Goal: Task Accomplishment & Management: Manage account settings

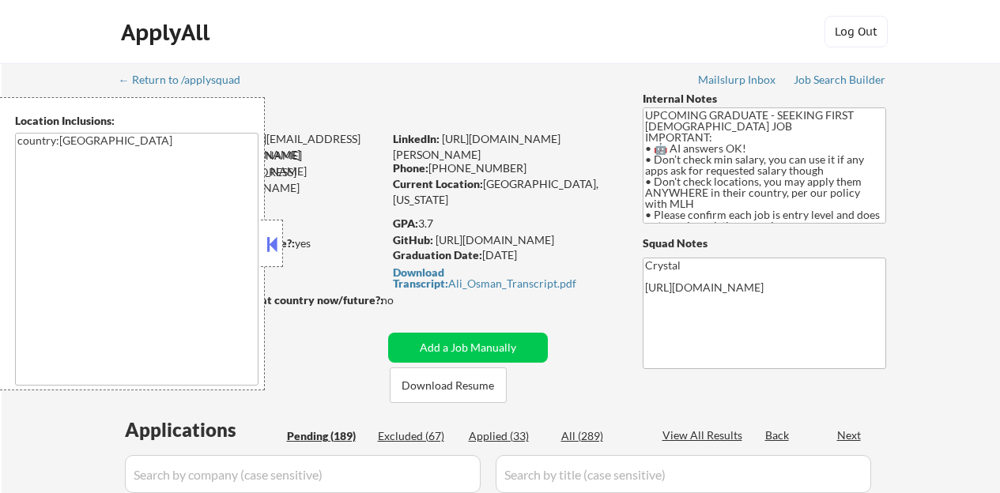
select select ""pending""
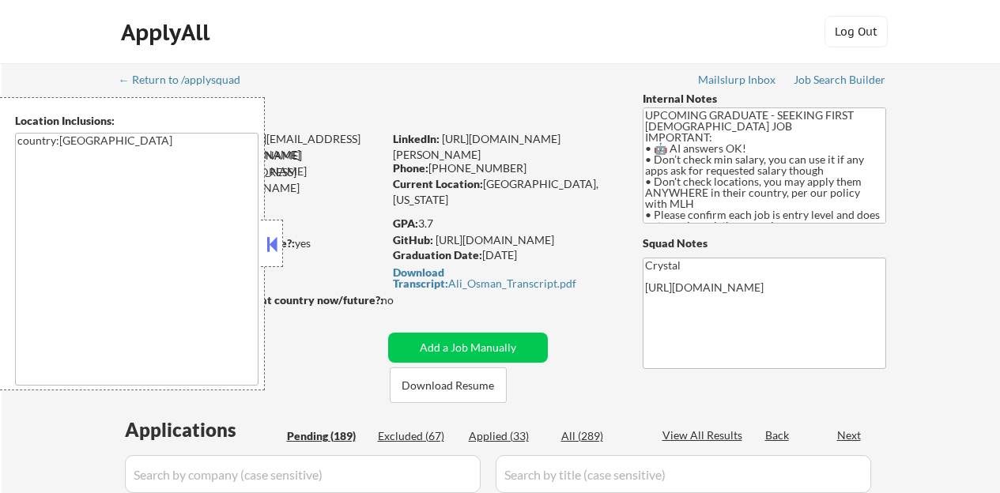
select select ""pending""
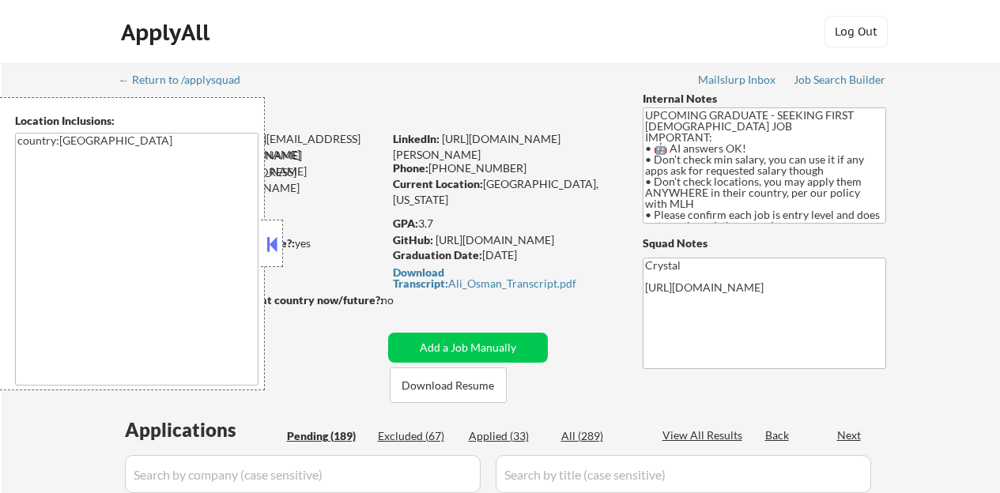
select select ""pending""
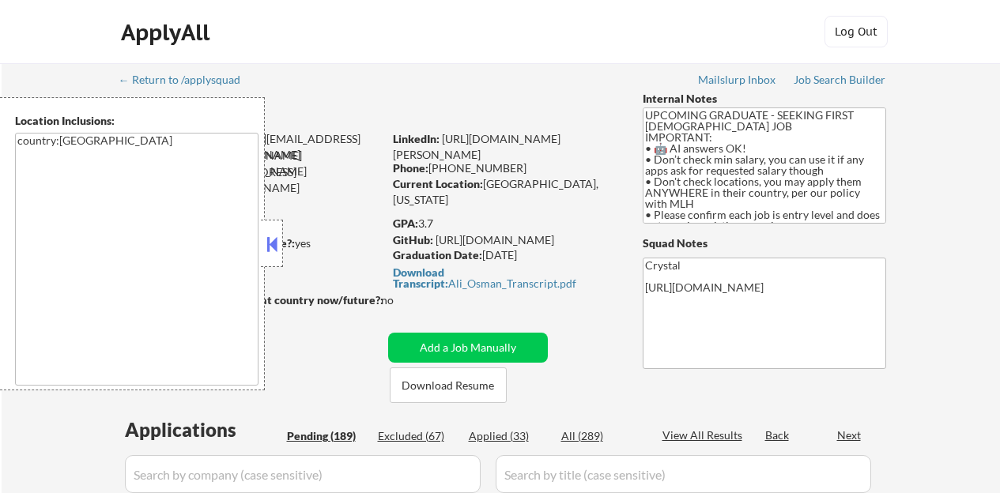
select select ""pending""
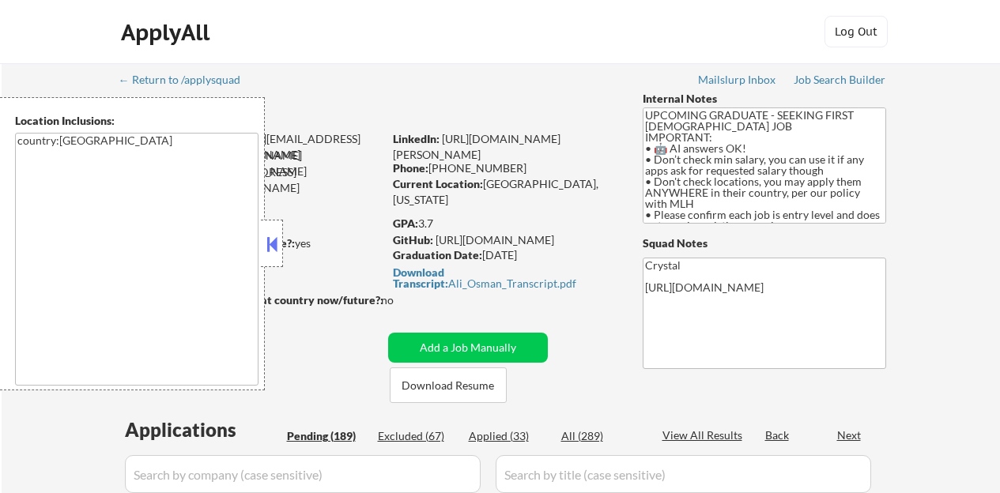
select select ""pending""
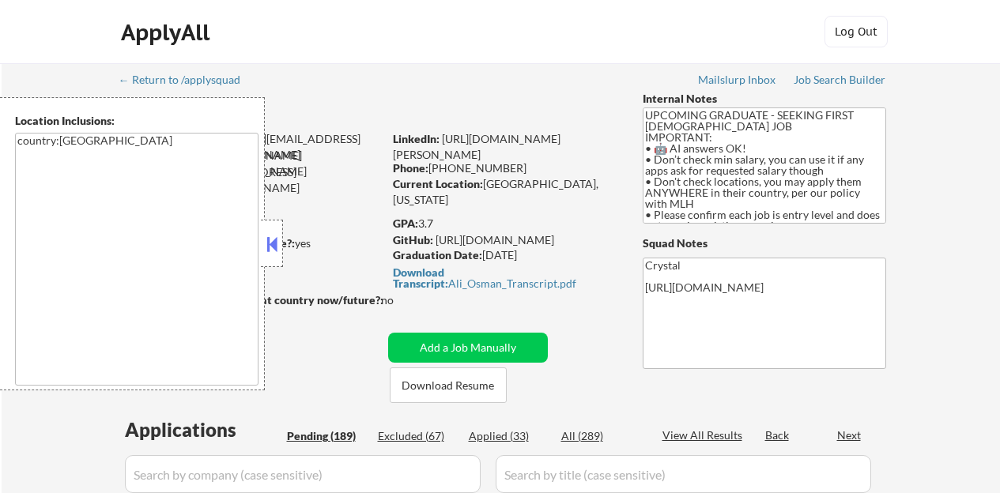
select select ""pending""
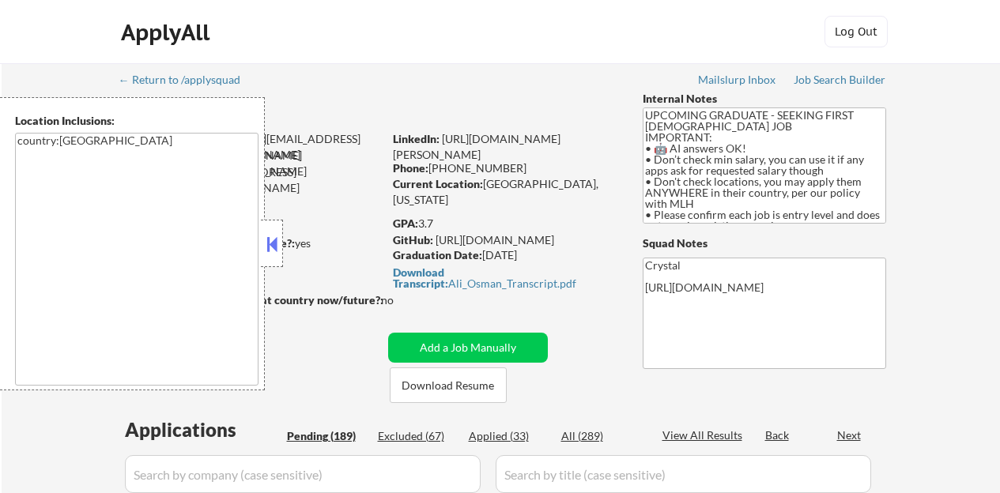
select select ""pending""
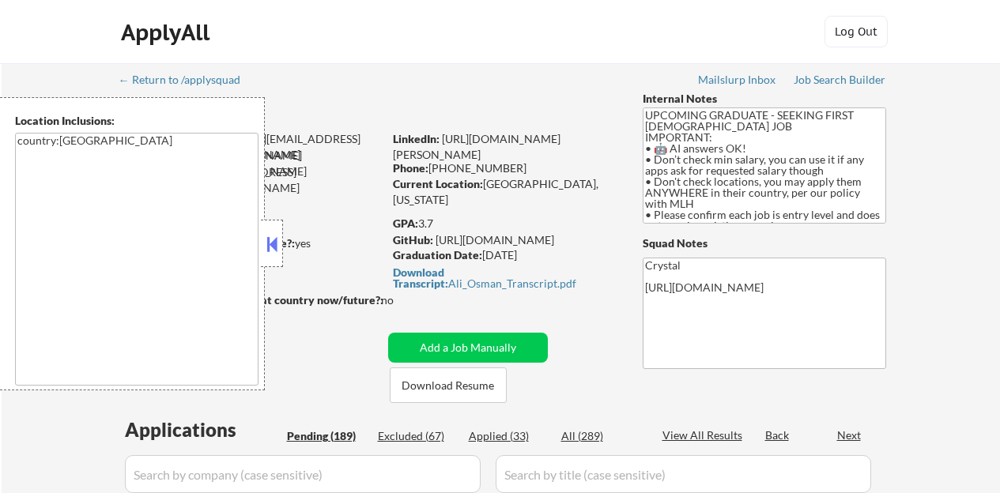
select select ""pending""
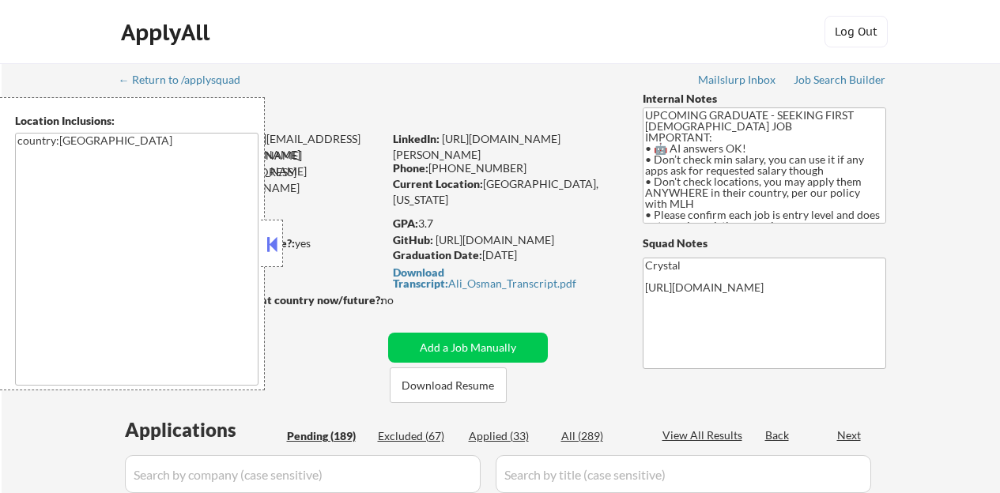
select select ""pending""
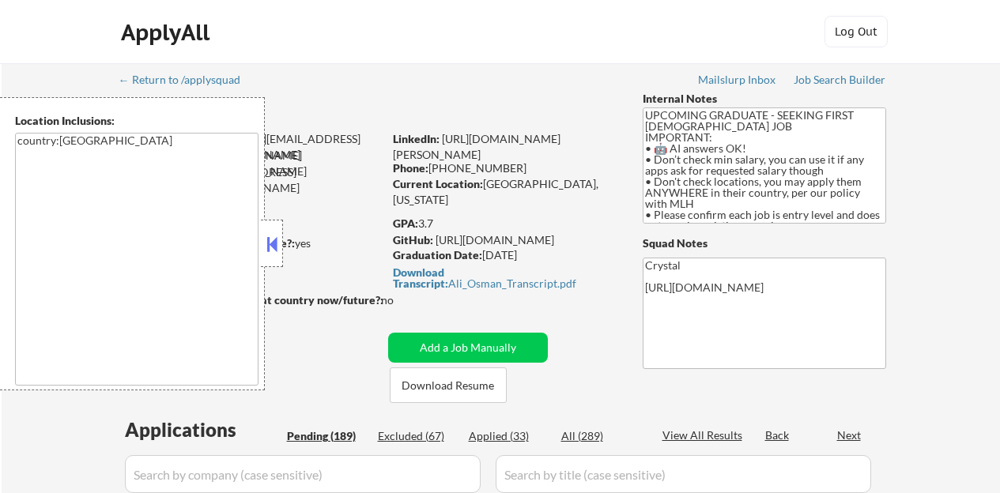
select select ""pending""
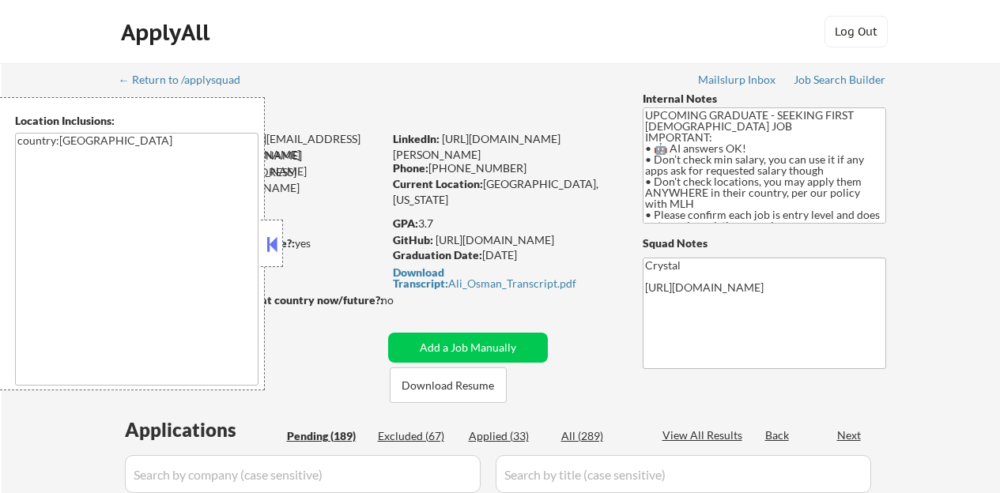
select select ""pending""
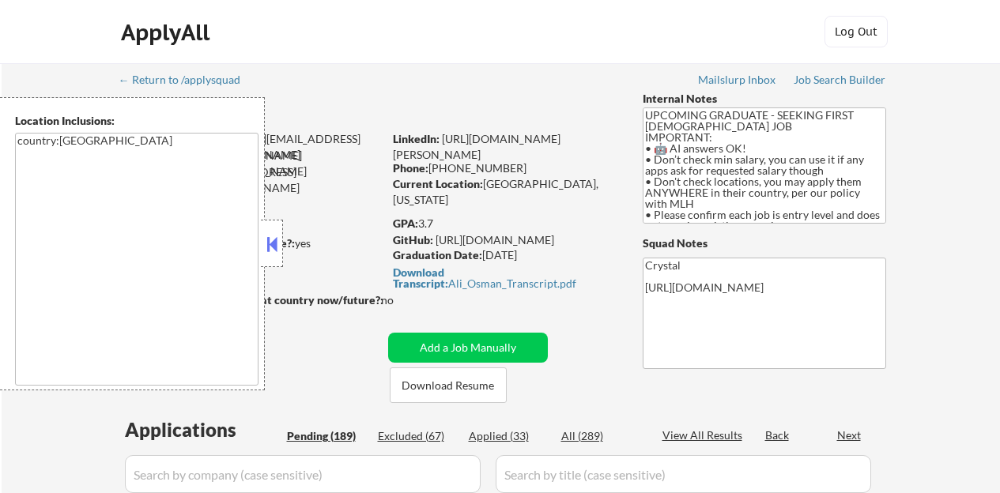
select select ""pending""
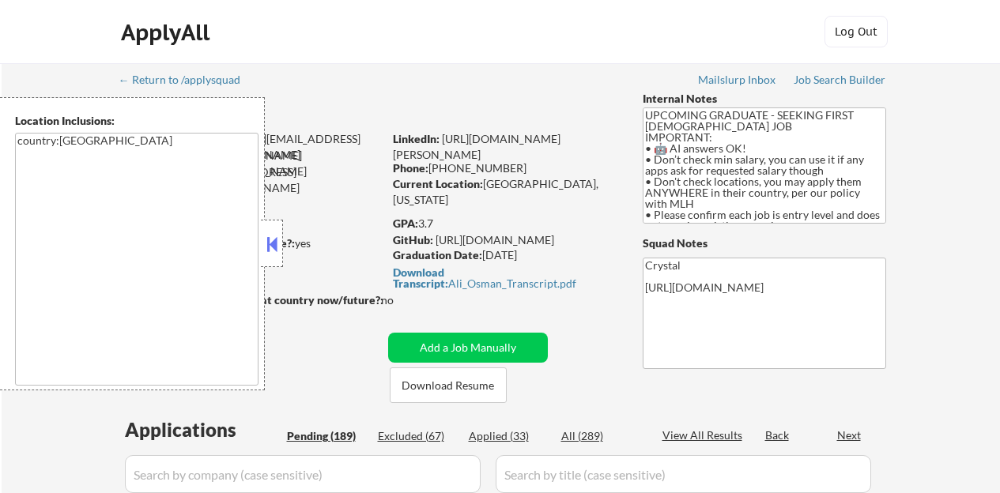
select select ""pending""
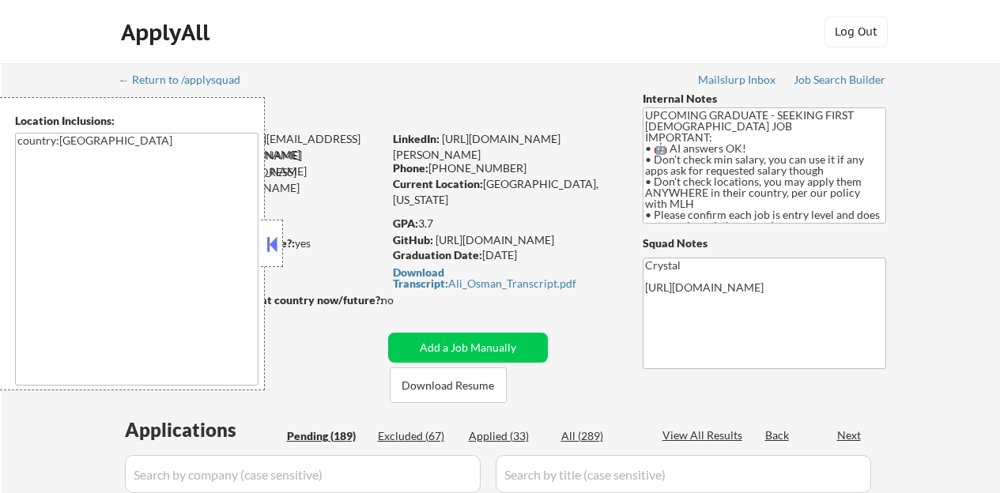
select select ""pending""
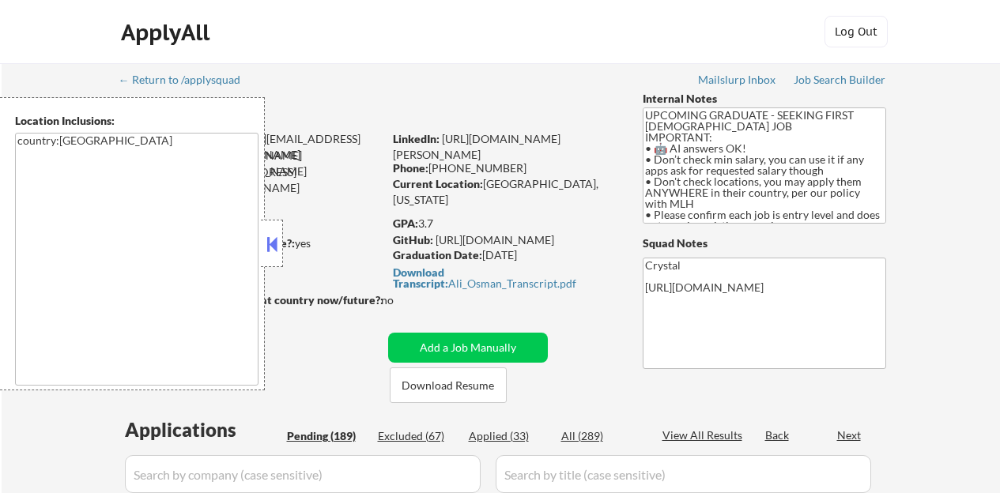
select select ""pending""
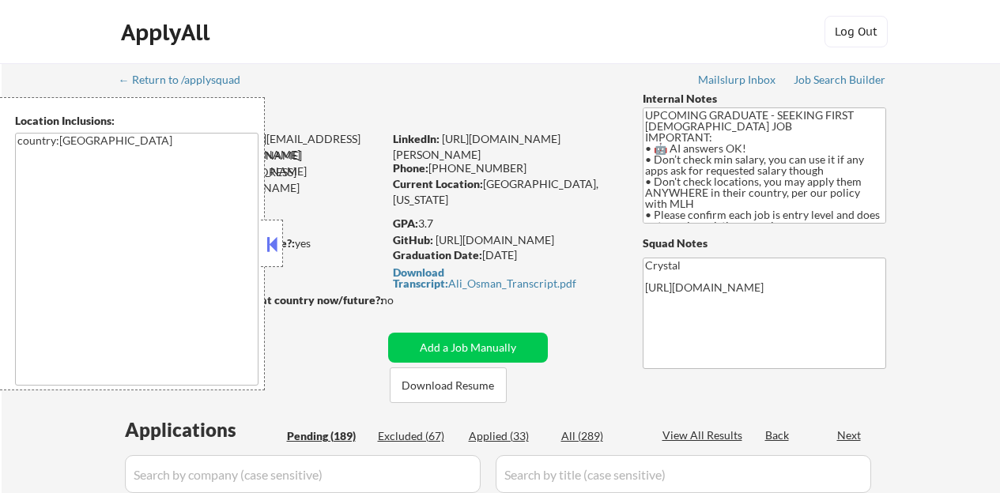
select select ""pending""
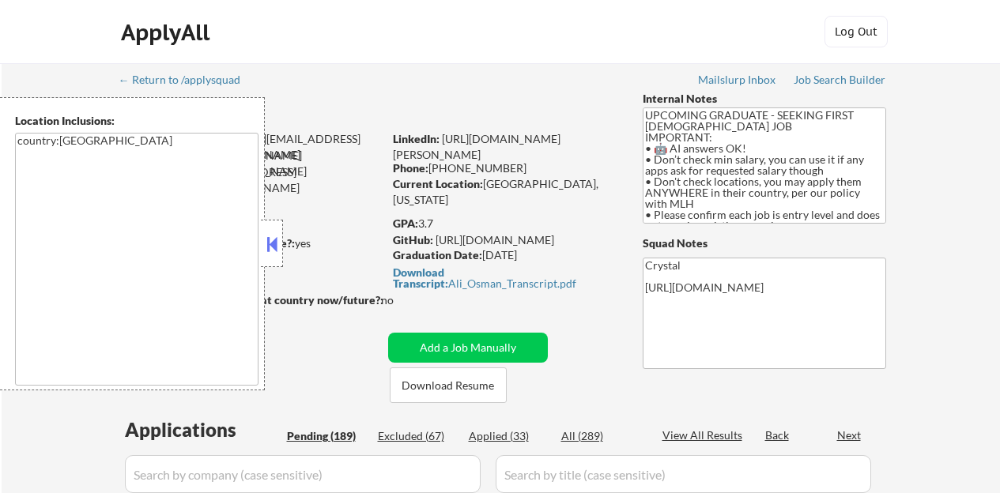
select select ""pending""
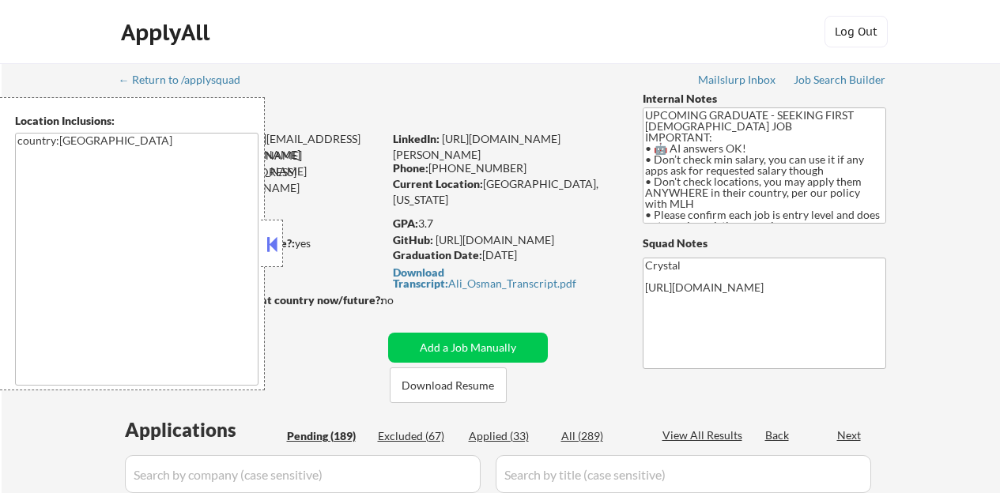
select select ""pending""
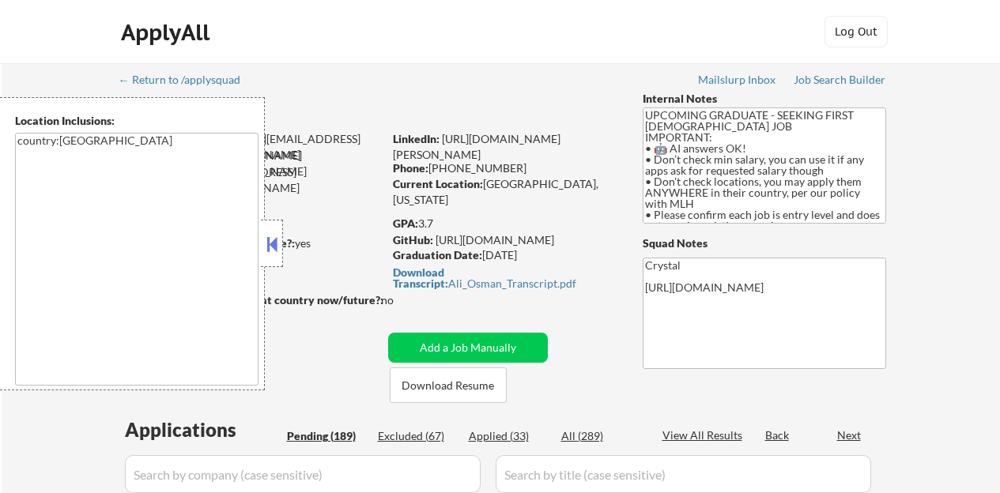
select select ""pending""
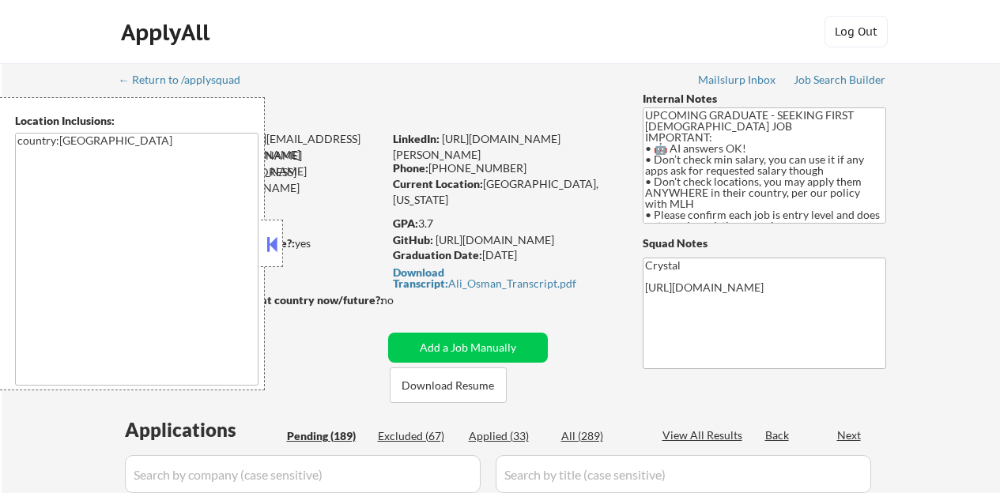
select select ""pending""
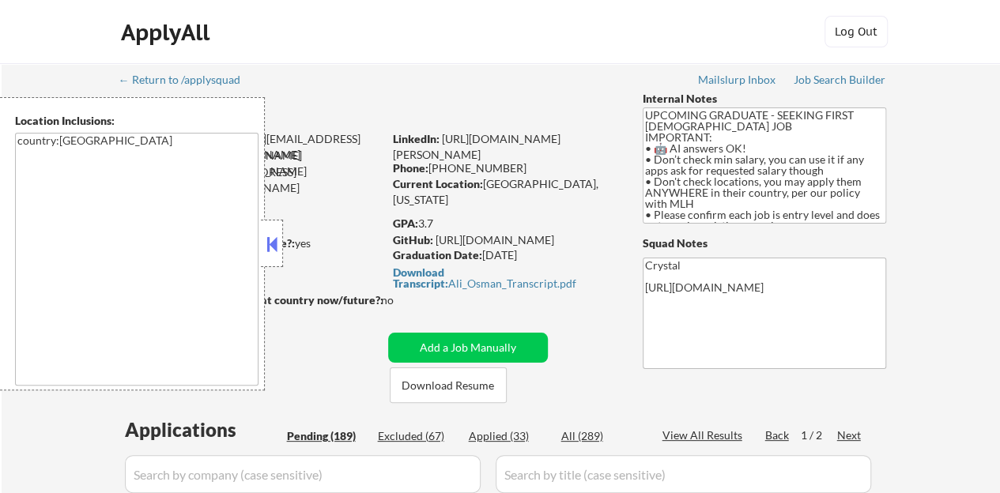
click at [271, 247] on button at bounding box center [271, 244] width 17 height 24
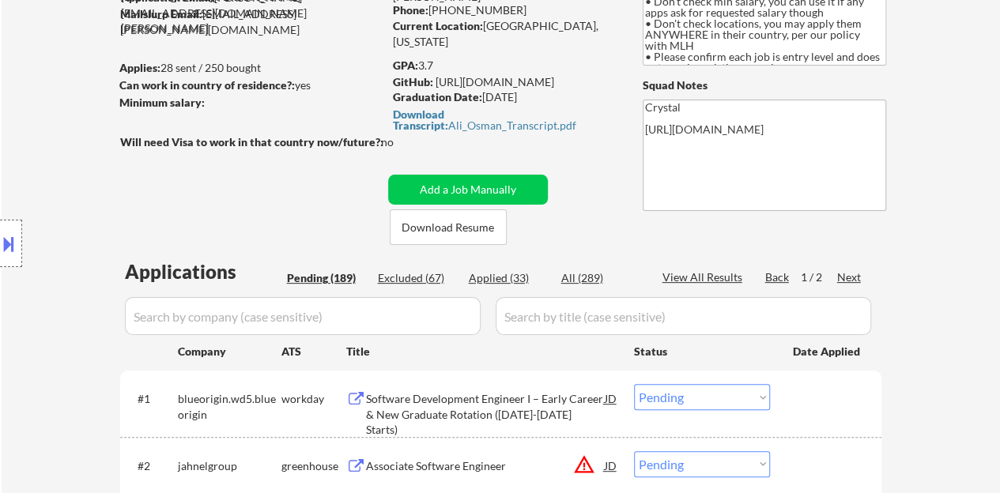
scroll to position [79, 0]
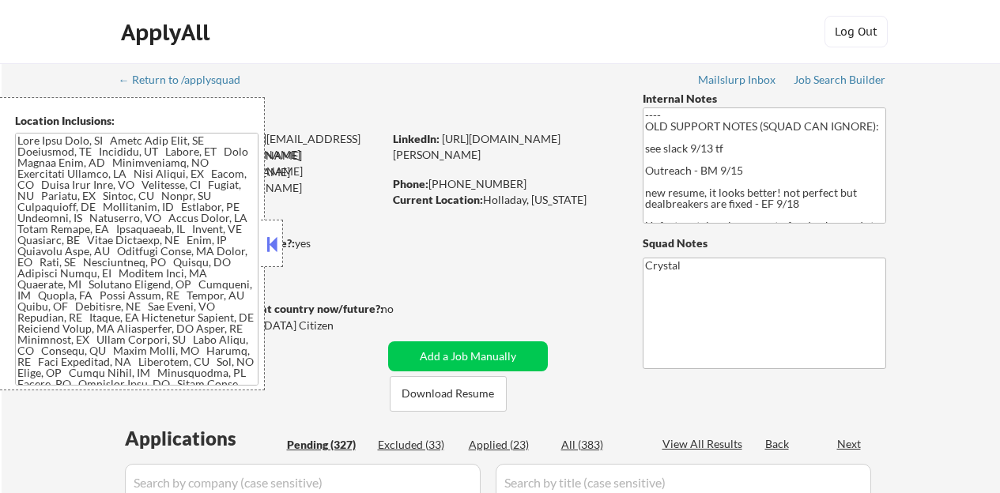
select select ""pending""
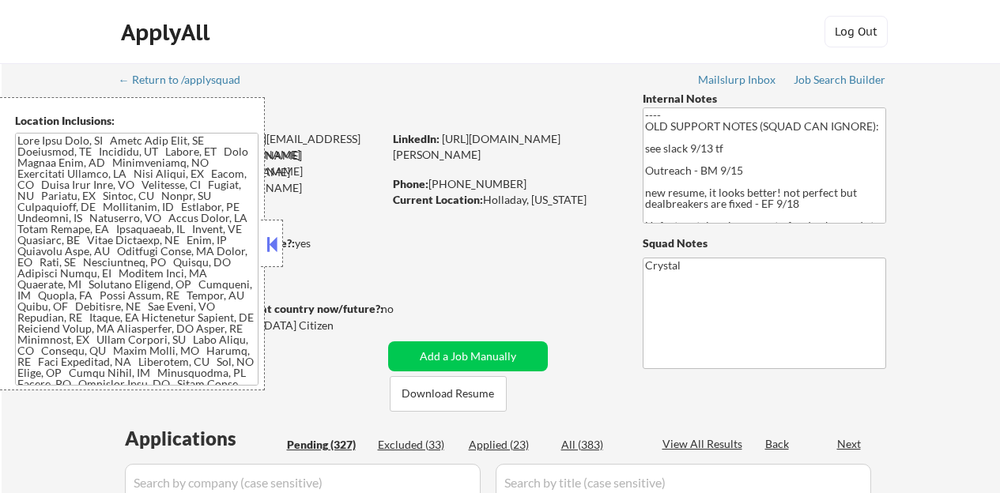
select select ""pending""
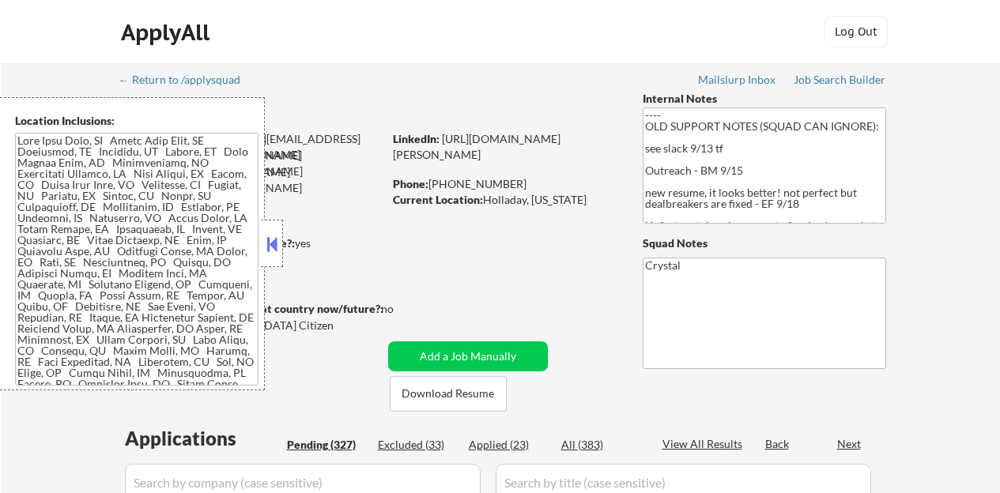
select select ""pending""
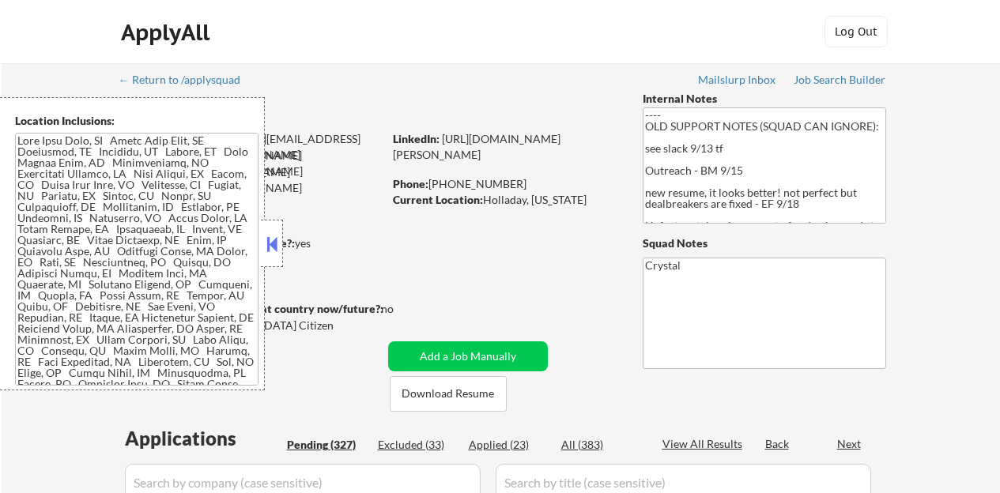
select select ""pending""
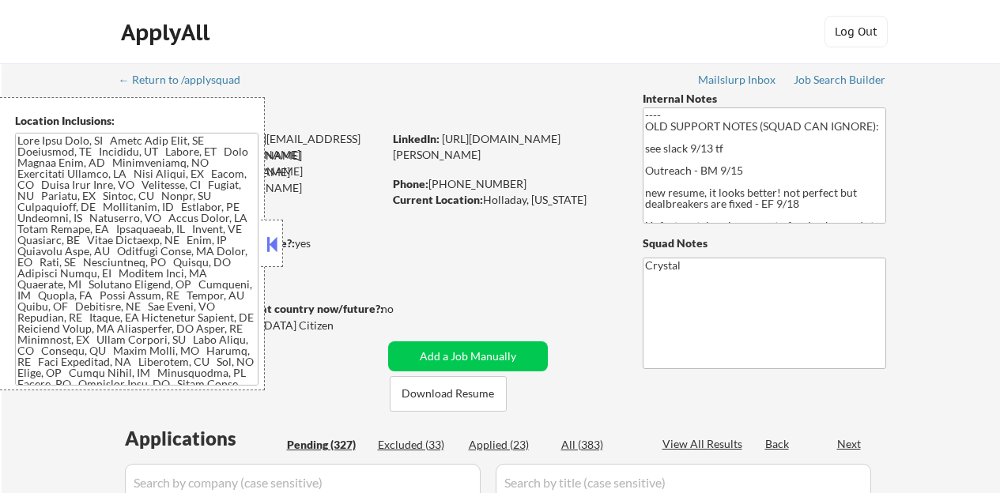
select select ""pending""
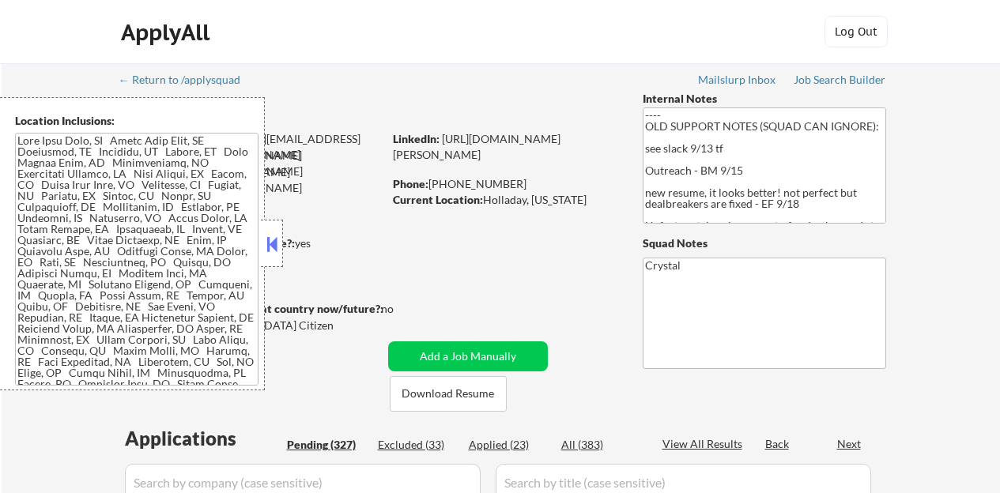
select select ""pending""
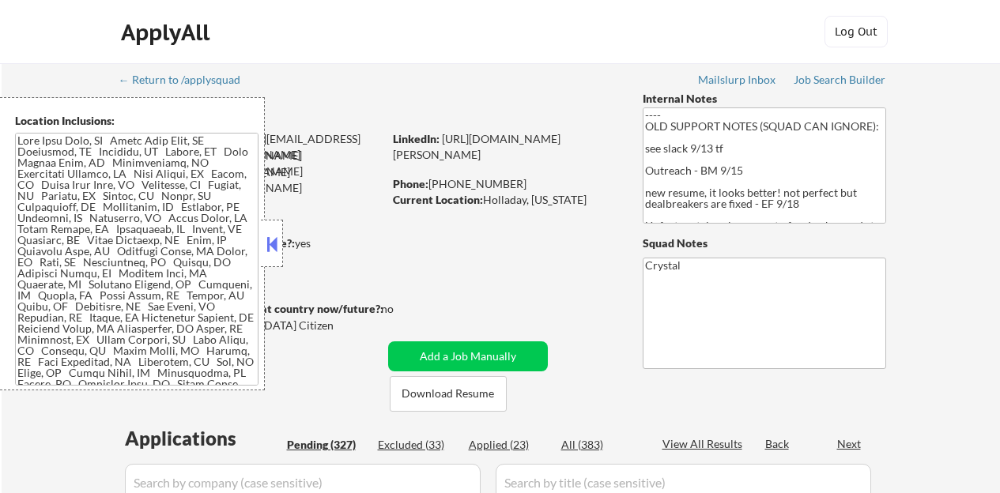
select select ""pending""
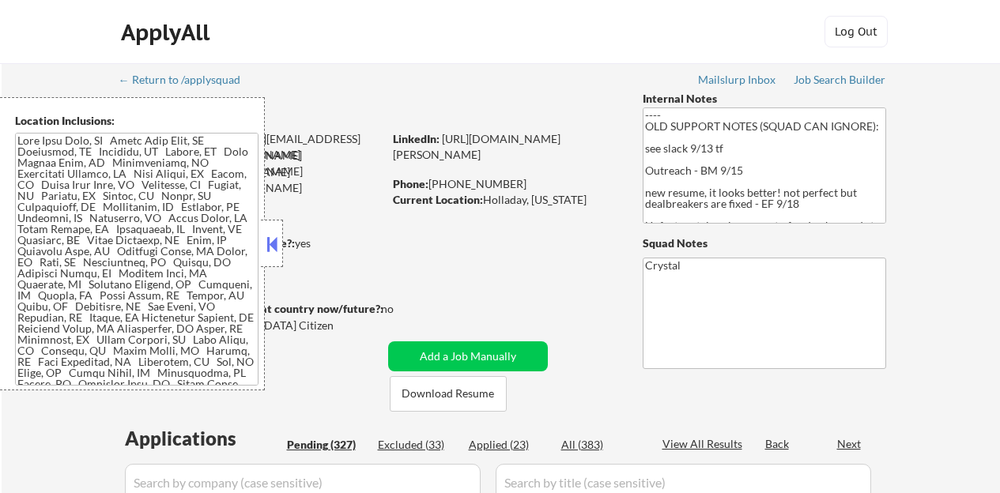
select select ""pending""
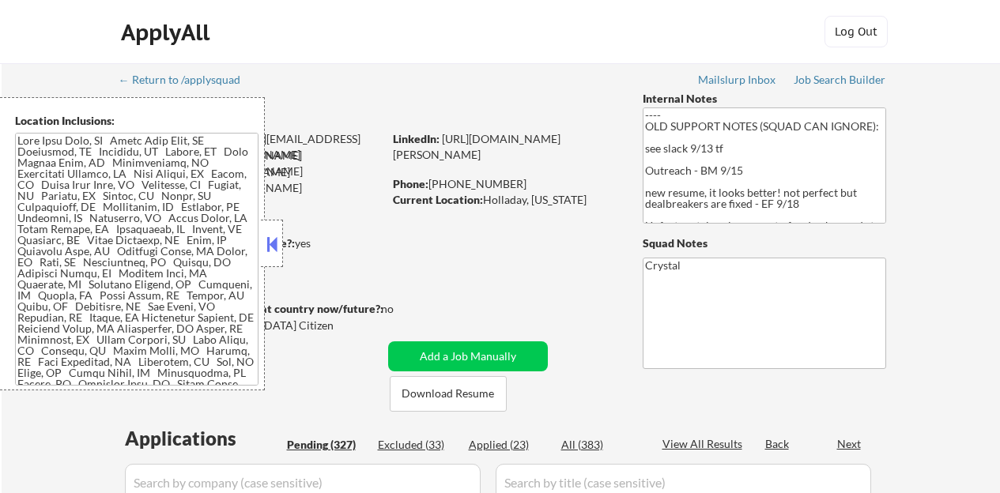
select select ""pending""
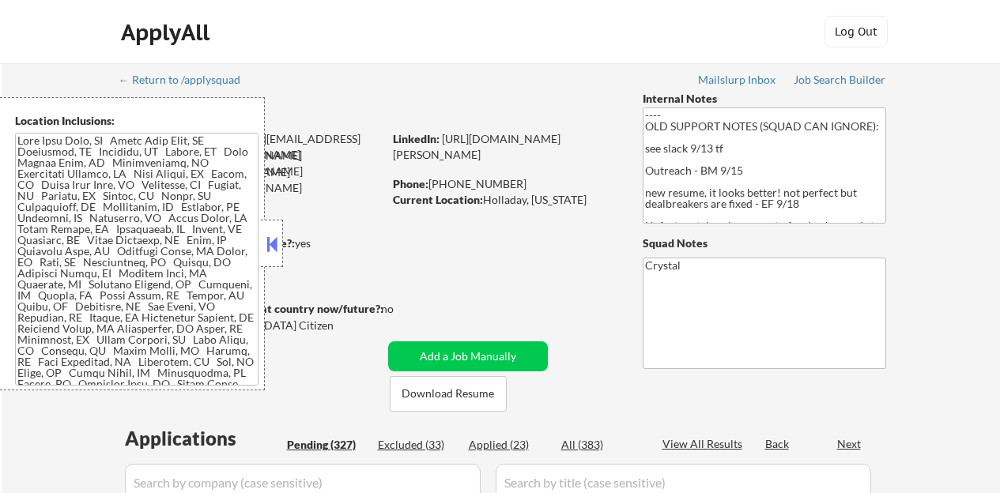
select select ""pending""
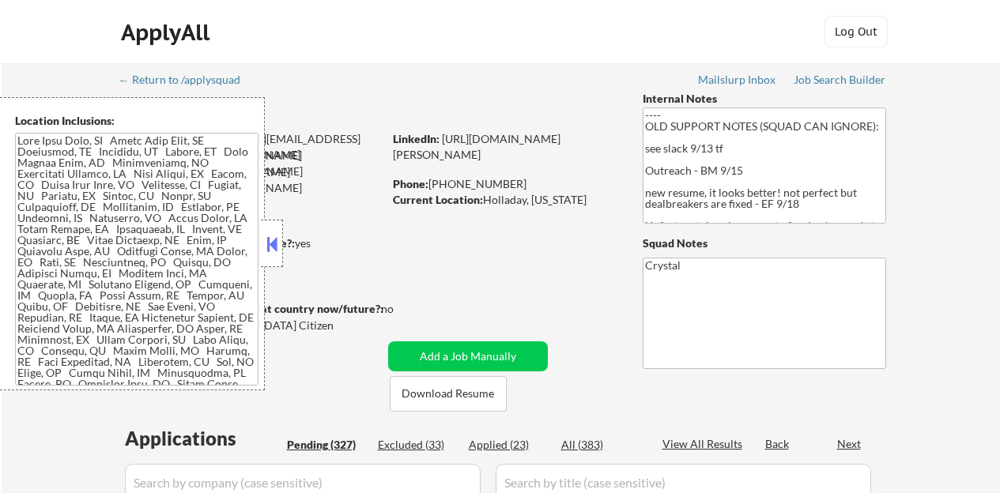
select select ""pending""
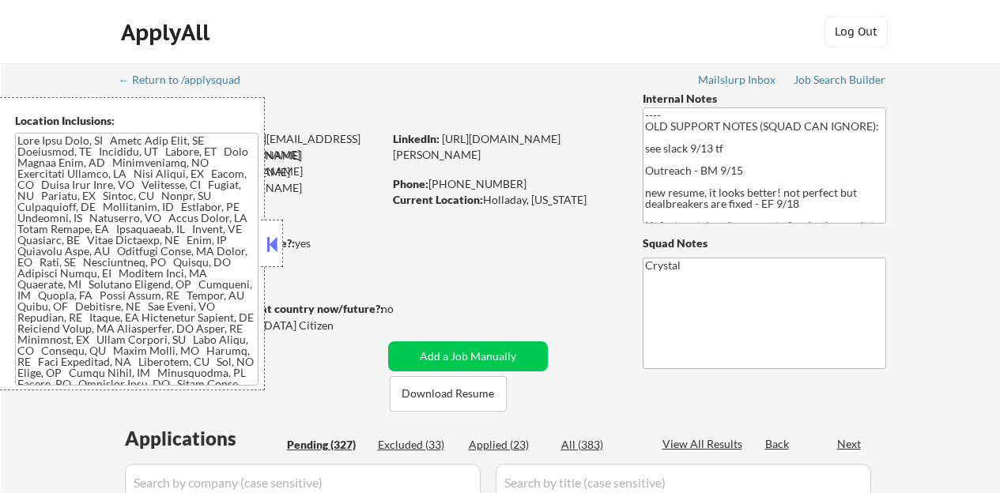
select select ""pending""
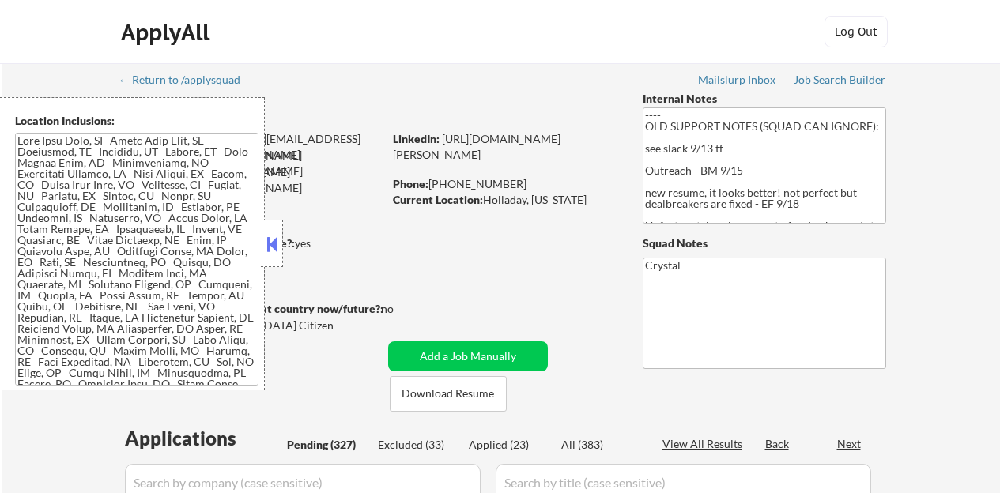
select select ""pending""
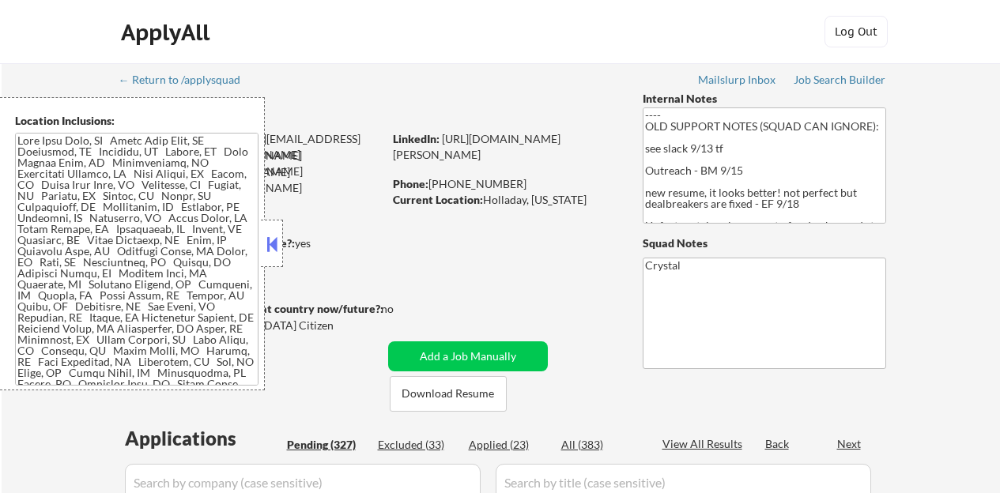
select select ""pending""
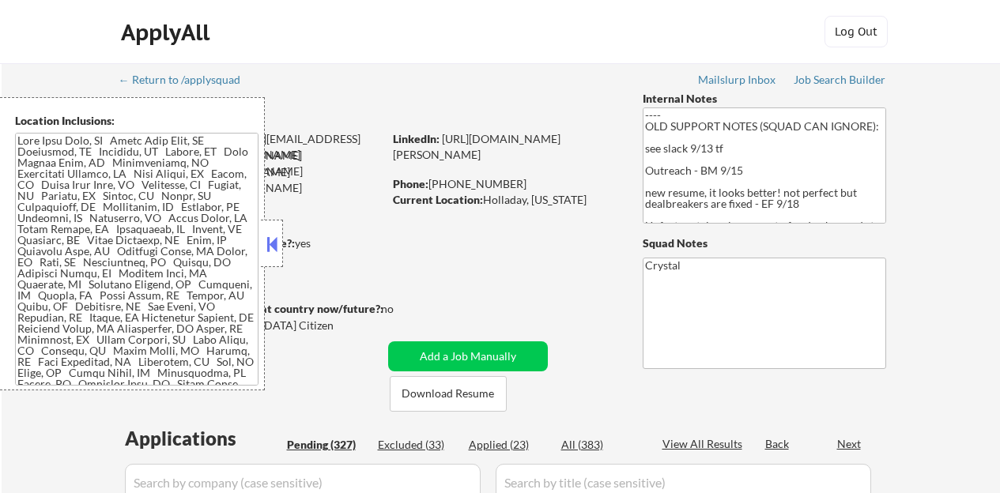
select select ""pending""
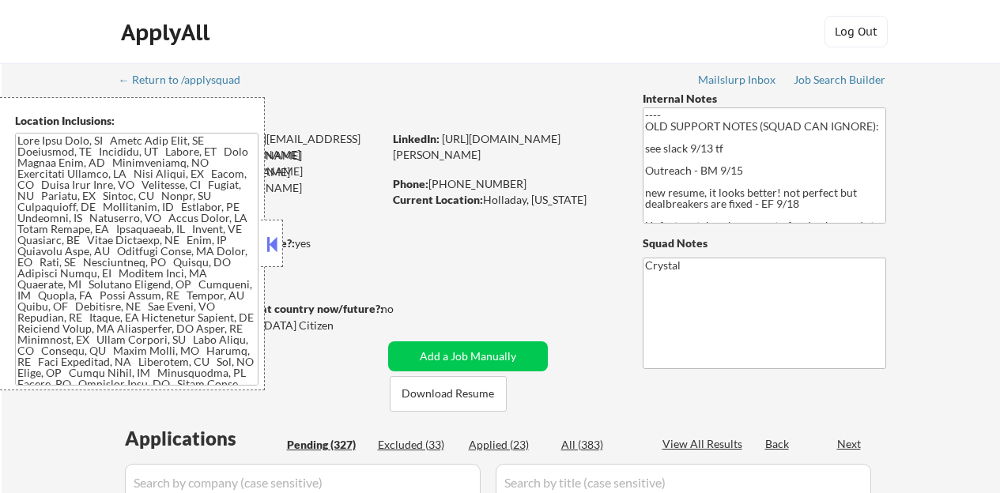
select select ""pending""
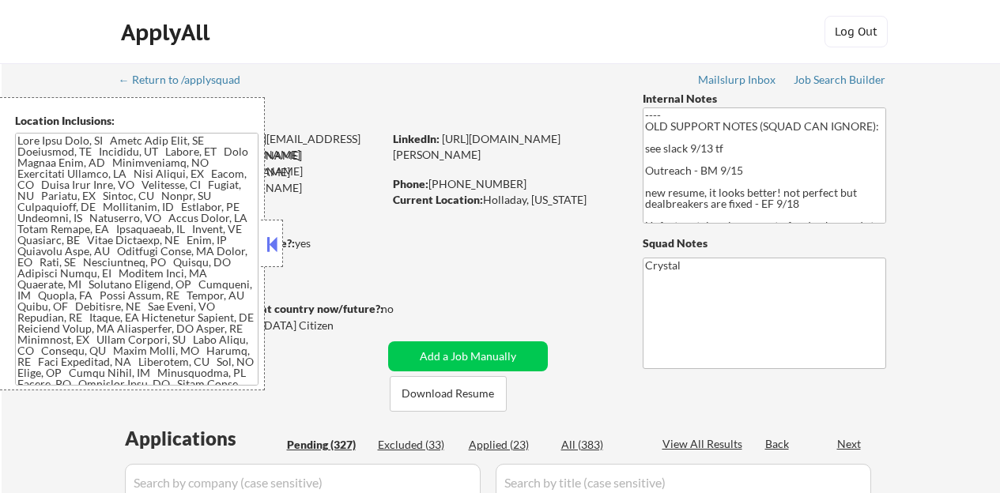
select select ""pending""
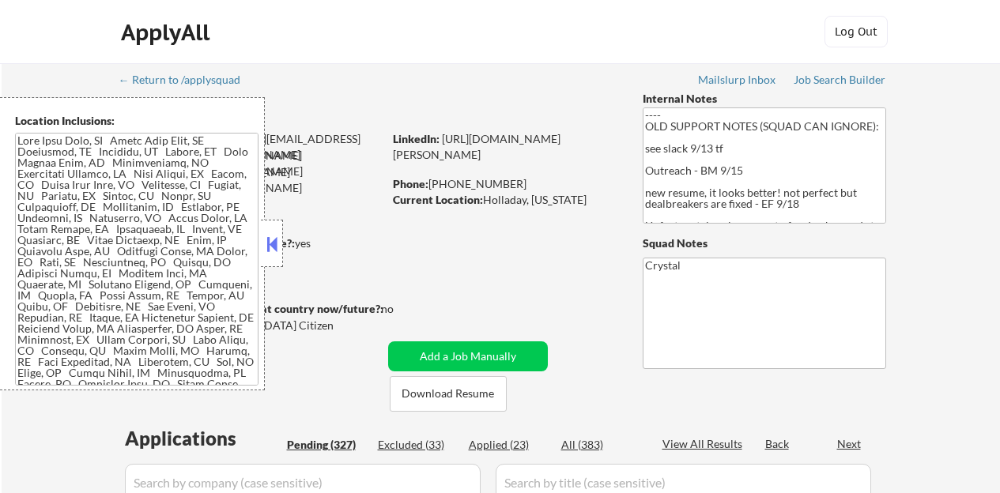
select select ""pending""
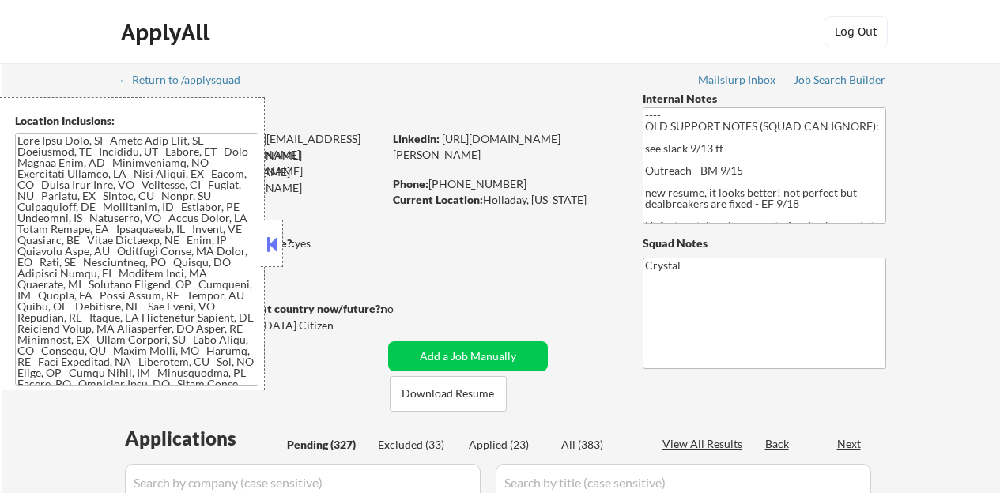
select select ""pending""
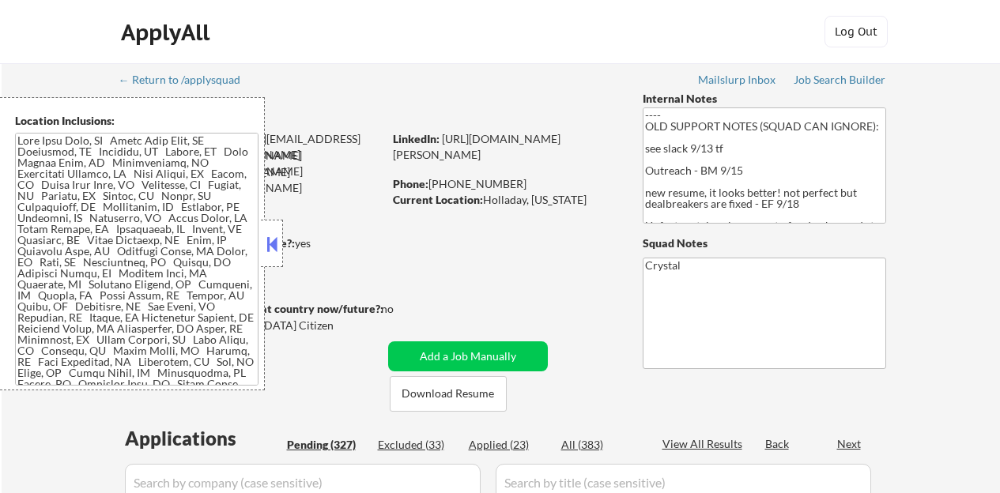
select select ""pending""
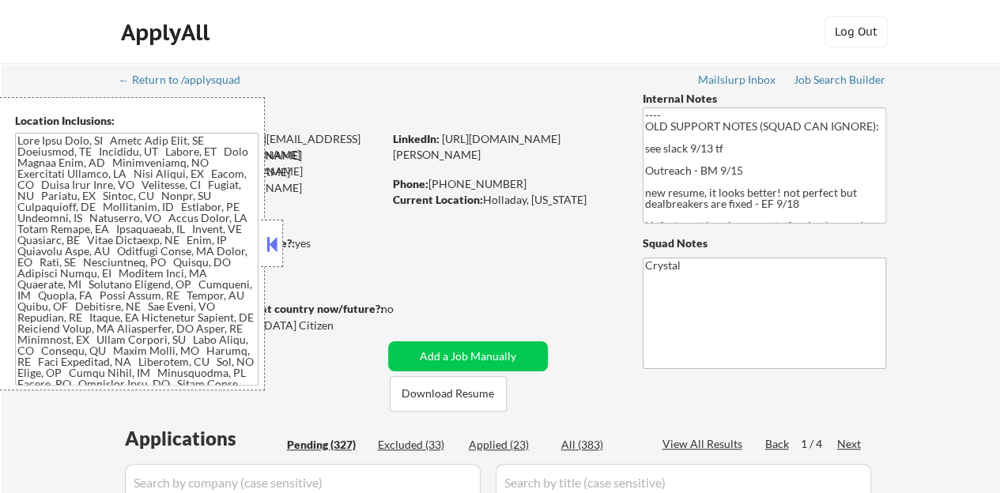
click at [272, 246] on button at bounding box center [271, 244] width 17 height 24
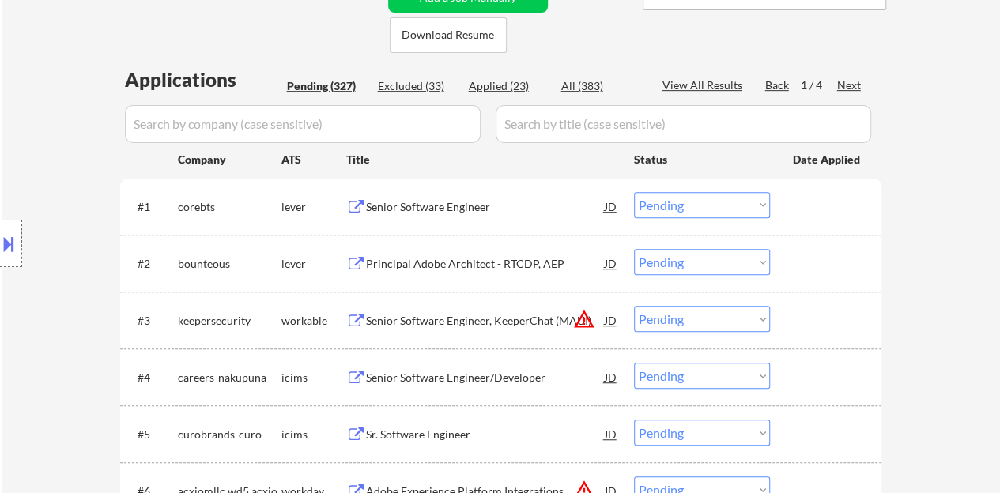
scroll to position [395, 0]
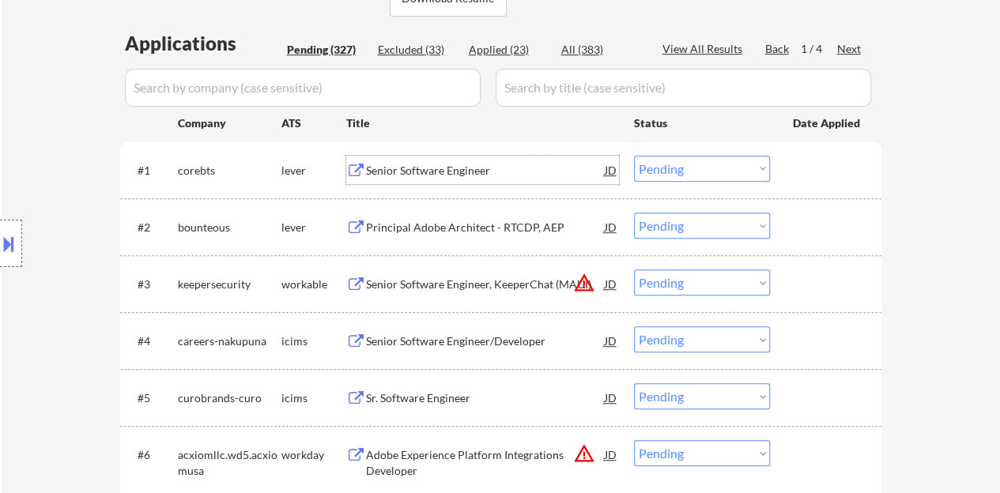
click at [389, 175] on div "Senior Software Engineer" at bounding box center [485, 171] width 239 height 16
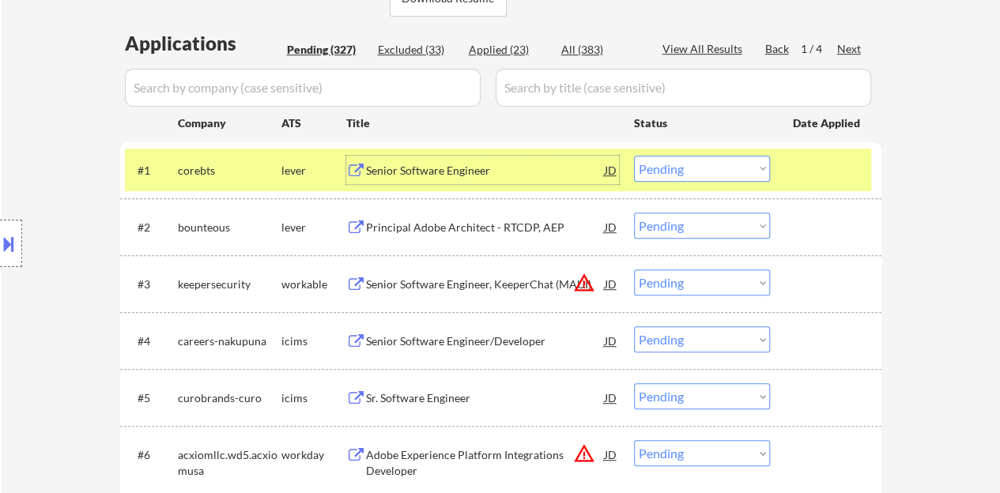
click at [651, 170] on select "Choose an option... Pending Applied Excluded (Questions) Excluded (Expired) Exc…" at bounding box center [702, 169] width 136 height 26
click at [634, 156] on select "Choose an option... Pending Applied Excluded (Questions) Excluded (Expired) Exc…" at bounding box center [702, 169] width 136 height 26
select select ""pending""
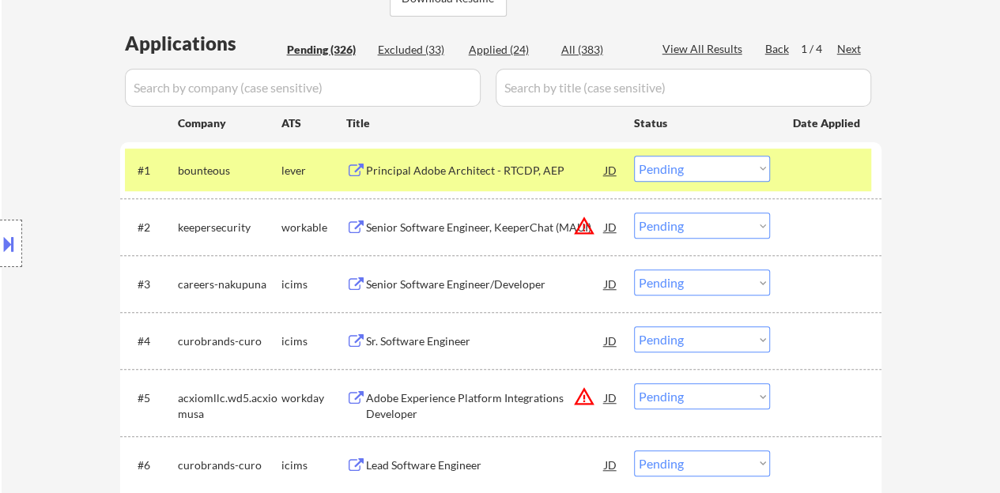
click at [821, 179] on div at bounding box center [828, 170] width 70 height 28
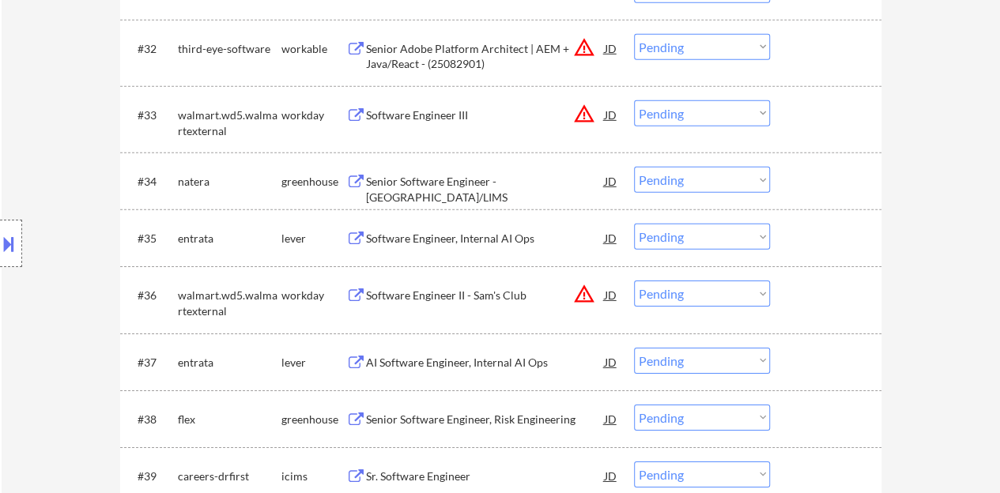
scroll to position [2370, 0]
click at [510, 183] on div "Senior Software Engineer - [GEOGRAPHIC_DATA]/LIMS" at bounding box center [485, 187] width 239 height 31
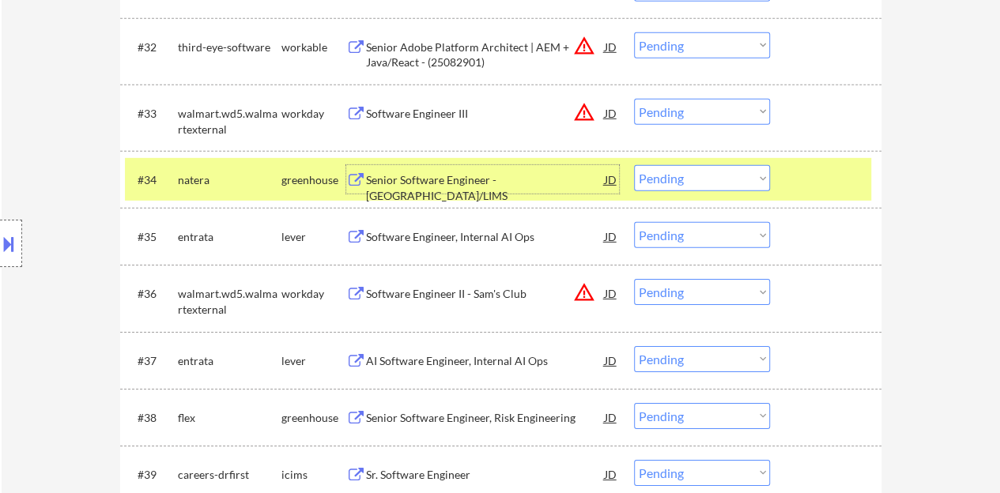
click at [695, 179] on select "Choose an option... Pending Applied Excluded (Questions) Excluded (Expired) Exc…" at bounding box center [702, 178] width 136 height 26
click at [634, 165] on select "Choose an option... Pending Applied Excluded (Questions) Excluded (Expired) Exc…" at bounding box center [702, 178] width 136 height 26
select select ""pending""
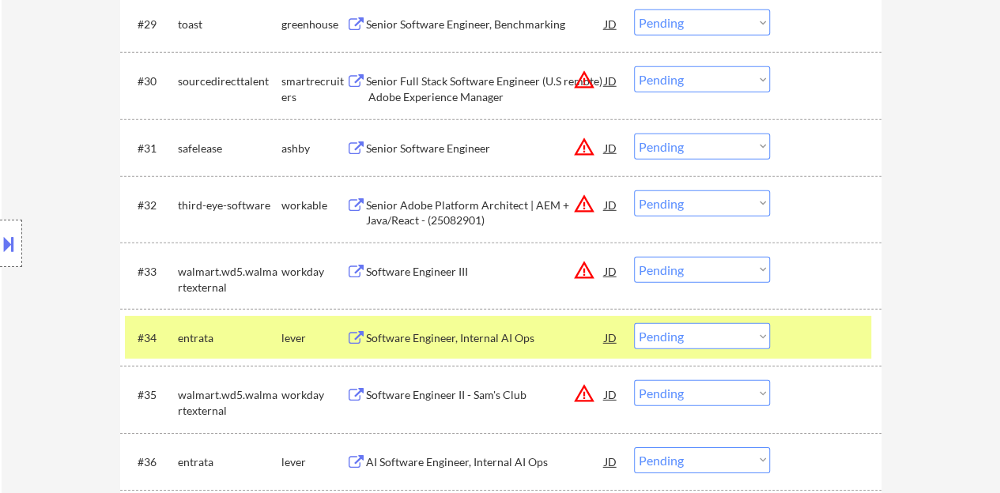
click at [832, 333] on div at bounding box center [828, 337] width 70 height 28
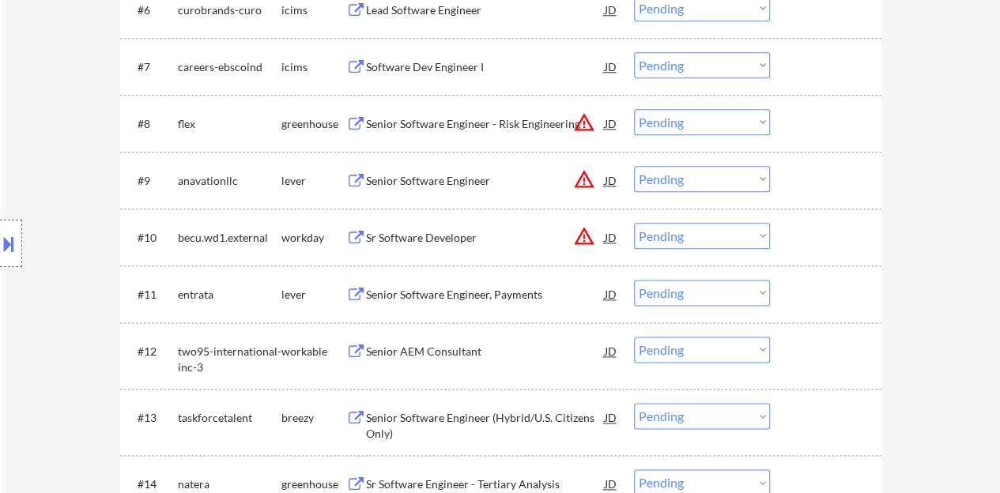
scroll to position [869, 0]
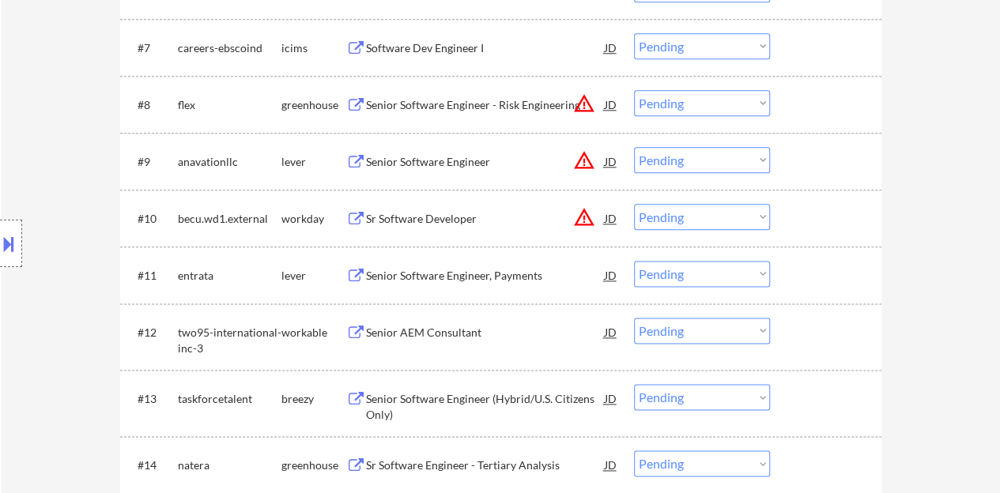
click at [485, 270] on div "Senior Software Engineer, Payments" at bounding box center [485, 276] width 239 height 16
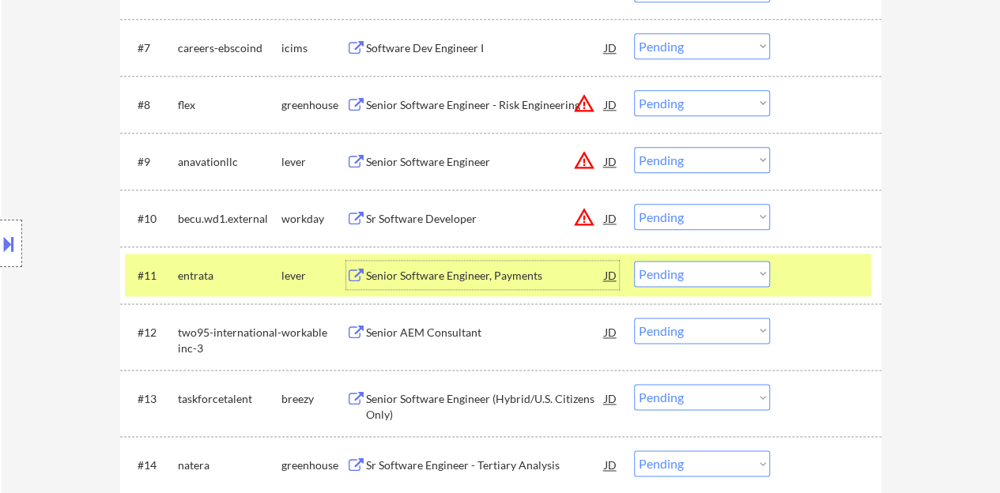
click at [728, 269] on select "Choose an option... Pending Applied Excluded (Questions) Excluded (Expired) Exc…" at bounding box center [702, 274] width 136 height 26
click at [634, 261] on select "Choose an option... Pending Applied Excluded (Questions) Excluded (Expired) Exc…" at bounding box center [702, 274] width 136 height 26
select select ""pending""
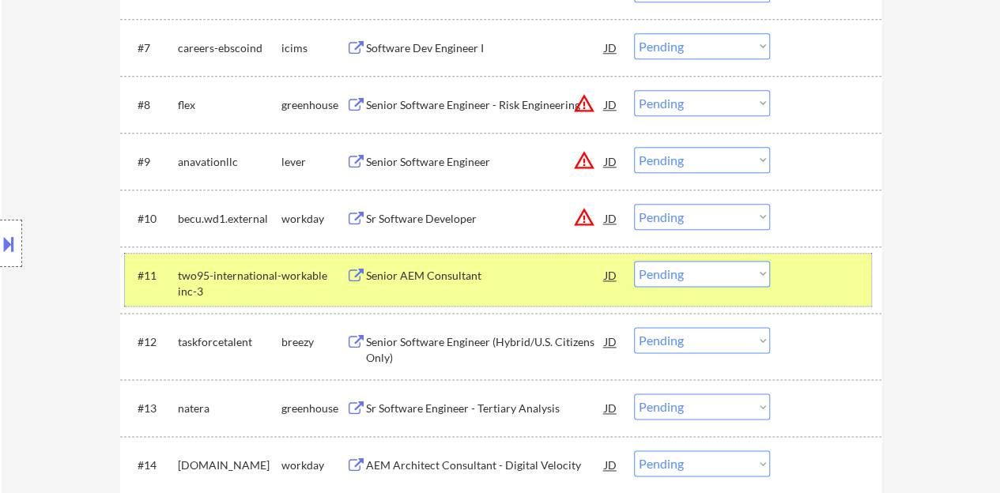
click at [810, 287] on div at bounding box center [828, 275] width 70 height 28
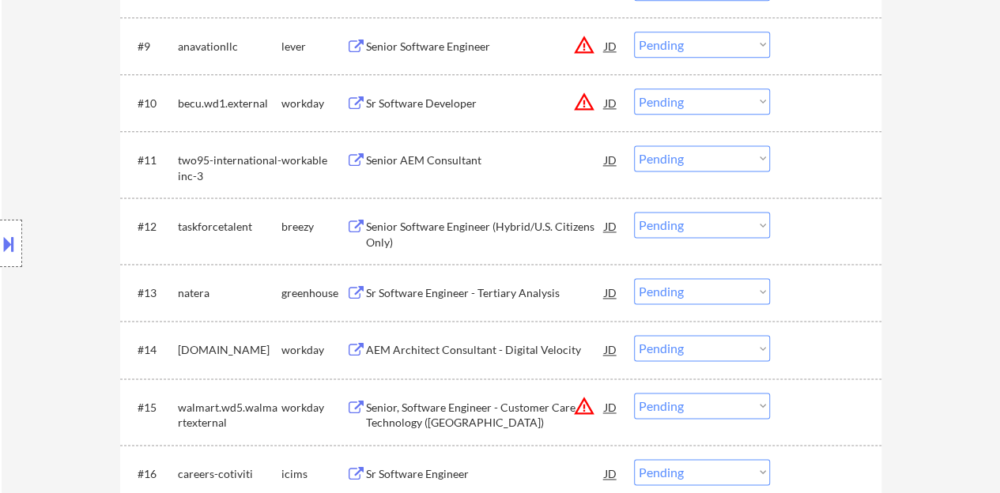
scroll to position [1027, 0]
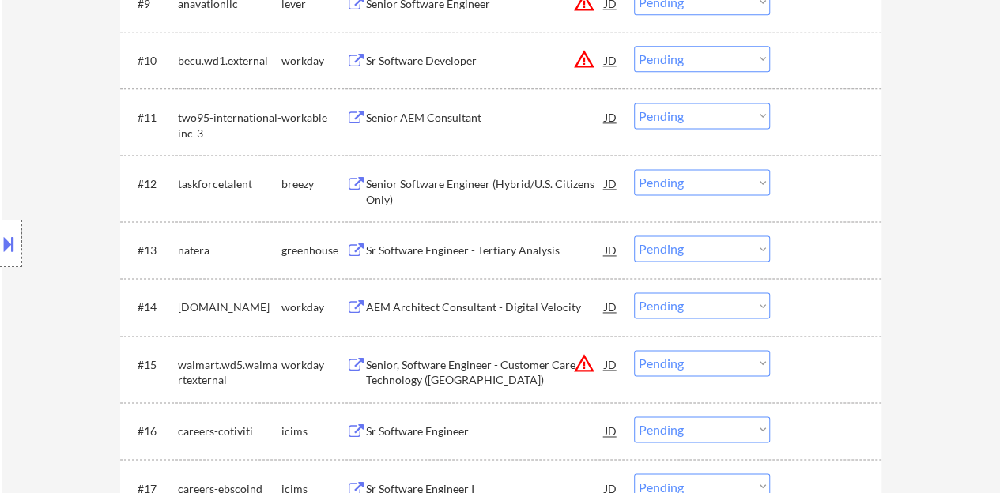
click at [473, 246] on div "Sr Software Engineer - Tertiary Analysis" at bounding box center [485, 251] width 239 height 16
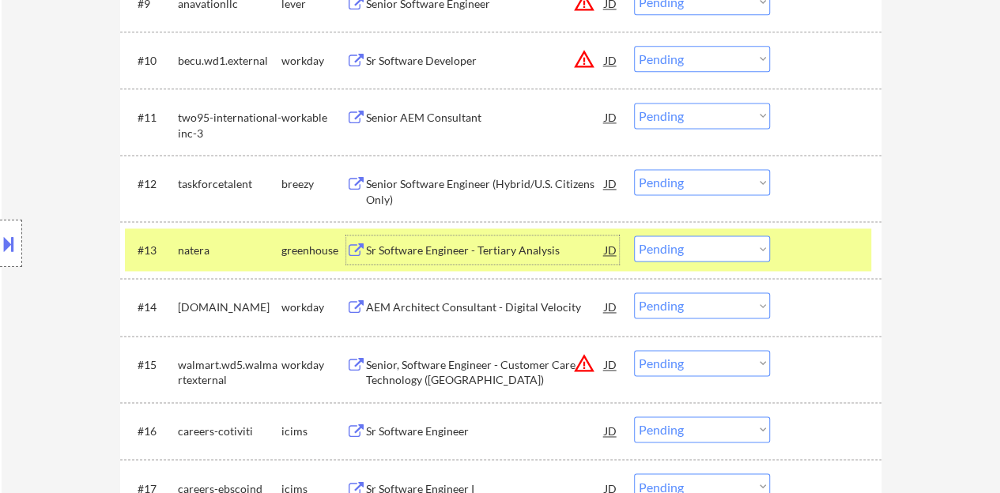
click at [691, 258] on select "Choose an option... Pending Applied Excluded (Questions) Excluded (Expired) Exc…" at bounding box center [702, 248] width 136 height 26
click at [634, 235] on select "Choose an option... Pending Applied Excluded (Questions) Excluded (Expired) Exc…" at bounding box center [702, 248] width 136 height 26
select select ""pending""
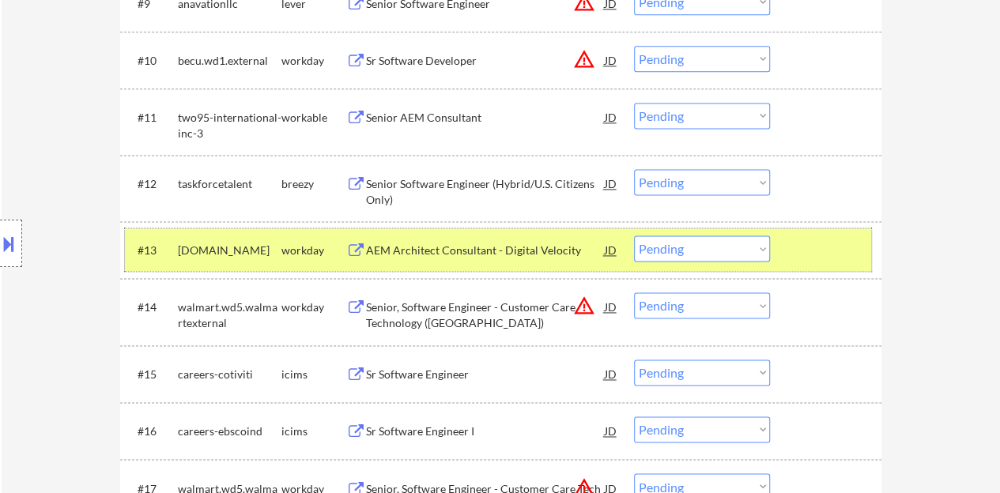
drag, startPoint x: 831, startPoint y: 253, endPoint x: 812, endPoint y: 255, distance: 19.1
click at [831, 253] on div at bounding box center [828, 249] width 70 height 28
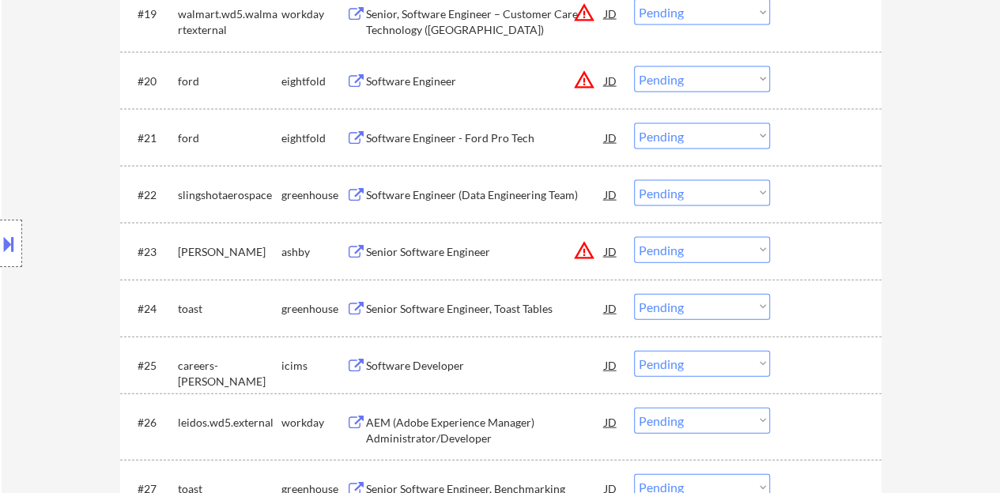
scroll to position [1659, 0]
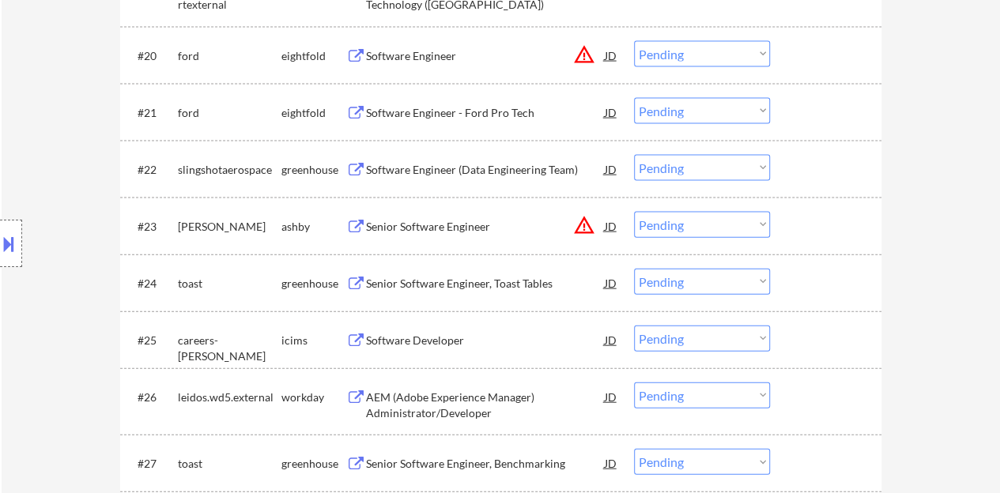
click at [471, 178] on div "Software Engineer (Data Engineering Team)" at bounding box center [485, 169] width 239 height 28
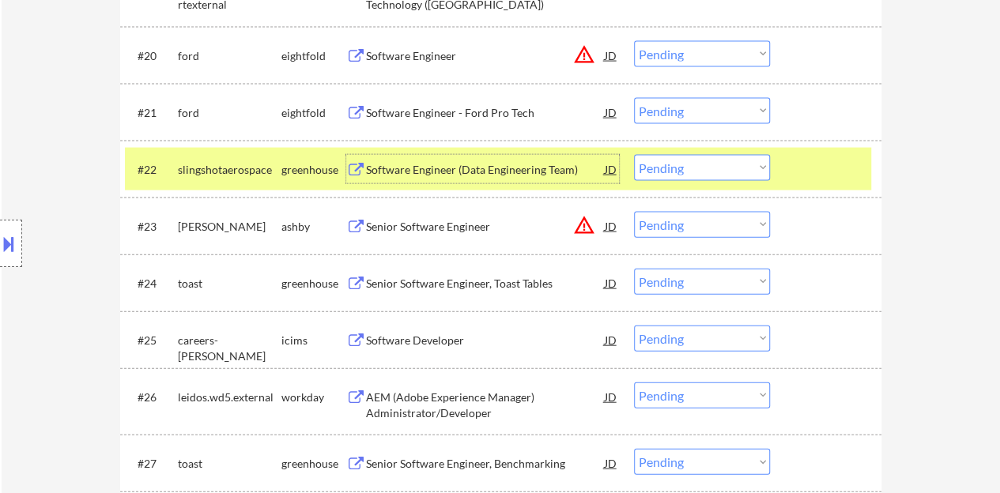
drag, startPoint x: 681, startPoint y: 167, endPoint x: 690, endPoint y: 179, distance: 14.7
click at [681, 167] on select "Choose an option... Pending Applied Excluded (Questions) Excluded (Expired) Exc…" at bounding box center [702, 168] width 136 height 26
click at [634, 155] on select "Choose an option... Pending Applied Excluded (Questions) Excluded (Expired) Exc…" at bounding box center [702, 168] width 136 height 26
select select ""pending""
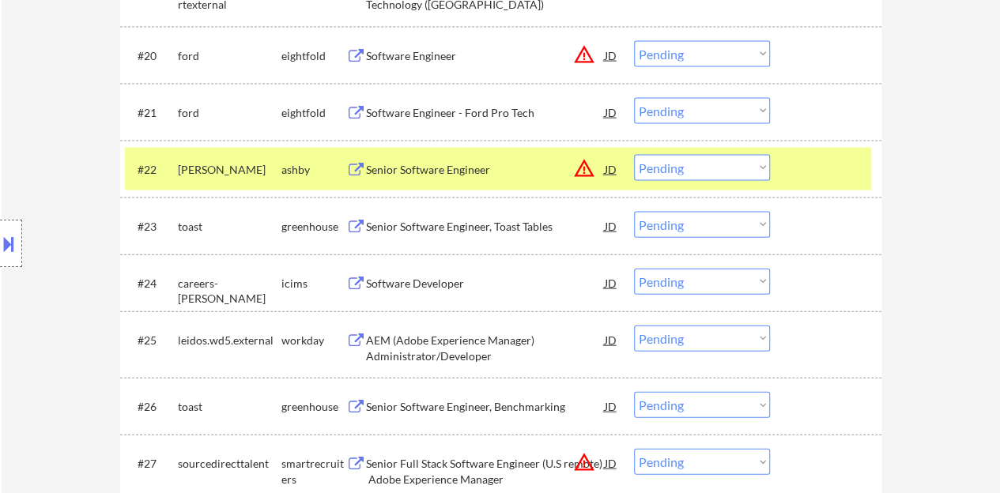
scroll to position [1738, 0]
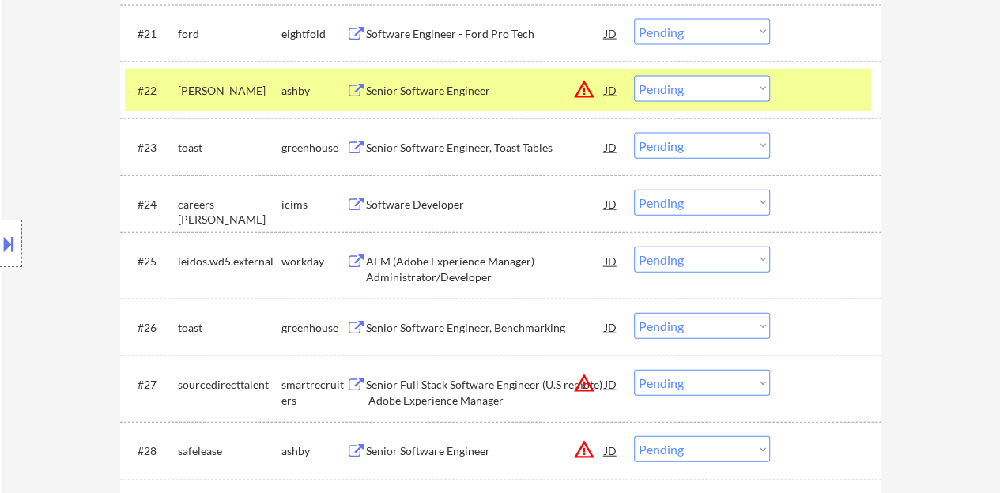
click at [825, 85] on div at bounding box center [828, 90] width 70 height 28
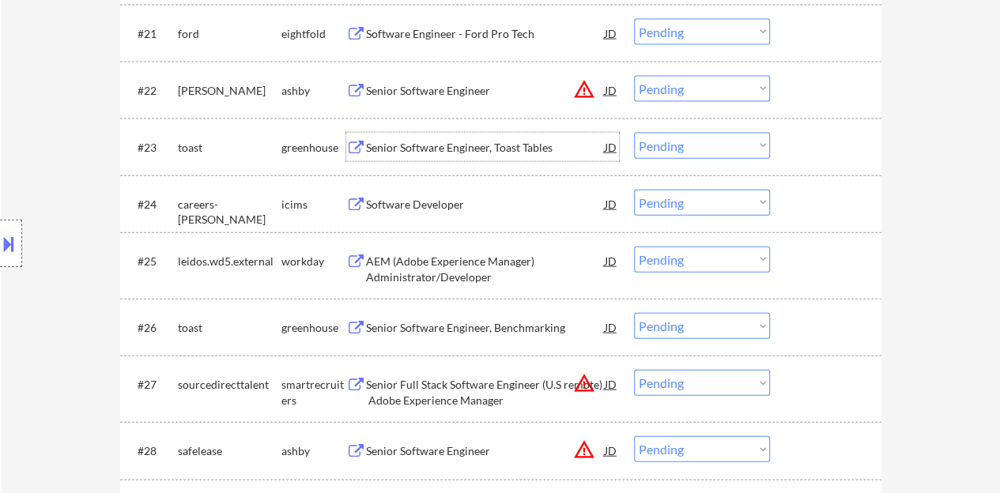
click at [441, 152] on div "Senior Software Engineer, Toast Tables" at bounding box center [485, 148] width 239 height 16
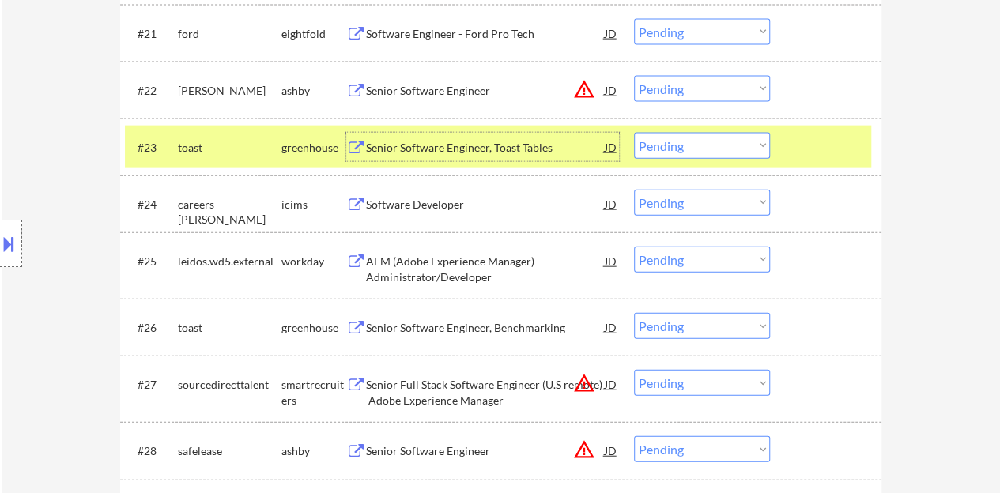
click at [676, 155] on select "Choose an option... Pending Applied Excluded (Questions) Excluded (Expired) Exc…" at bounding box center [702, 146] width 136 height 26
click at [634, 133] on select "Choose an option... Pending Applied Excluded (Questions) Excluded (Expired) Exc…" at bounding box center [702, 146] width 136 height 26
select select ""pending""
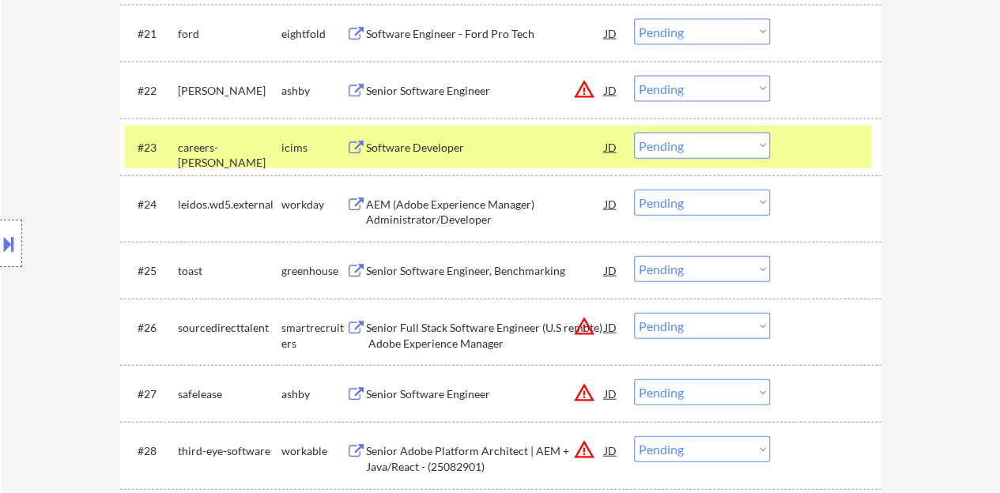
click at [807, 134] on div at bounding box center [828, 147] width 70 height 28
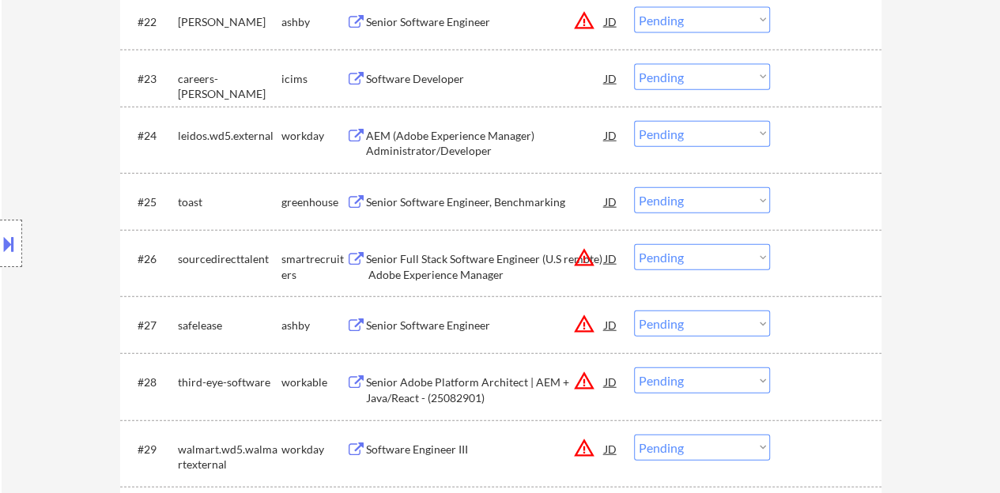
scroll to position [1896, 0]
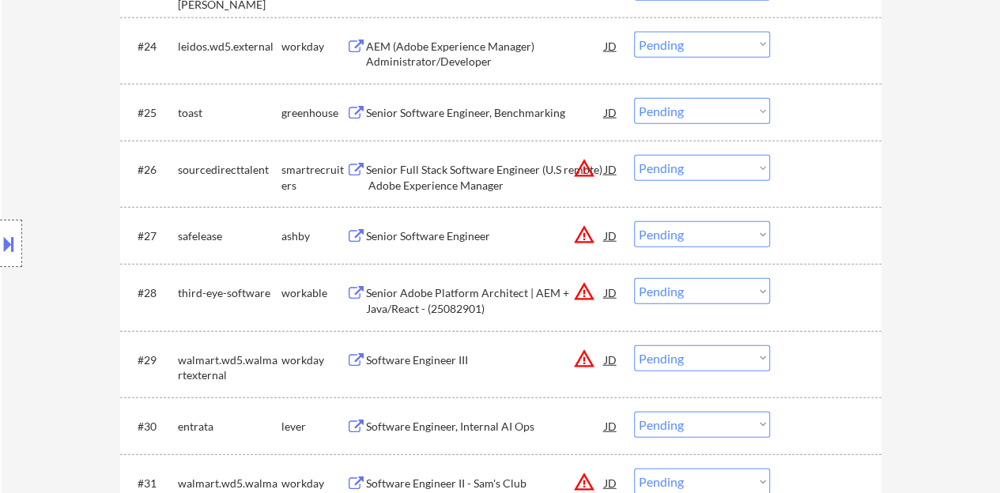
click at [520, 114] on div "Senior Software Engineer, Benchmarking" at bounding box center [485, 113] width 239 height 16
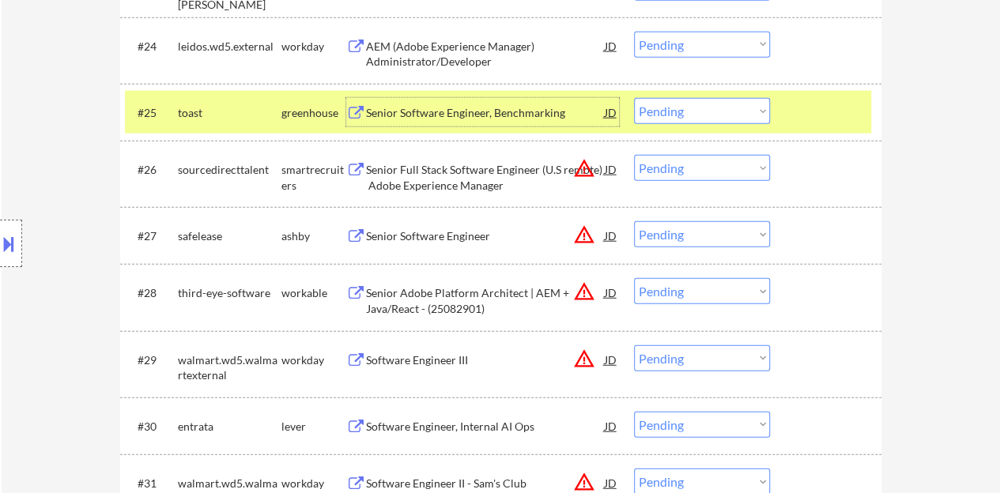
click at [668, 102] on select "Choose an option... Pending Applied Excluded (Questions) Excluded (Expired) Exc…" at bounding box center [702, 111] width 136 height 26
click at [634, 98] on select "Choose an option... Pending Applied Excluded (Questions) Excluded (Expired) Exc…" at bounding box center [702, 111] width 136 height 26
select select ""pending""
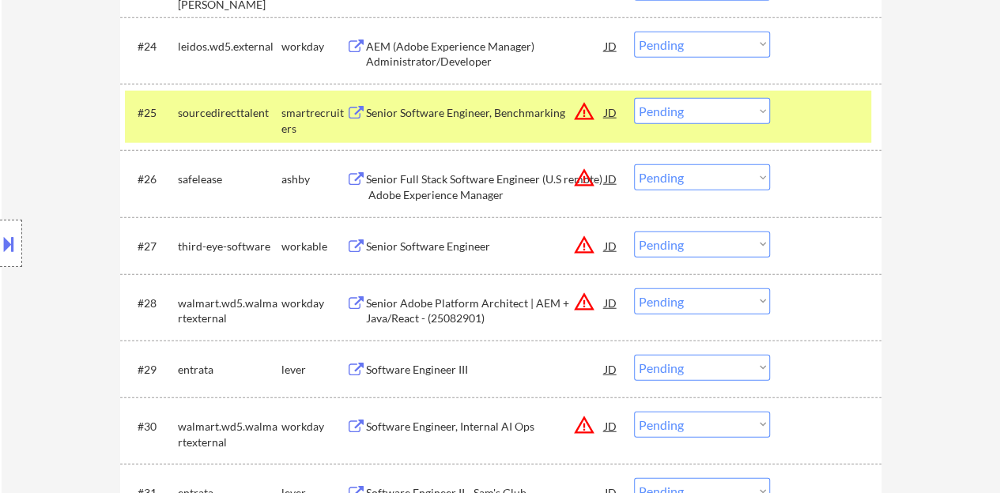
click at [805, 123] on div at bounding box center [828, 112] width 70 height 28
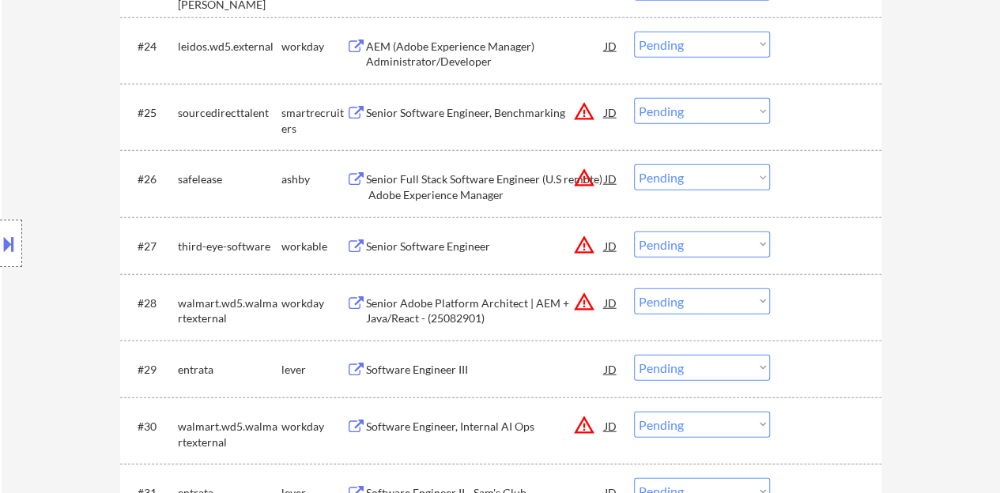
scroll to position [2054, 0]
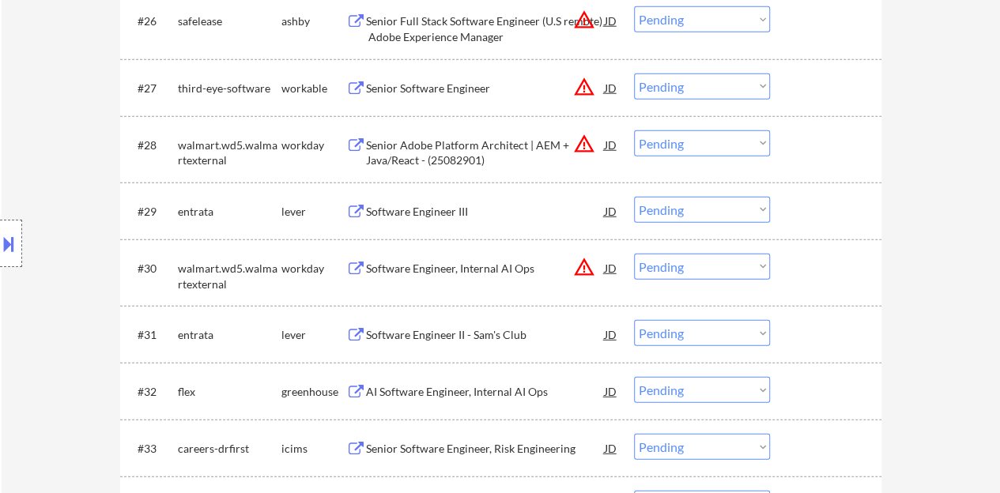
click at [448, 205] on div "Software Engineer III" at bounding box center [485, 212] width 239 height 16
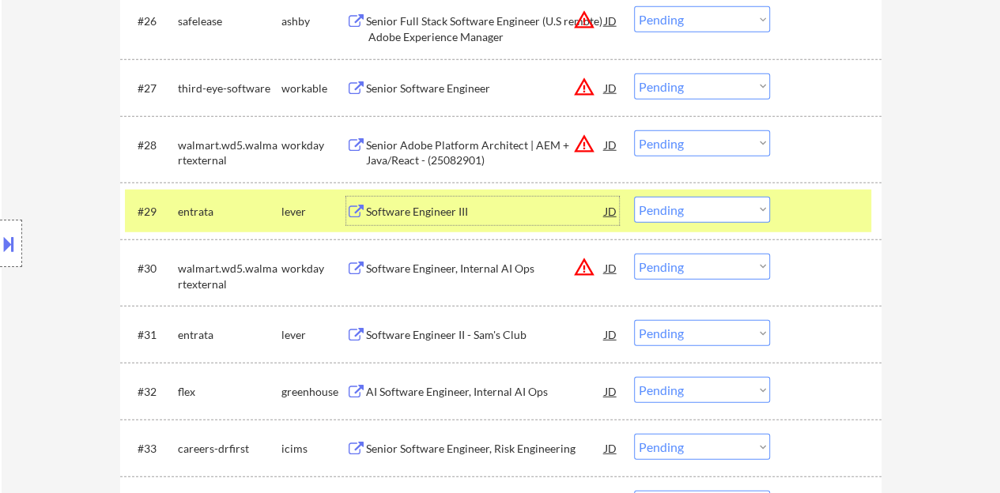
click at [728, 202] on select "Choose an option... Pending Applied Excluded (Questions) Excluded (Expired) Exc…" at bounding box center [702, 210] width 136 height 26
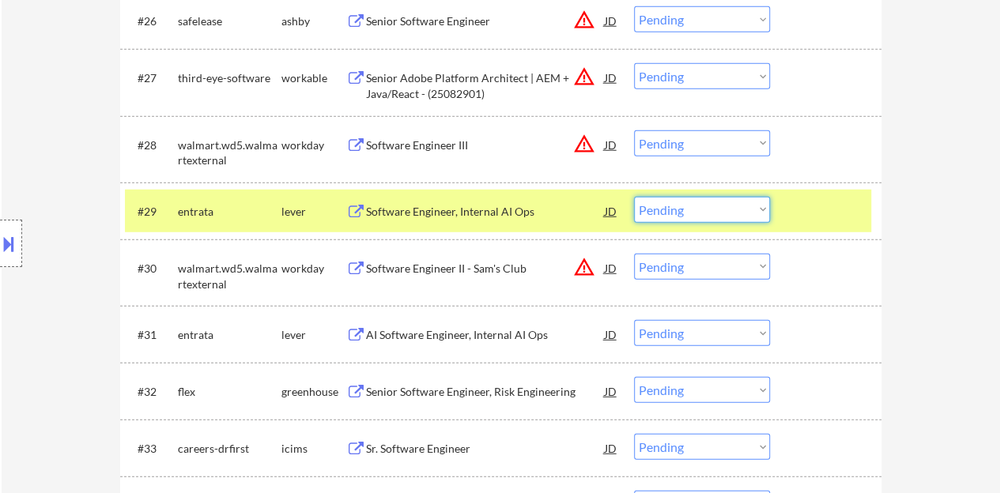
click at [706, 225] on div "#29 entrata lever Software Engineer, Internal AI Ops JD warning_amber Choose an…" at bounding box center [498, 211] width 746 height 43
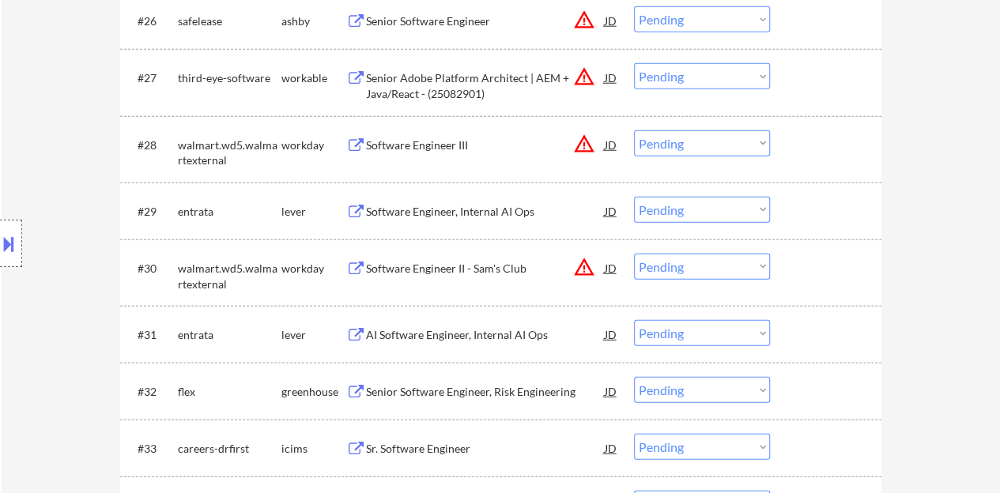
click at [691, 213] on select "Choose an option... Pending Applied Excluded (Questions) Excluded (Expired) Exc…" at bounding box center [702, 210] width 136 height 26
click at [634, 197] on select "Choose an option... Pending Applied Excluded (Questions) Excluded (Expired) Exc…" at bounding box center [702, 210] width 136 height 26
select select ""pending""
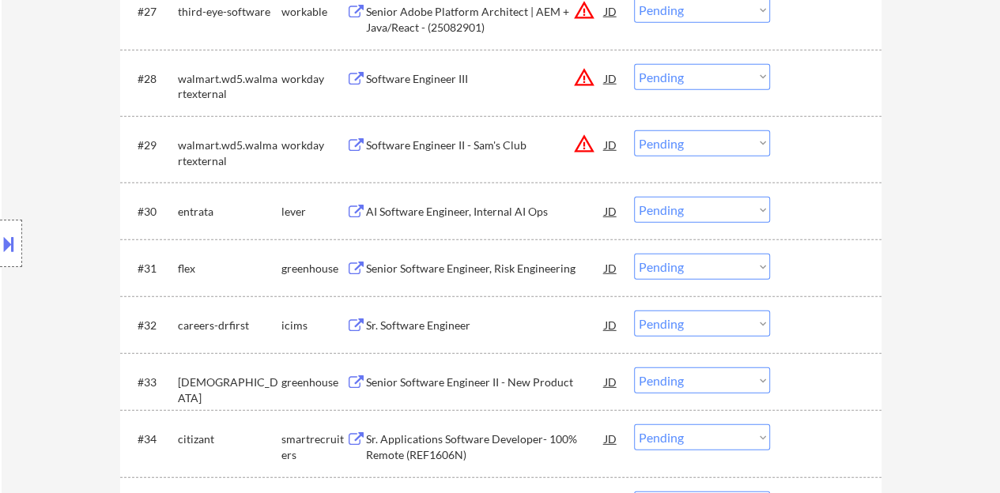
scroll to position [2133, 0]
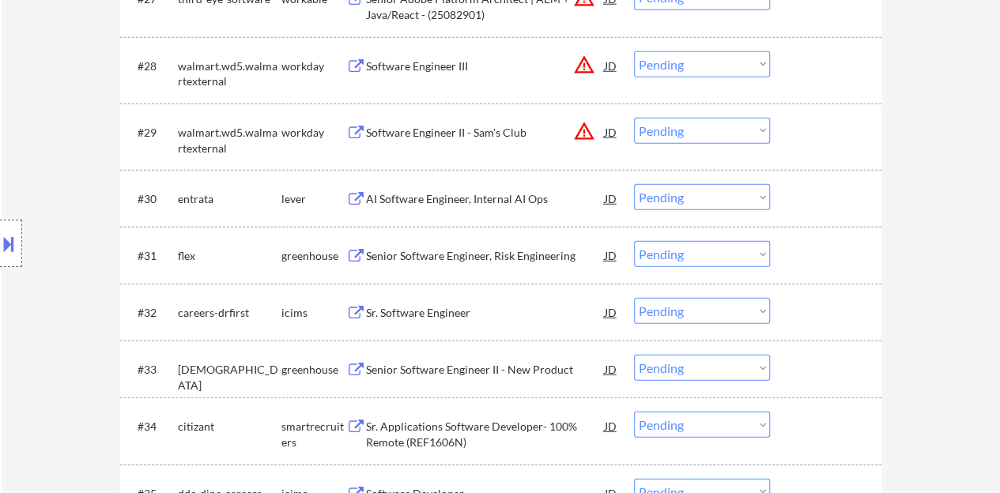
click at [495, 194] on div "AI Software Engineer, Internal AI Ops" at bounding box center [485, 199] width 239 height 16
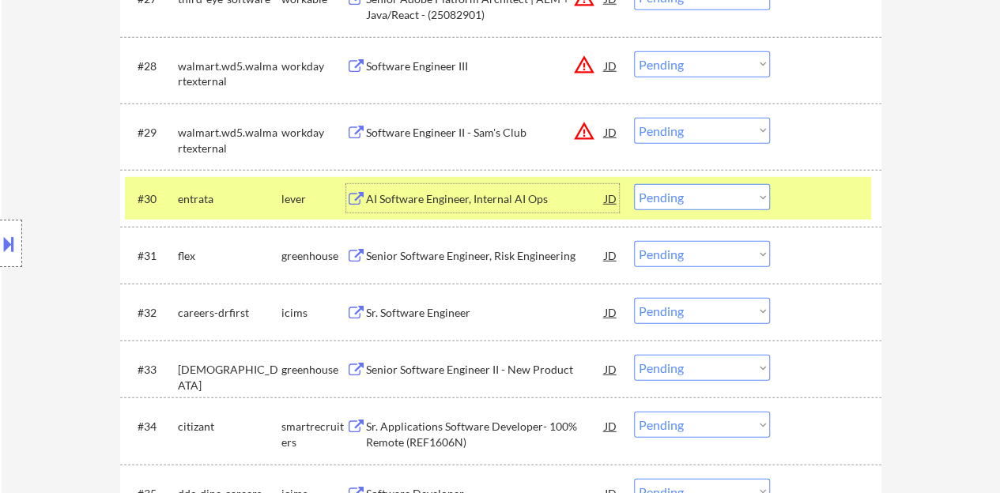
click at [682, 201] on select "Choose an option... Pending Applied Excluded (Questions) Excluded (Expired) Exc…" at bounding box center [702, 197] width 136 height 26
click at [634, 184] on select "Choose an option... Pending Applied Excluded (Questions) Excluded (Expired) Exc…" at bounding box center [702, 197] width 136 height 26
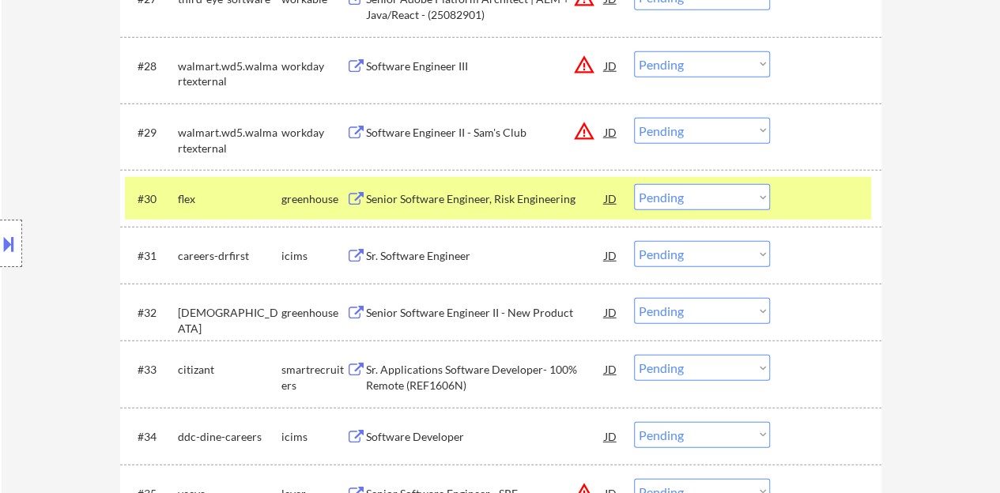
click at [493, 200] on div "Senior Software Engineer, Risk Engineering" at bounding box center [485, 199] width 239 height 16
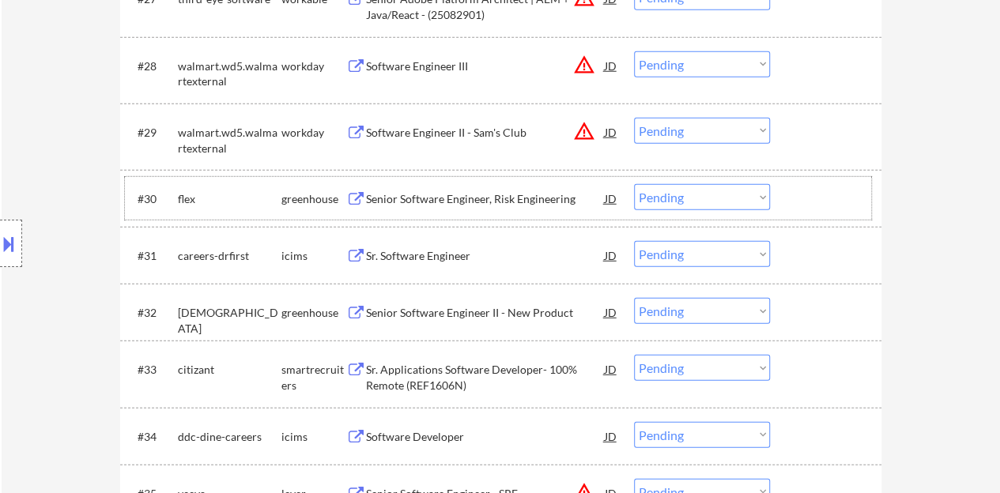
click at [818, 209] on div at bounding box center [828, 198] width 70 height 28
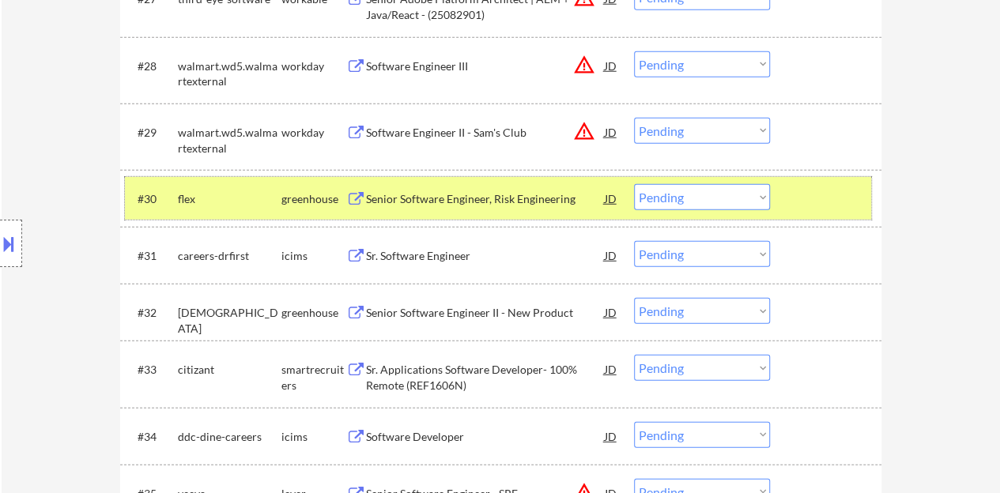
click at [694, 198] on select "Choose an option... Pending Applied Excluded (Questions) Excluded (Expired) Exc…" at bounding box center [702, 197] width 136 height 26
click at [634, 184] on select "Choose an option... Pending Applied Excluded (Questions) Excluded (Expired) Exc…" at bounding box center [702, 197] width 136 height 26
select select ""pending""
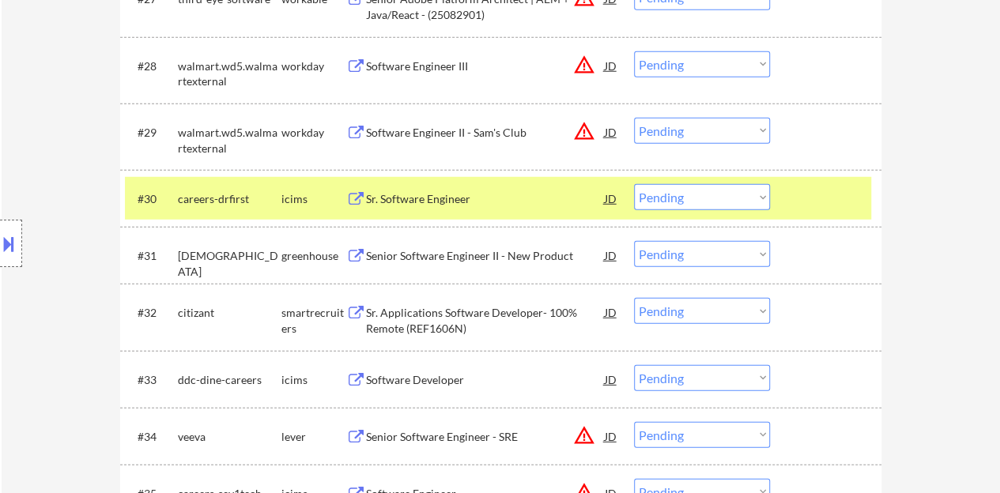
click at [831, 183] on div "#30 careers-drfirst icims Sr. Software Engineer JD warning_amber Choose an opti…" at bounding box center [498, 198] width 746 height 43
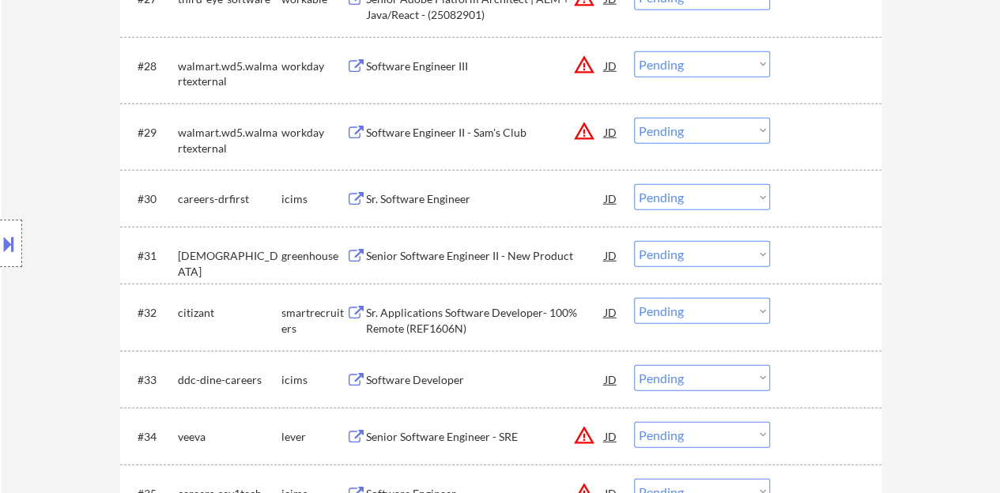
click at [522, 248] on div "Senior Software Engineer II - New Product" at bounding box center [485, 256] width 239 height 16
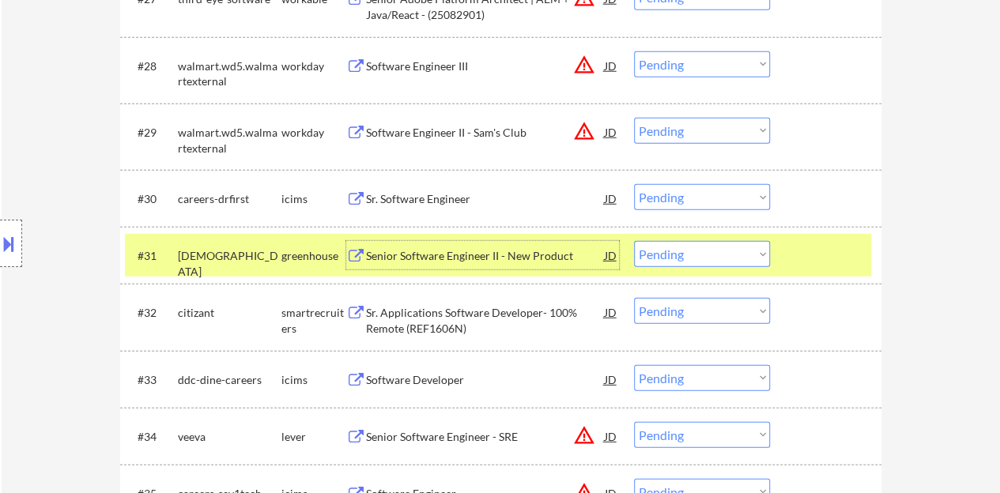
click at [513, 254] on div "Senior Software Engineer II - New Product" at bounding box center [485, 256] width 239 height 16
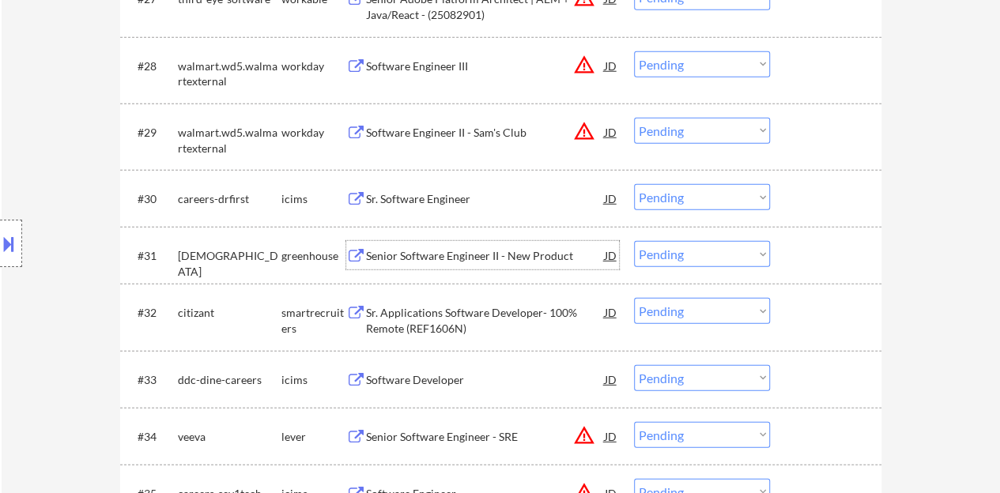
click at [823, 254] on div at bounding box center [828, 255] width 70 height 28
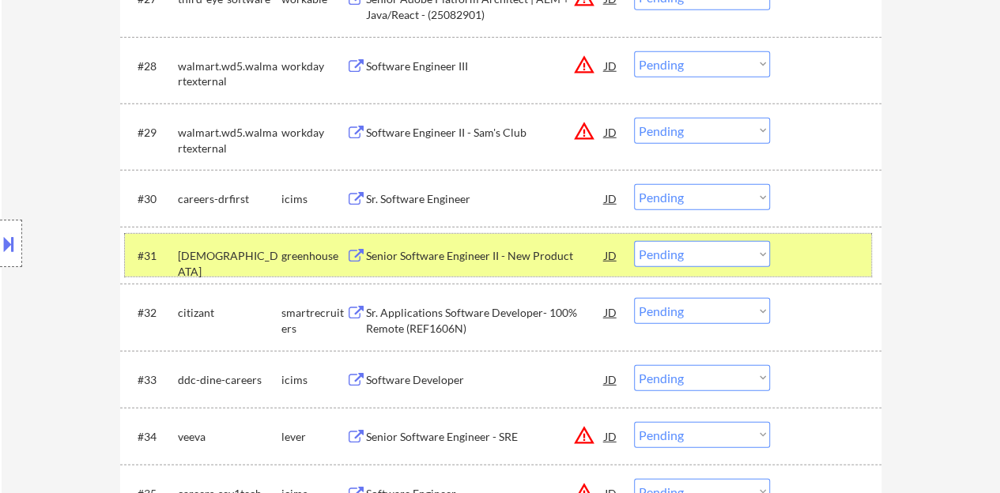
click at [694, 254] on select "Choose an option... Pending Applied Excluded (Questions) Excluded (Expired) Exc…" at bounding box center [702, 254] width 136 height 26
click at [634, 241] on select "Choose an option... Pending Applied Excluded (Questions) Excluded (Expired) Exc…" at bounding box center [702, 254] width 136 height 26
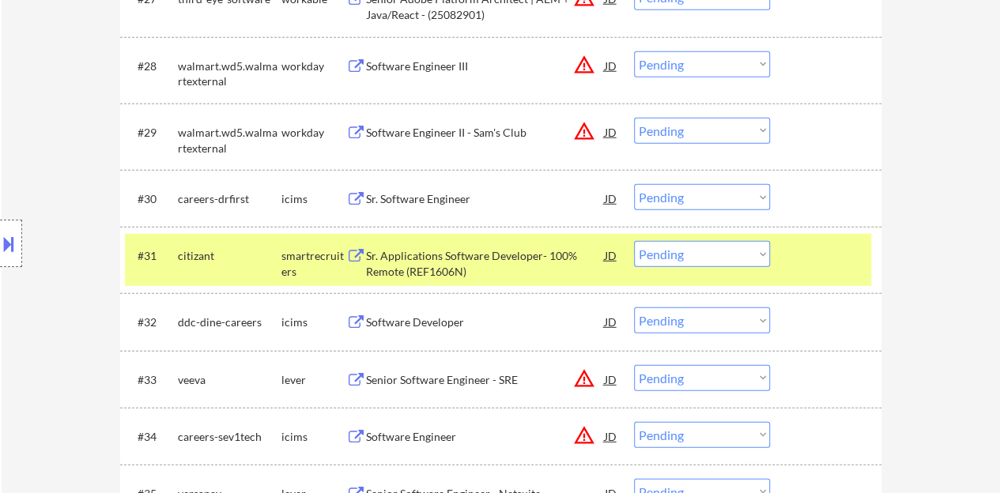
scroll to position [2212, 0]
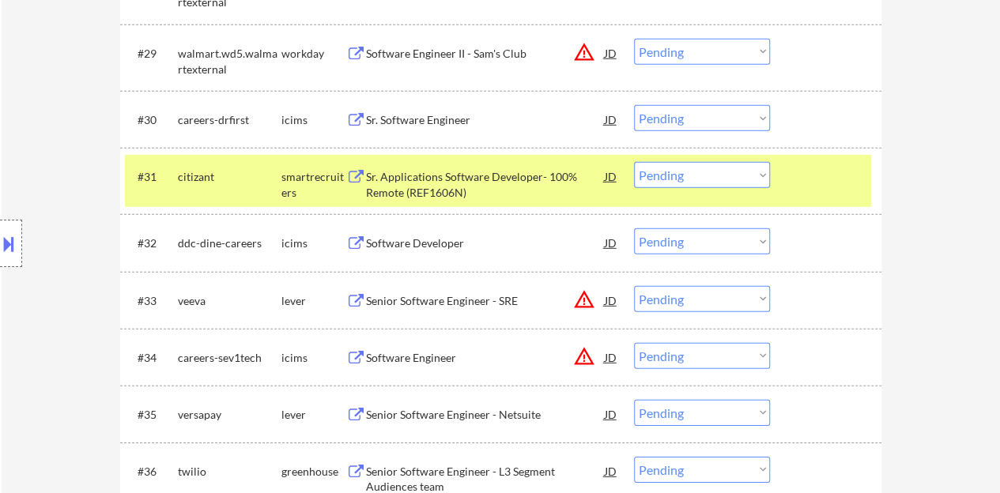
click at [503, 175] on div "Sr. Applications Software Developer- 100% Remote (REF1606N)" at bounding box center [485, 184] width 239 height 31
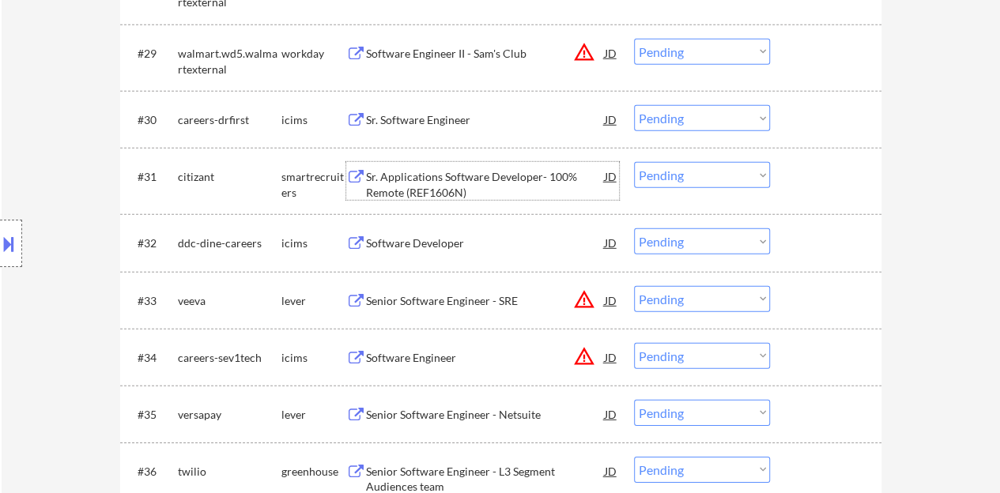
click at [803, 187] on div at bounding box center [828, 176] width 70 height 28
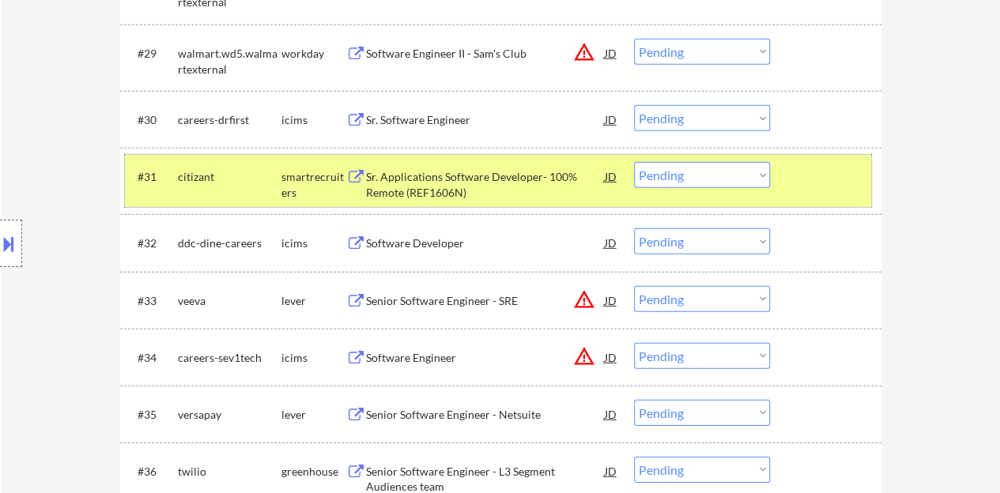
click at [687, 178] on select "Choose an option... Pending Applied Excluded (Questions) Excluded (Expired) Exc…" at bounding box center [702, 175] width 136 height 26
click at [634, 162] on select "Choose an option... Pending Applied Excluded (Questions) Excluded (Expired) Exc…" at bounding box center [702, 175] width 136 height 26
select select ""pending""
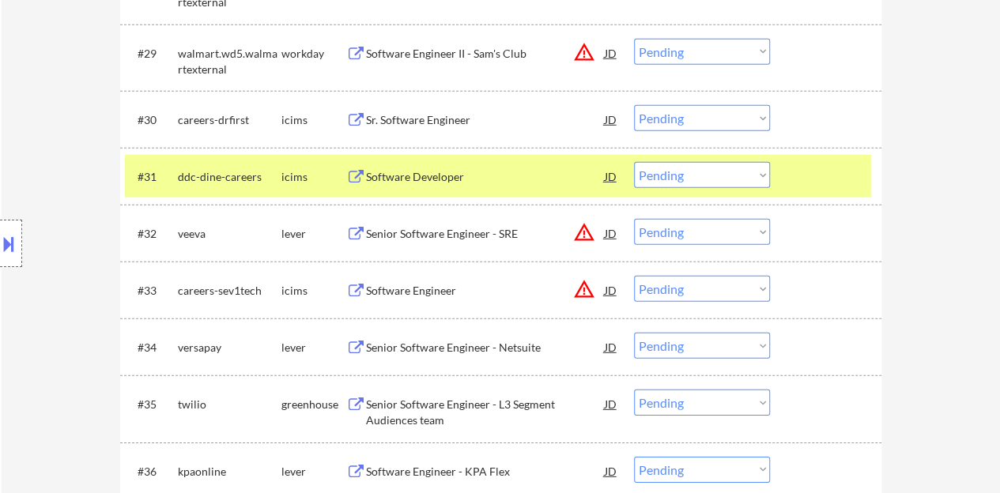
click at [850, 171] on div at bounding box center [828, 176] width 70 height 28
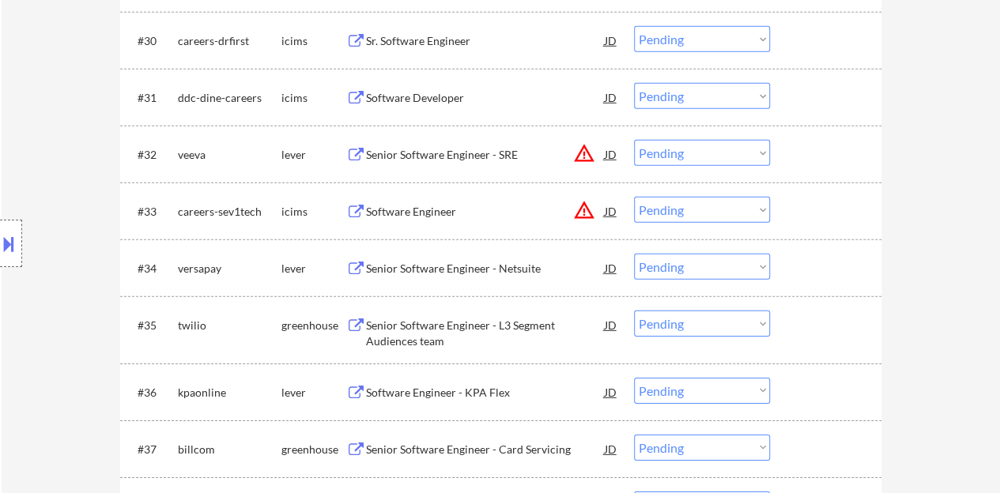
scroll to position [2370, 0]
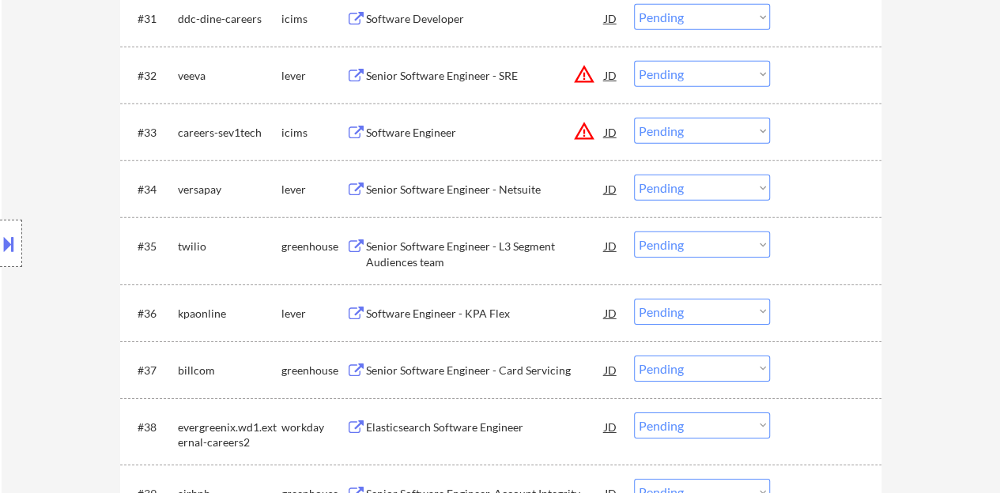
click at [481, 196] on div "Senior Software Engineer - Netsuite" at bounding box center [485, 190] width 239 height 16
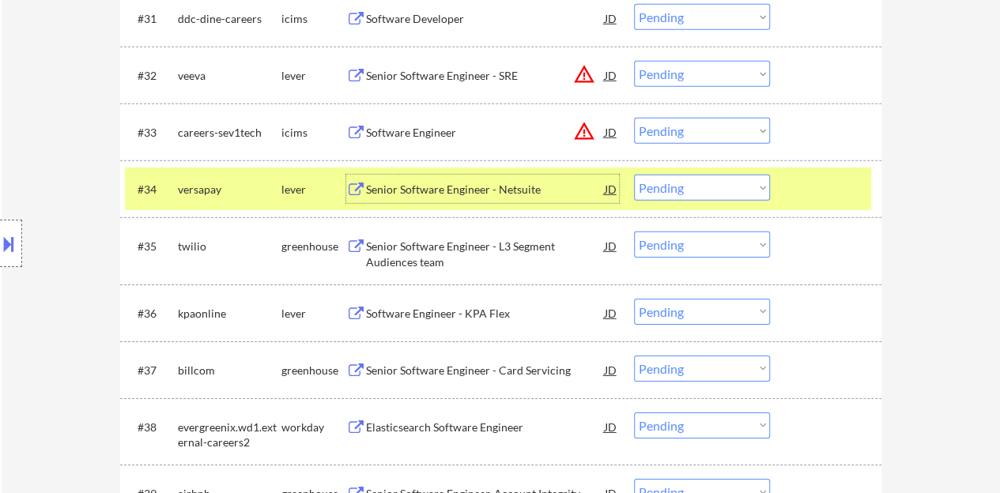
click at [684, 188] on select "Choose an option... Pending Applied Excluded (Questions) Excluded (Expired) Exc…" at bounding box center [702, 188] width 136 height 26
click at [703, 185] on select "Choose an option... Pending Applied Excluded (Questions) Excluded (Expired) Exc…" at bounding box center [702, 188] width 136 height 26
click at [634, 175] on select "Choose an option... Pending Applied Excluded (Questions) Excluded (Expired) Exc…" at bounding box center [702, 188] width 136 height 26
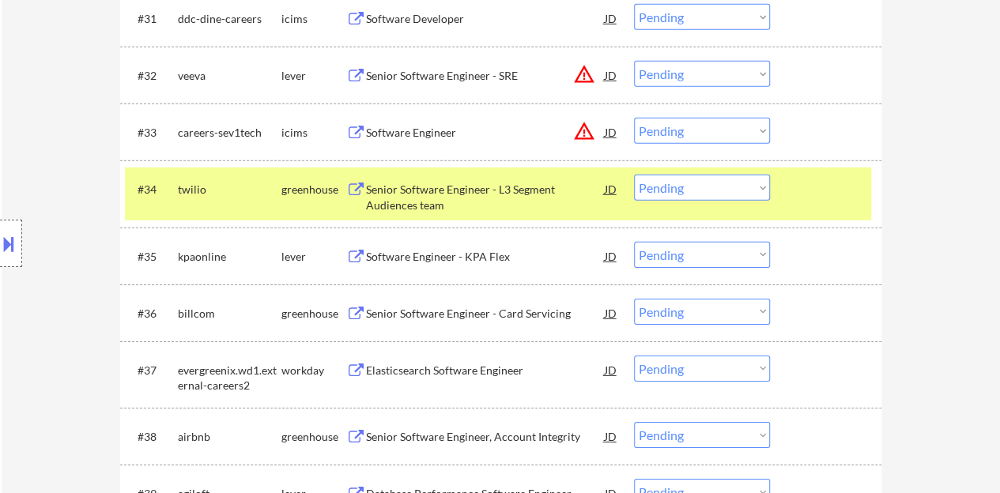
click at [418, 180] on div "Senior Software Engineer - L3 Segment Audiences team" at bounding box center [485, 194] width 239 height 38
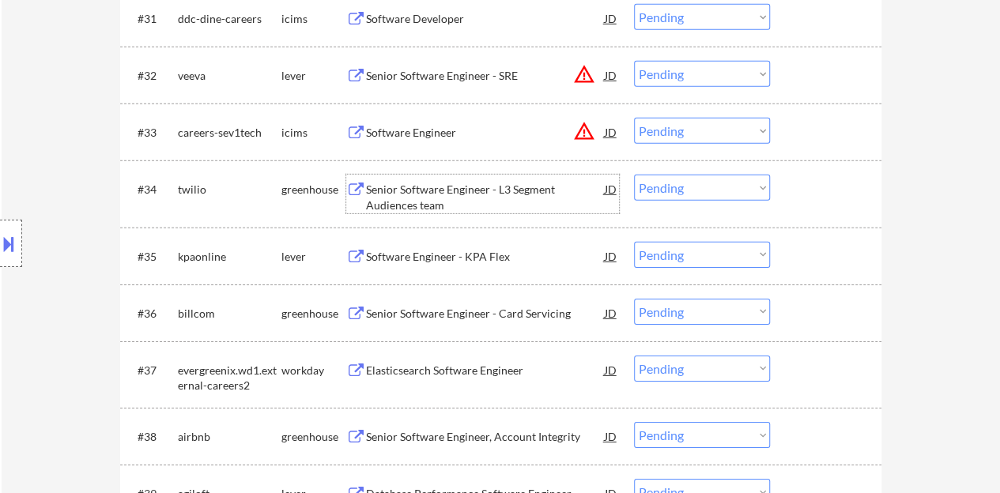
drag, startPoint x: 829, startPoint y: 201, endPoint x: 803, endPoint y: 166, distance: 44.1
click at [825, 200] on div at bounding box center [828, 189] width 70 height 28
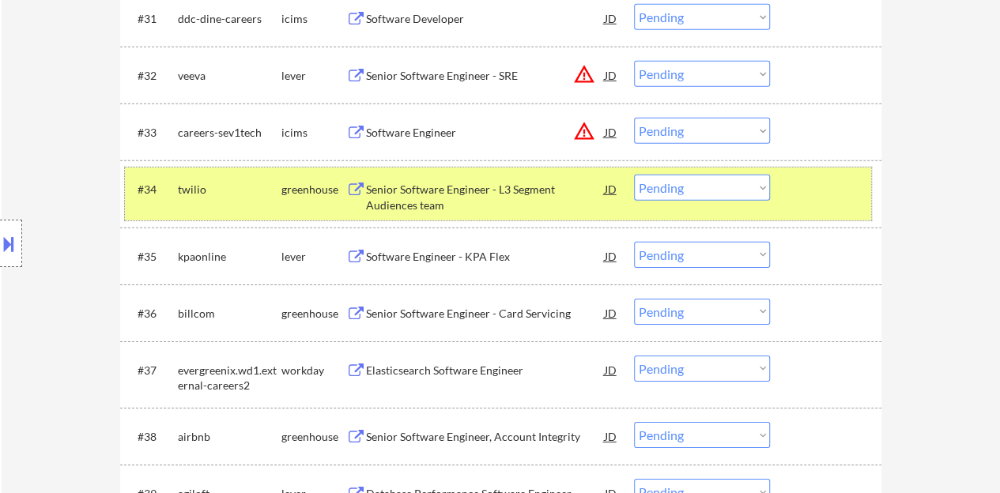
drag, startPoint x: 673, startPoint y: 167, endPoint x: 676, endPoint y: 177, distance: 10.7
click at [674, 168] on div "#34 twilio greenhouse Senior Software Engineer - L3 Segment Audiences team JD w…" at bounding box center [498, 194] width 746 height 52
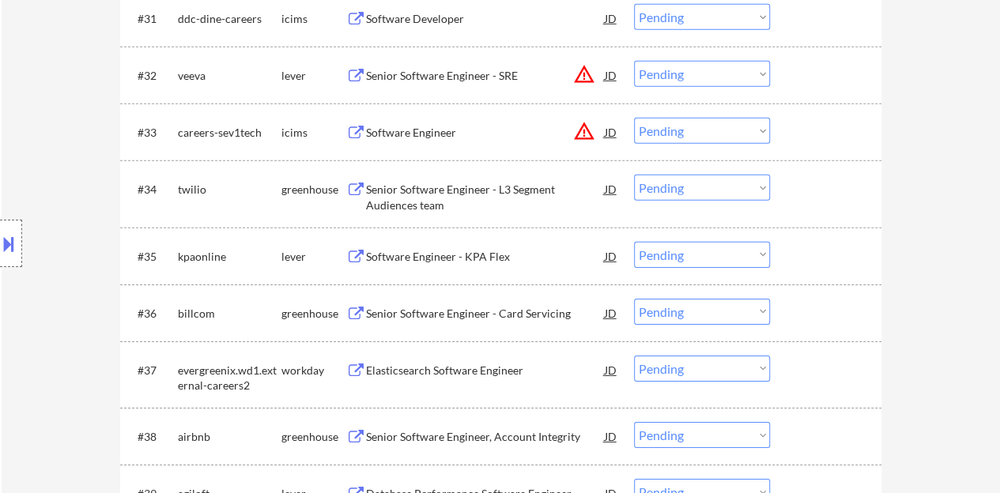
click at [681, 198] on select "Choose an option... Pending Applied Excluded (Questions) Excluded (Expired) Exc…" at bounding box center [702, 188] width 136 height 26
click at [634, 175] on select "Choose an option... Pending Applied Excluded (Questions) Excluded (Expired) Exc…" at bounding box center [702, 188] width 136 height 26
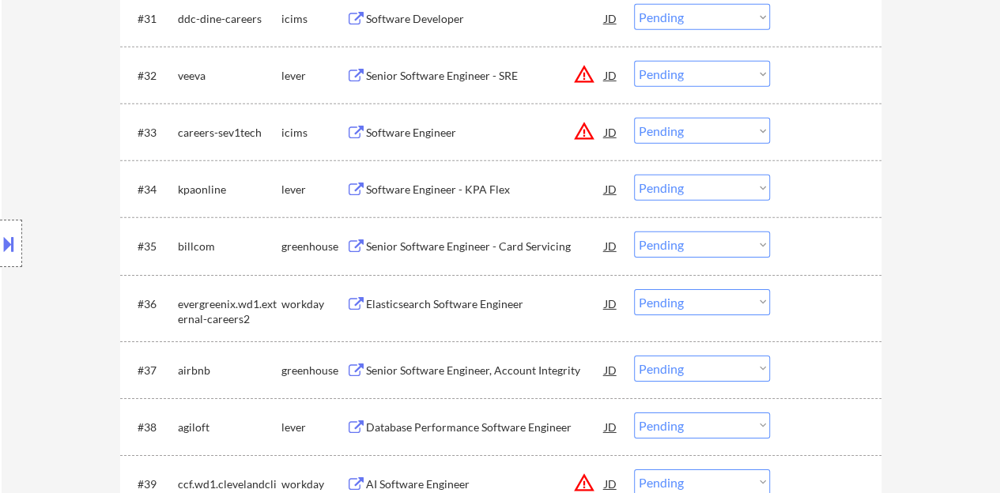
click at [496, 187] on div "Software Engineer - KPA Flex" at bounding box center [485, 190] width 239 height 16
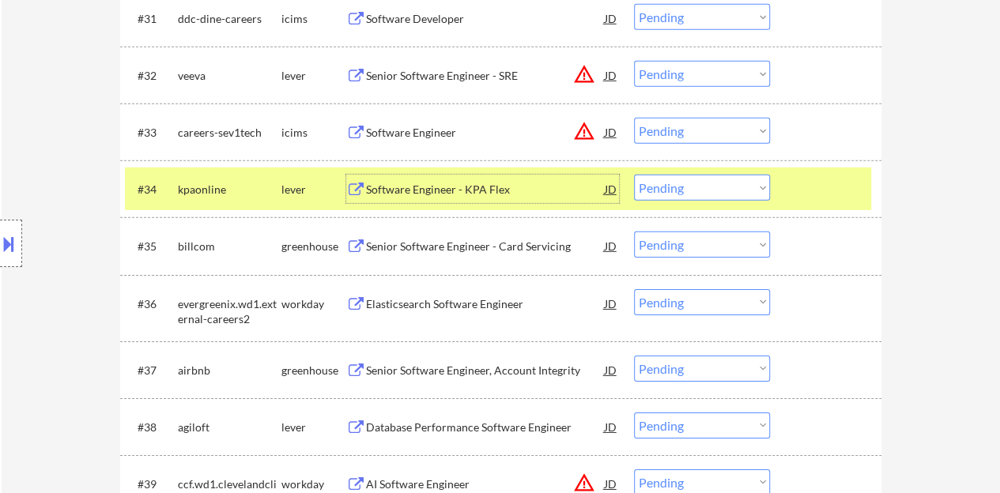
click at [691, 190] on select "Choose an option... Pending Applied Excluded (Questions) Excluded (Expired) Exc…" at bounding box center [702, 188] width 136 height 26
click at [634, 175] on select "Choose an option... Pending Applied Excluded (Questions) Excluded (Expired) Exc…" at bounding box center [702, 188] width 136 height 26
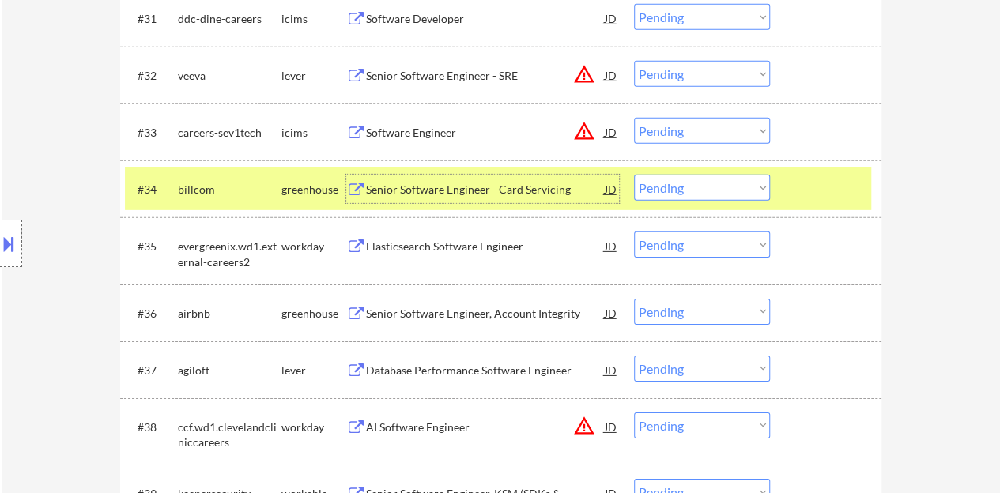
click at [540, 184] on div "Senior Software Engineer - Card Servicing" at bounding box center [485, 190] width 239 height 16
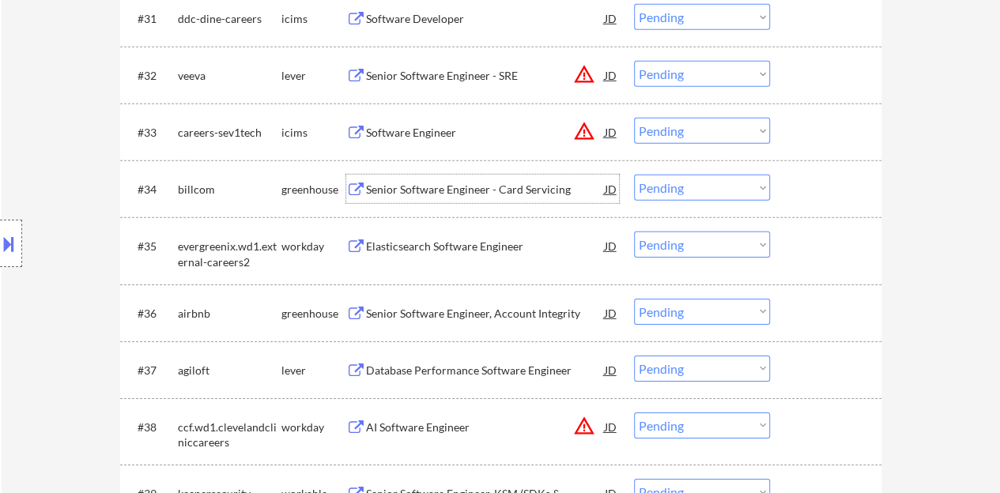
click at [802, 183] on div at bounding box center [828, 189] width 70 height 28
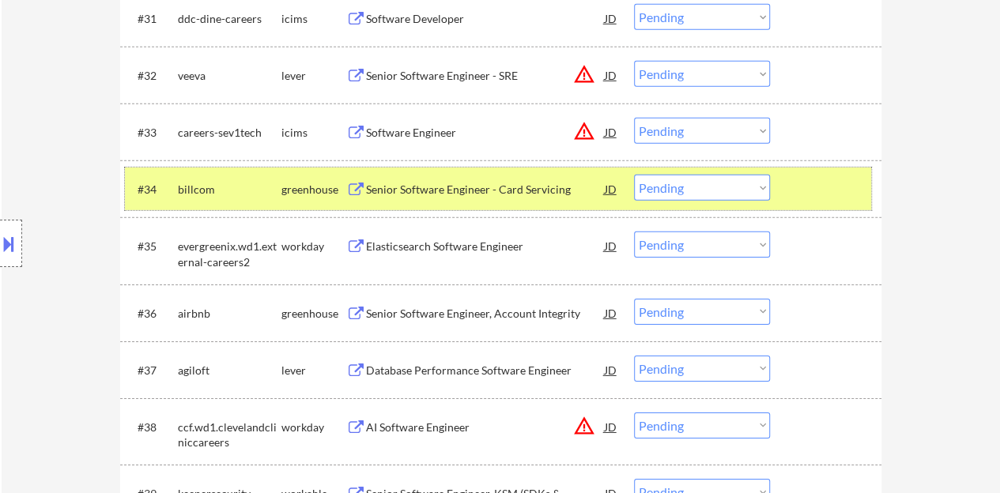
click at [717, 197] on select "Choose an option... Pending Applied Excluded (Questions) Excluded (Expired) Exc…" at bounding box center [702, 188] width 136 height 26
click at [634, 175] on select "Choose an option... Pending Applied Excluded (Questions) Excluded (Expired) Exc…" at bounding box center [702, 188] width 136 height 26
select select ""pending""
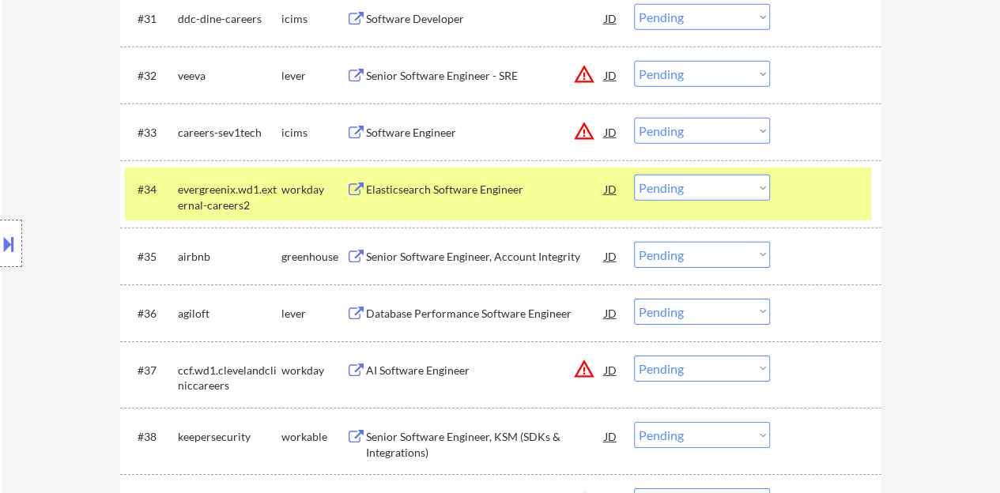
click at [814, 192] on div at bounding box center [828, 189] width 70 height 28
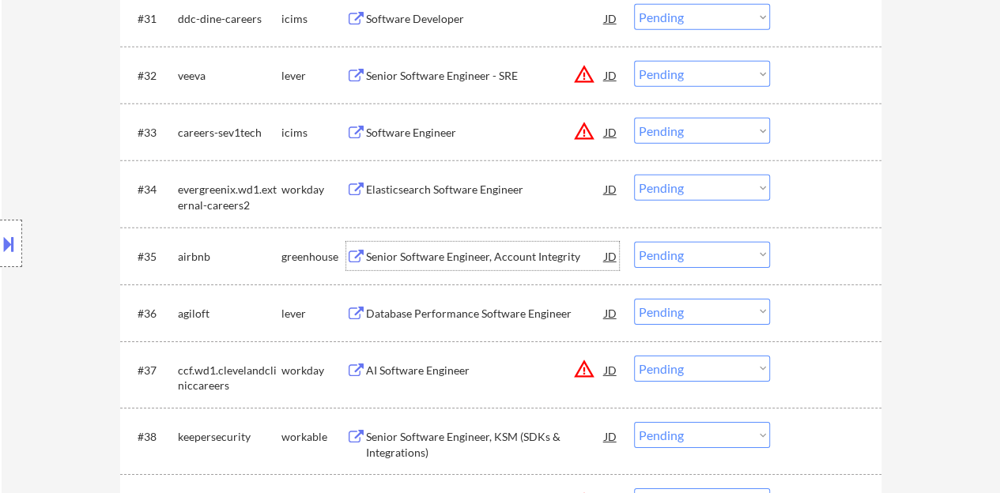
click at [501, 254] on div "Senior Software Engineer, Account Integrity" at bounding box center [485, 257] width 239 height 16
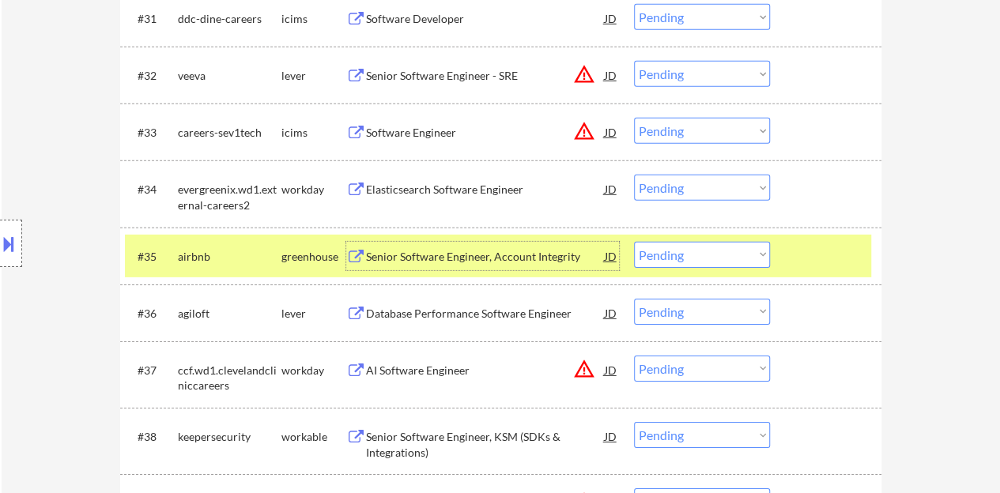
click at [716, 260] on select "Choose an option... Pending Applied Excluded (Questions) Excluded (Expired) Exc…" at bounding box center [702, 255] width 136 height 26
click at [634, 242] on select "Choose an option... Pending Applied Excluded (Questions) Excluded (Expired) Exc…" at bounding box center [702, 255] width 136 height 26
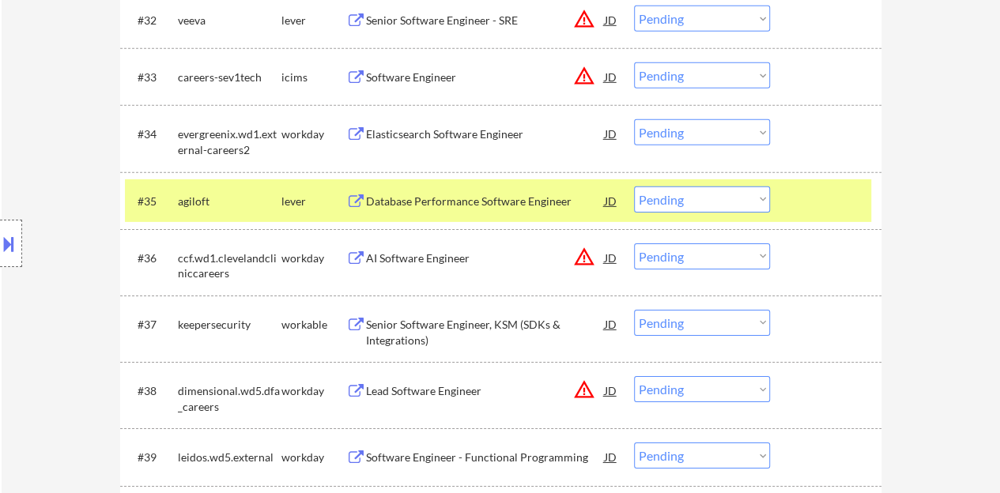
scroll to position [2449, 0]
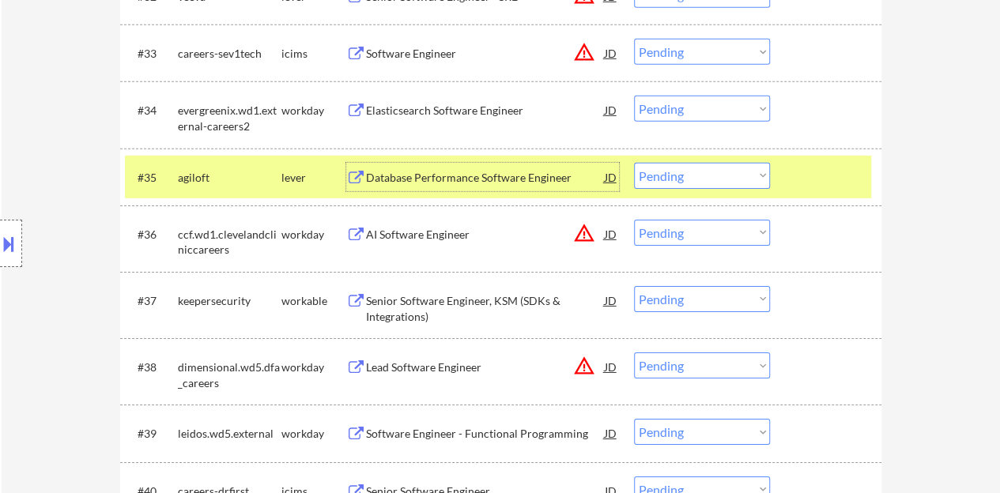
click at [562, 176] on div "Database Performance Software Engineer" at bounding box center [485, 178] width 239 height 16
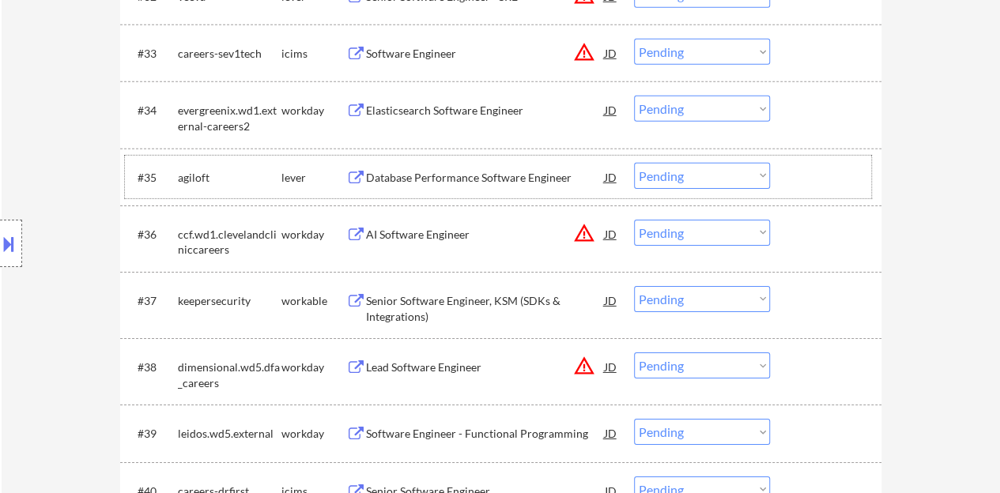
click at [800, 176] on div at bounding box center [828, 177] width 70 height 28
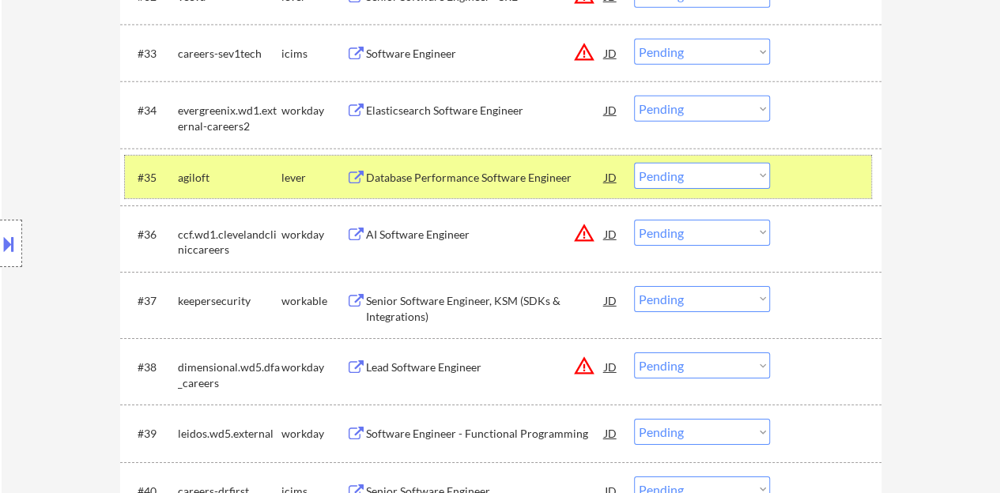
click at [703, 168] on select "Choose an option... Pending Applied Excluded (Questions) Excluded (Expired) Exc…" at bounding box center [702, 176] width 136 height 26
click at [634, 163] on select "Choose an option... Pending Applied Excluded (Questions) Excluded (Expired) Exc…" at bounding box center [702, 176] width 136 height 26
select select ""pending""
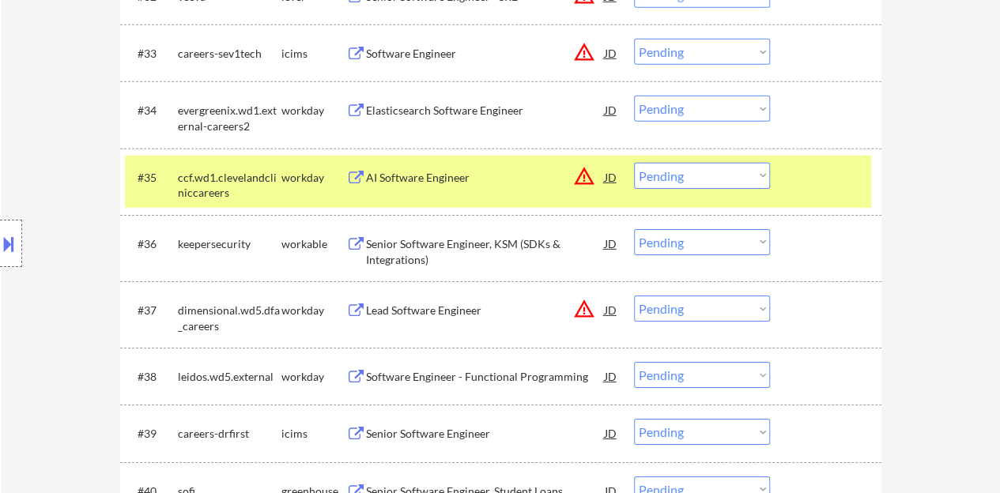
click at [805, 185] on div at bounding box center [828, 177] width 70 height 28
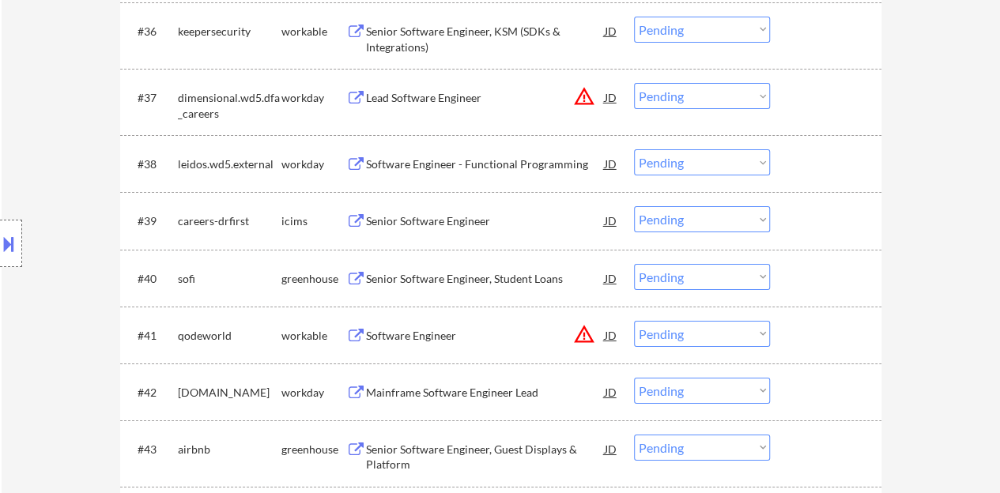
scroll to position [2687, 0]
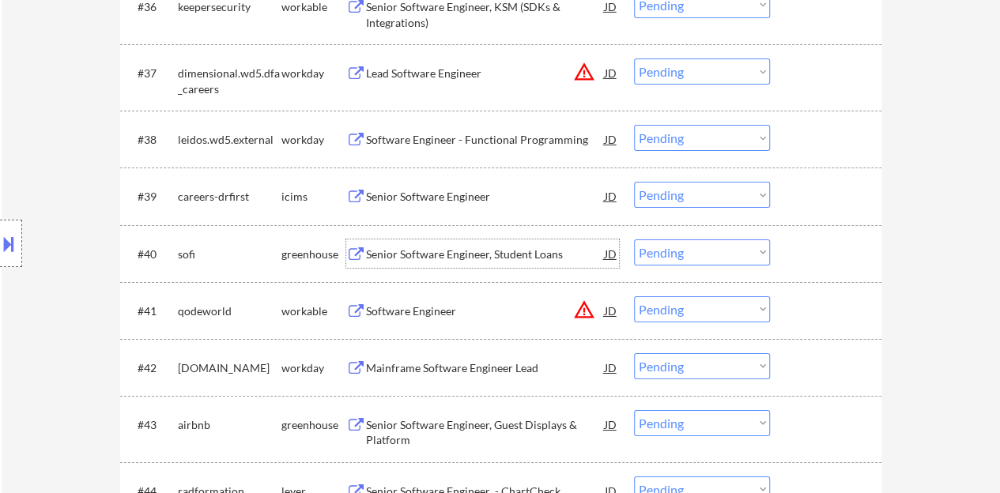
click at [433, 248] on div "Senior Software Engineer, Student Loans" at bounding box center [485, 255] width 239 height 16
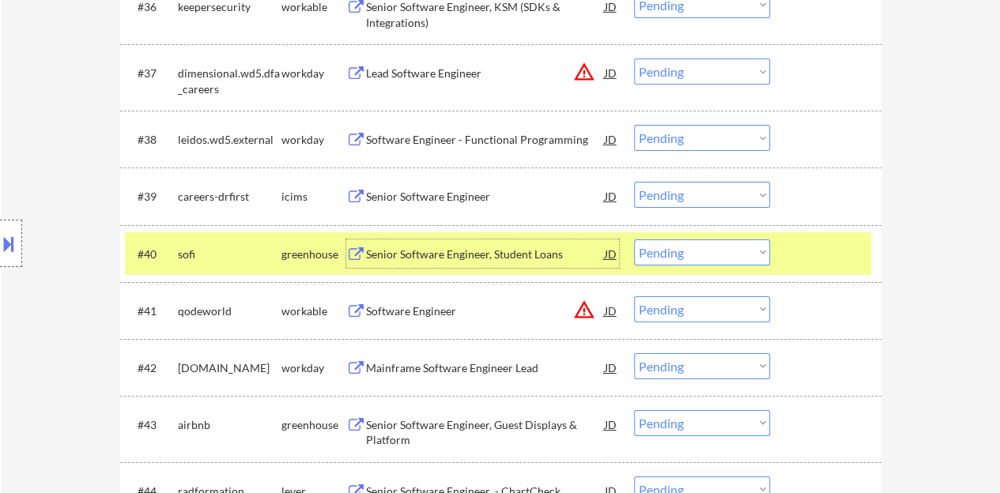
click at [708, 254] on select "Choose an option... Pending Applied Excluded (Questions) Excluded (Expired) Exc…" at bounding box center [702, 252] width 136 height 26
click at [634, 239] on select "Choose an option... Pending Applied Excluded (Questions) Excluded (Expired) Exc…" at bounding box center [702, 252] width 136 height 26
select select ""pending""
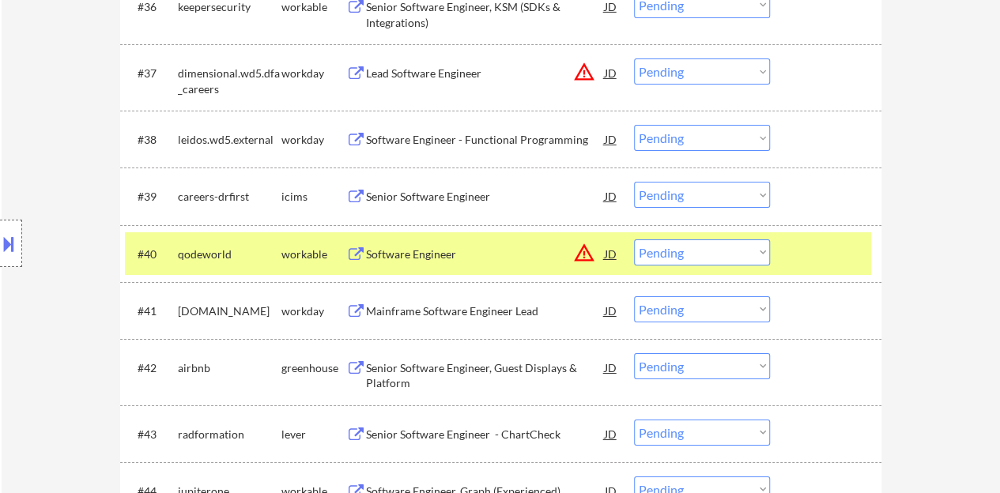
click at [819, 250] on div at bounding box center [828, 253] width 70 height 28
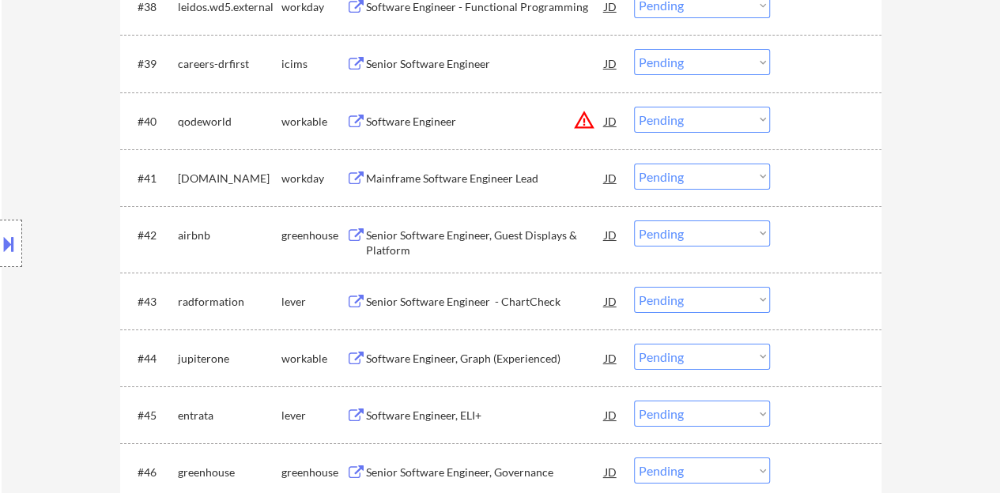
scroll to position [2845, 0]
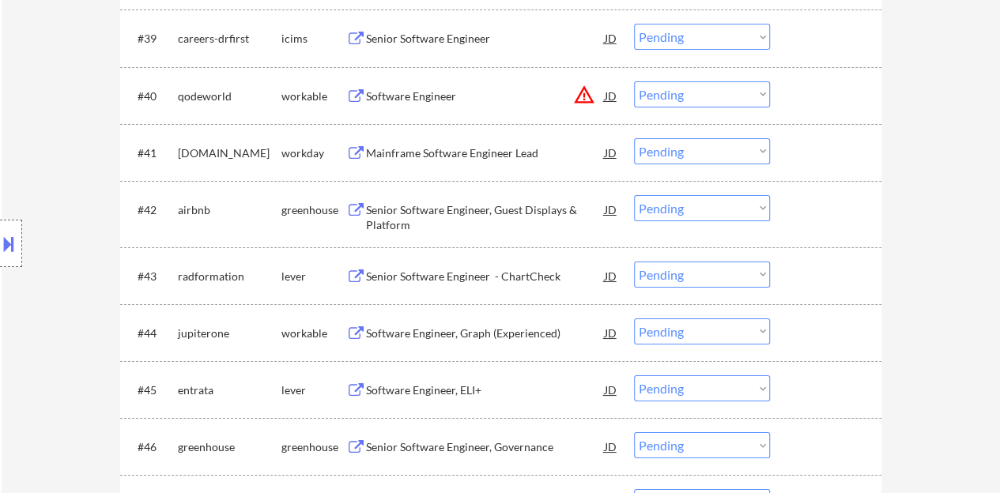
click at [475, 203] on div "Senior Software Engineer, Guest Displays & Platform" at bounding box center [485, 217] width 239 height 31
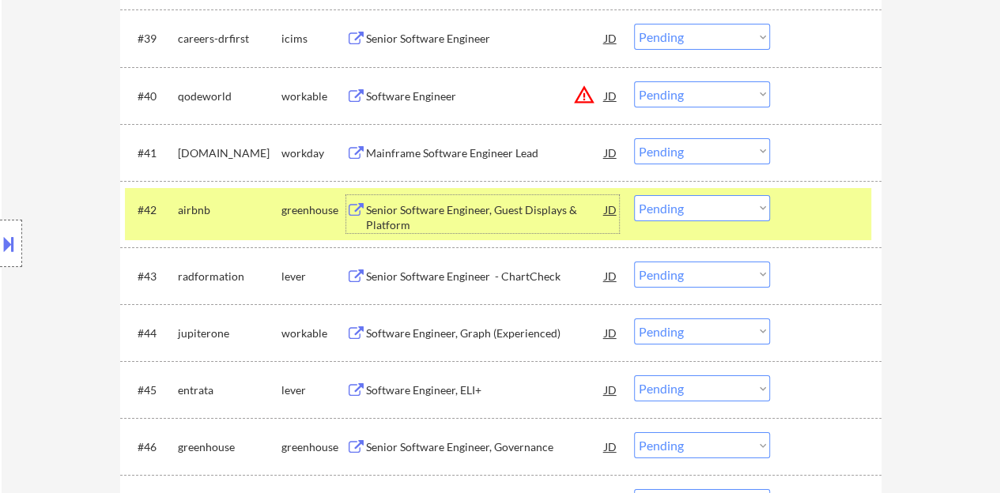
click at [684, 210] on select "Choose an option... Pending Applied Excluded (Questions) Excluded (Expired) Exc…" at bounding box center [702, 208] width 136 height 26
click at [634, 195] on select "Choose an option... Pending Applied Excluded (Questions) Excluded (Expired) Exc…" at bounding box center [702, 208] width 136 height 26
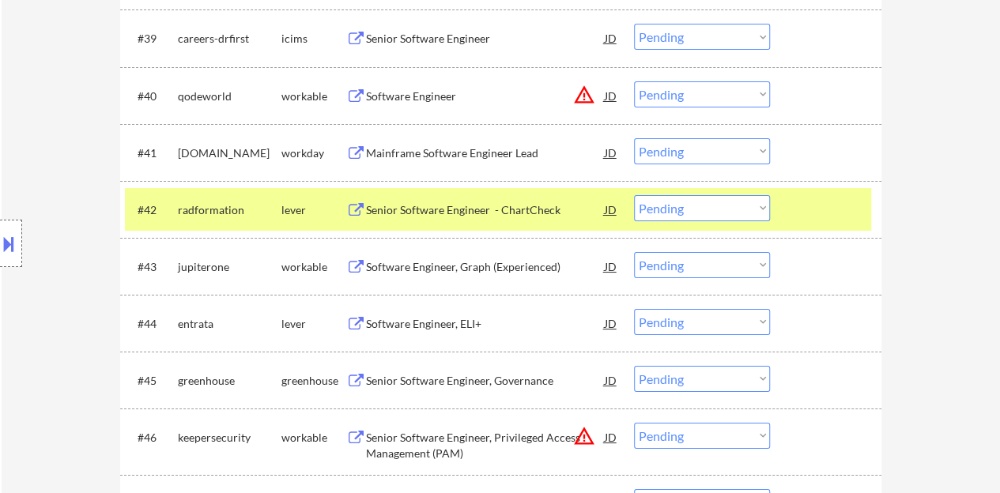
click at [537, 201] on div "Senior Software Engineer - ChartCheck" at bounding box center [485, 209] width 239 height 28
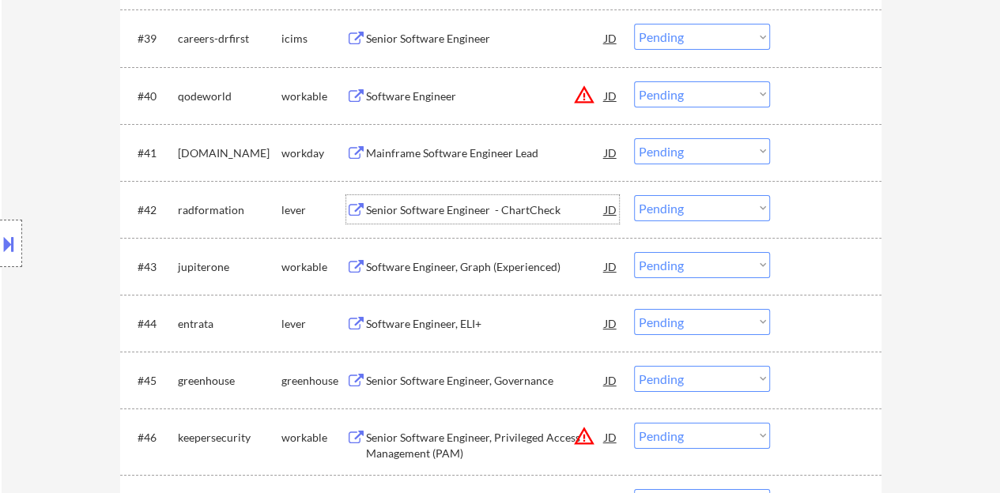
click at [799, 191] on div "#42 radformation lever Senior Software Engineer - ChartCheck JD warning_amber C…" at bounding box center [498, 209] width 746 height 43
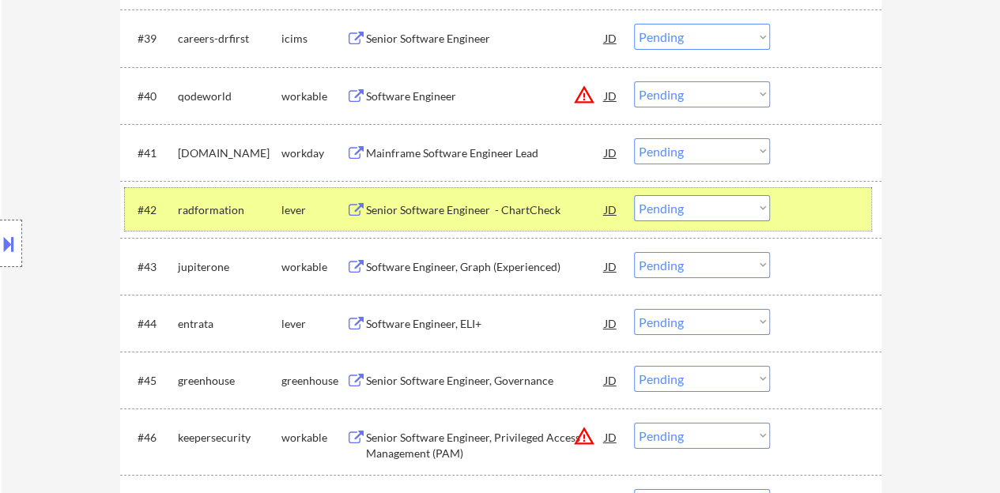
click at [672, 212] on select "Choose an option... Pending Applied Excluded (Questions) Excluded (Expired) Exc…" at bounding box center [702, 208] width 136 height 26
click at [634, 195] on select "Choose an option... Pending Applied Excluded (Questions) Excluded (Expired) Exc…" at bounding box center [702, 208] width 136 height 26
select select ""pending""
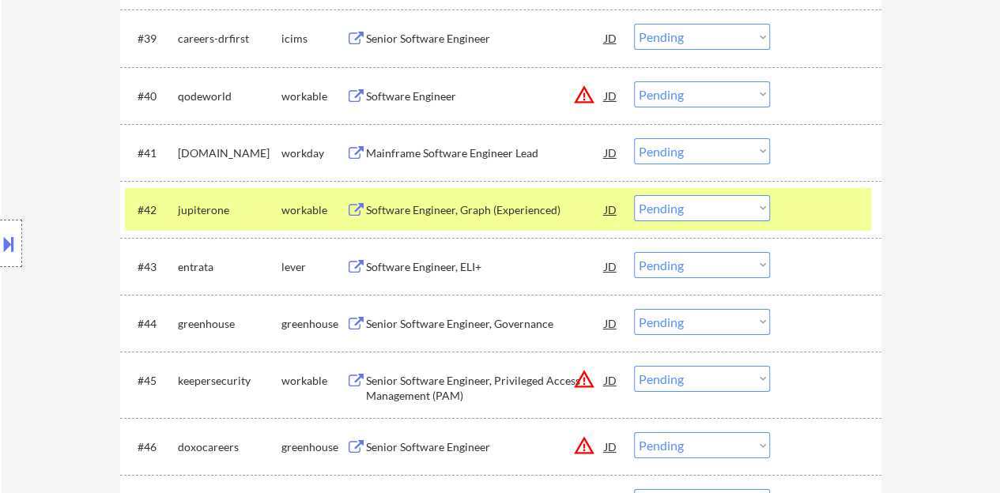
drag, startPoint x: 806, startPoint y: 207, endPoint x: 577, endPoint y: 219, distance: 229.4
click at [804, 208] on div at bounding box center [828, 209] width 70 height 28
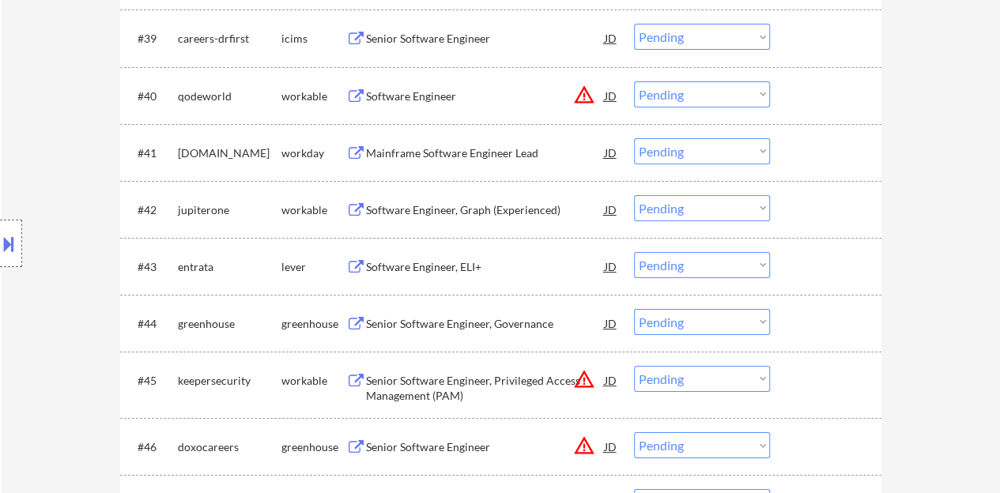
click at [458, 268] on div "Software Engineer, ELI+" at bounding box center [485, 267] width 239 height 16
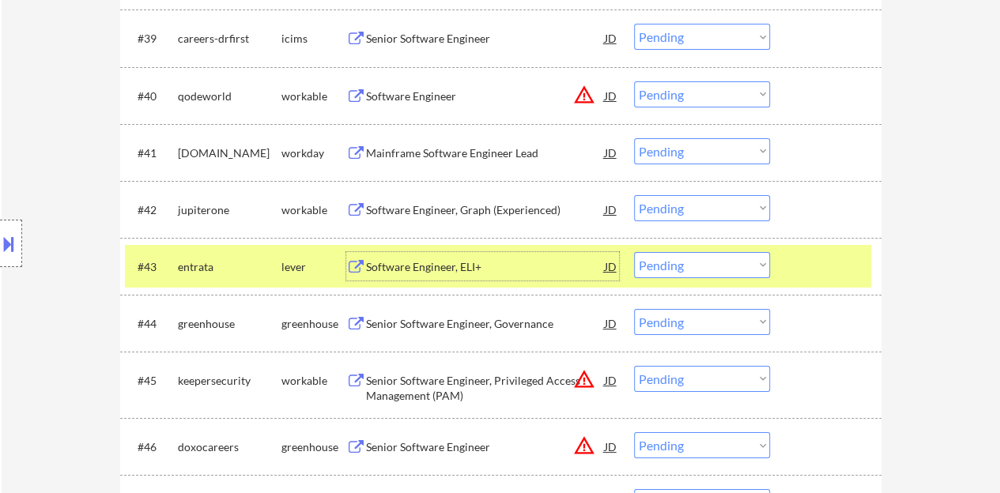
click at [725, 269] on select "Choose an option... Pending Applied Excluded (Questions) Excluded (Expired) Exc…" at bounding box center [702, 265] width 136 height 26
click at [634, 252] on select "Choose an option... Pending Applied Excluded (Questions) Excluded (Expired) Exc…" at bounding box center [702, 265] width 136 height 26
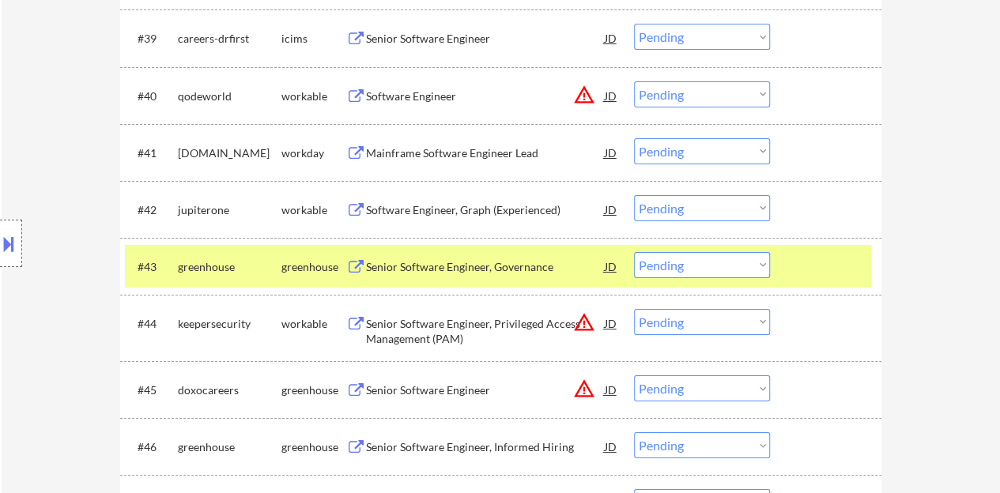
click at [450, 273] on div "Senior Software Engineer, Governance" at bounding box center [485, 267] width 239 height 16
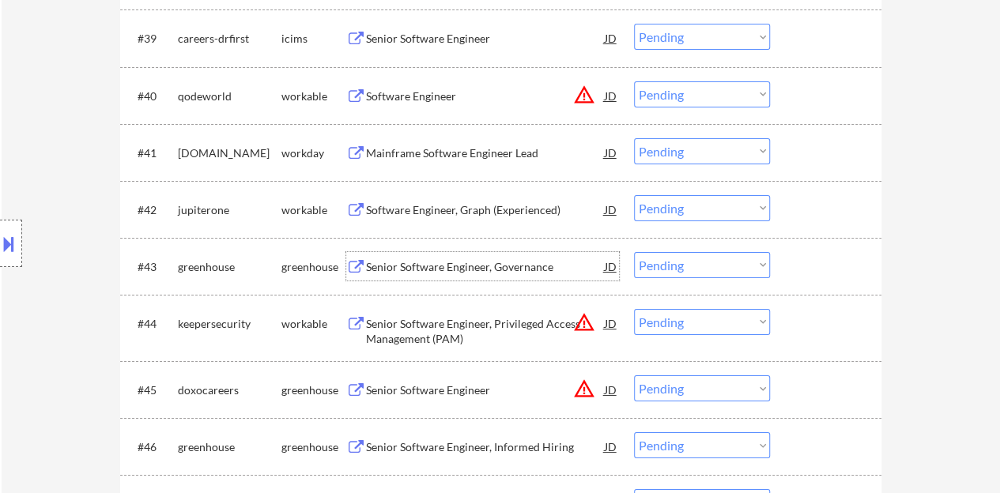
click at [823, 279] on div at bounding box center [828, 266] width 70 height 28
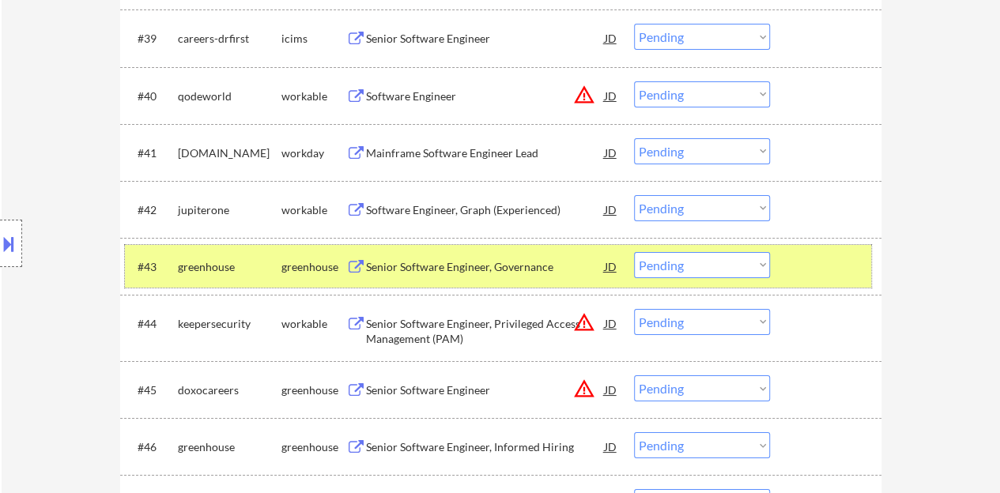
click at [683, 265] on select "Choose an option... Pending Applied Excluded (Questions) Excluded (Expired) Exc…" at bounding box center [702, 265] width 136 height 26
click at [634, 252] on select "Choose an option... Pending Applied Excluded (Questions) Excluded (Expired) Exc…" at bounding box center [702, 265] width 136 height 26
select select ""pending""
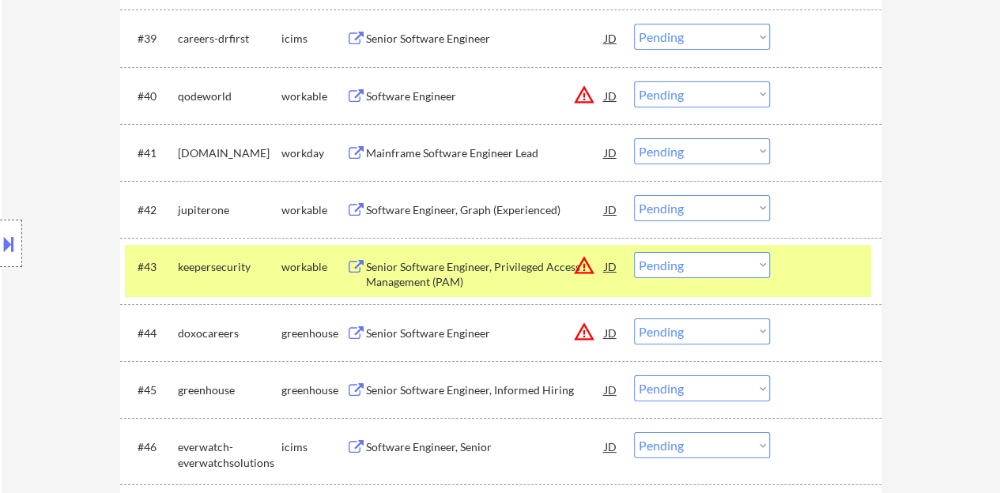
click at [828, 269] on div at bounding box center [828, 266] width 70 height 28
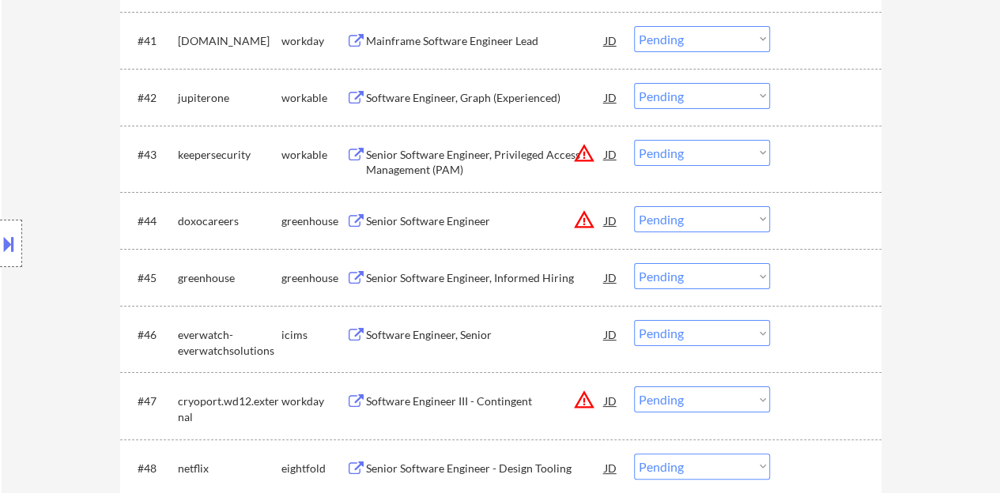
scroll to position [3003, 0]
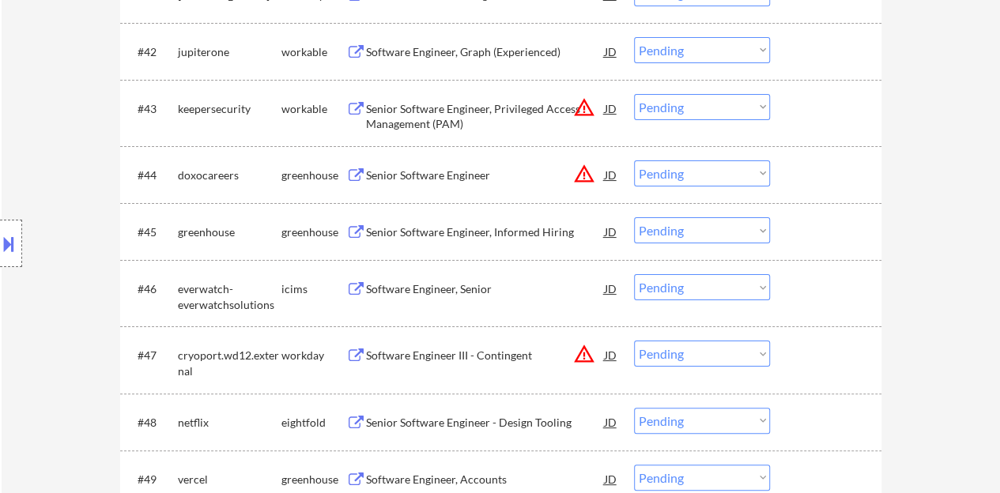
click at [493, 234] on div "Senior Software Engineer, Informed Hiring" at bounding box center [485, 232] width 239 height 16
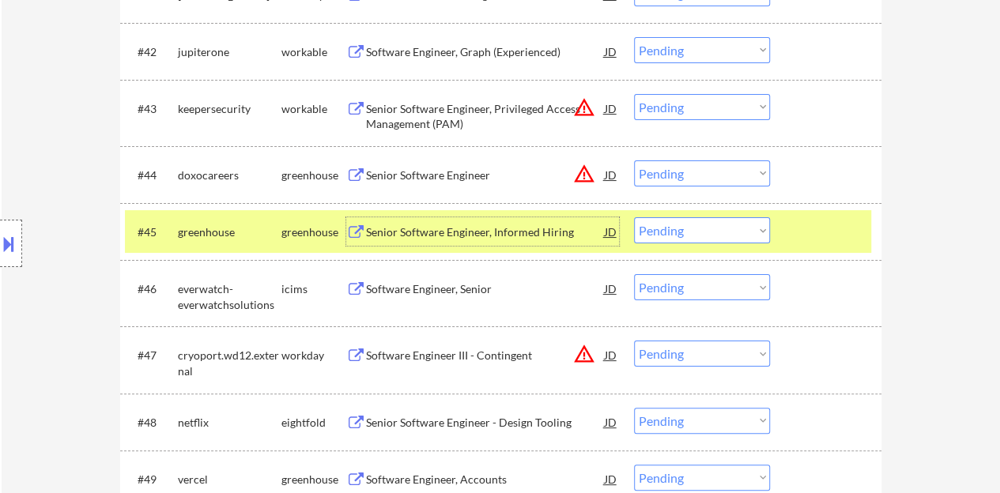
click at [690, 232] on select "Choose an option... Pending Applied Excluded (Questions) Excluded (Expired) Exc…" at bounding box center [702, 230] width 136 height 26
click at [634, 217] on select "Choose an option... Pending Applied Excluded (Questions) Excluded (Expired) Exc…" at bounding box center [702, 230] width 136 height 26
select select ""pending""
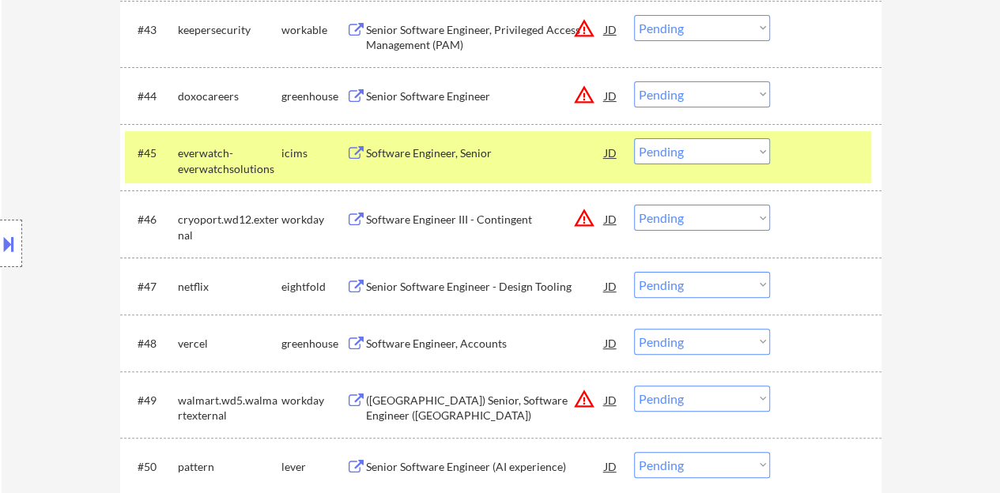
click at [808, 151] on div at bounding box center [828, 152] width 70 height 28
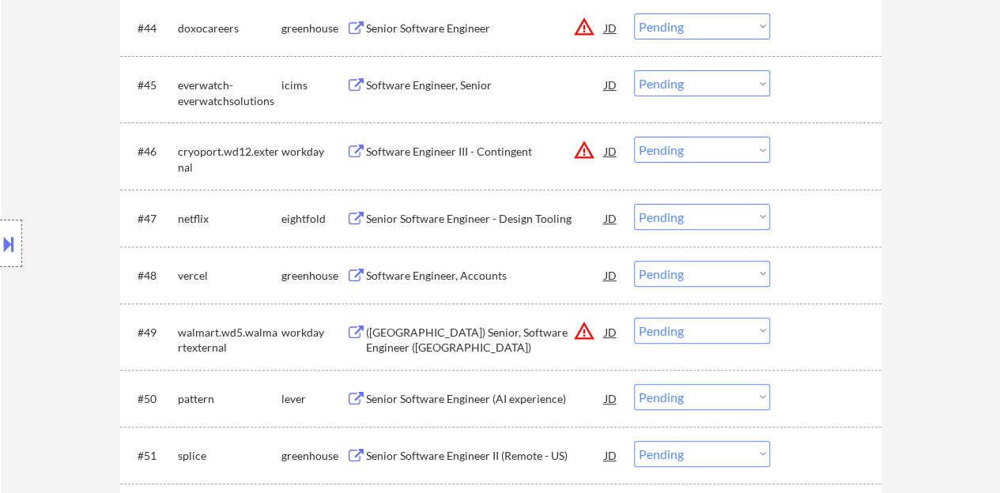
scroll to position [3161, 0]
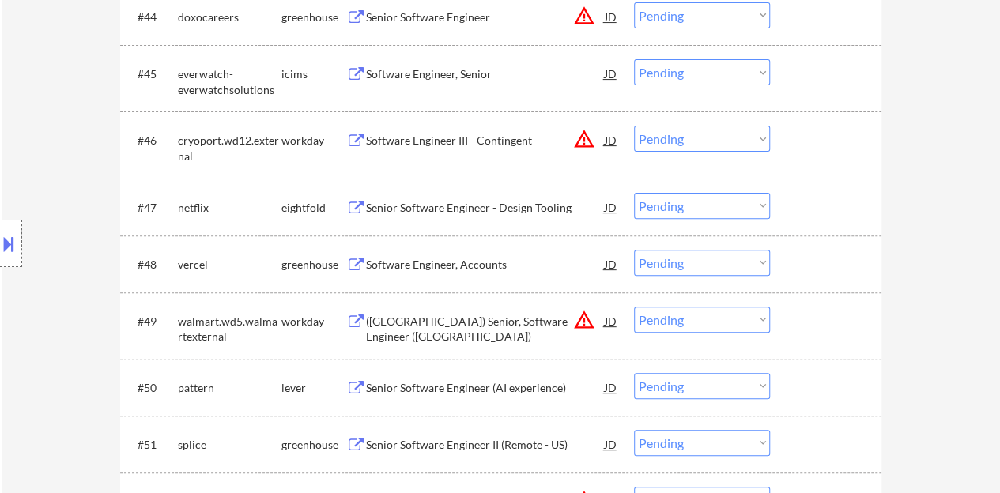
click at [416, 262] on div "Software Engineer, Accounts" at bounding box center [485, 265] width 239 height 16
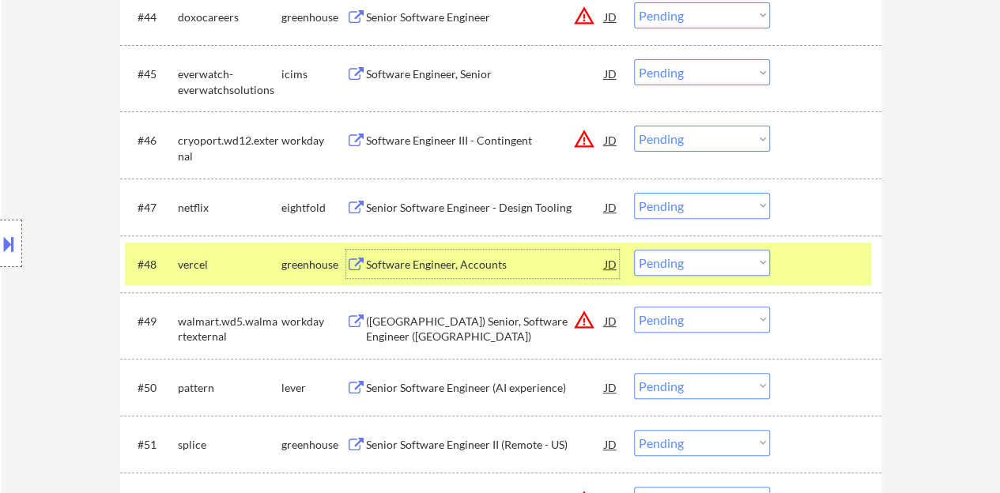
click at [716, 258] on select "Choose an option... Pending Applied Excluded (Questions) Excluded (Expired) Exc…" at bounding box center [702, 263] width 136 height 26
click at [634, 250] on select "Choose an option... Pending Applied Excluded (Questions) Excluded (Expired) Exc…" at bounding box center [702, 263] width 136 height 26
select select ""pending""
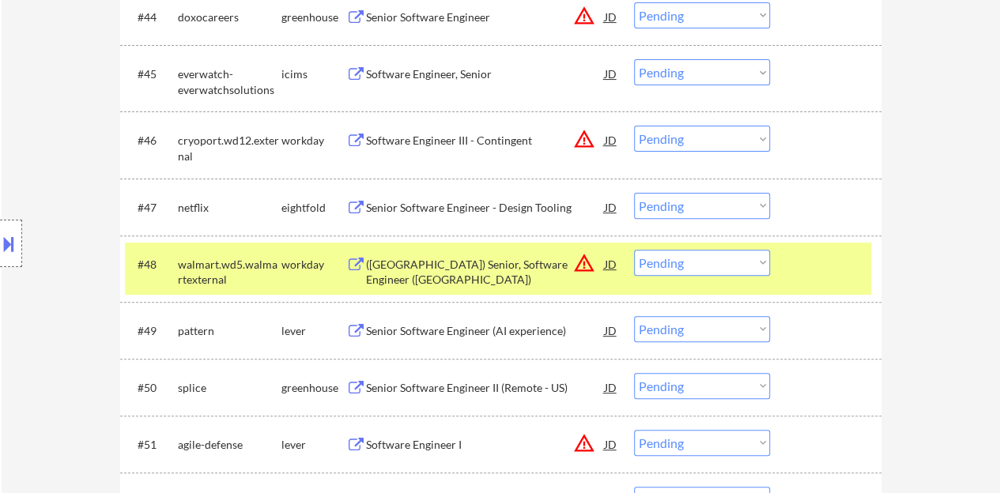
click at [827, 259] on div at bounding box center [828, 264] width 70 height 28
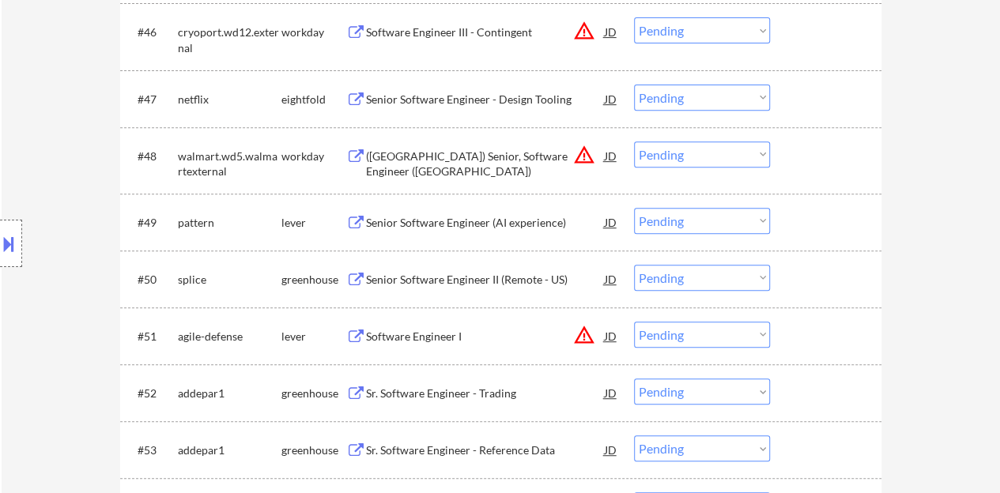
scroll to position [3319, 0]
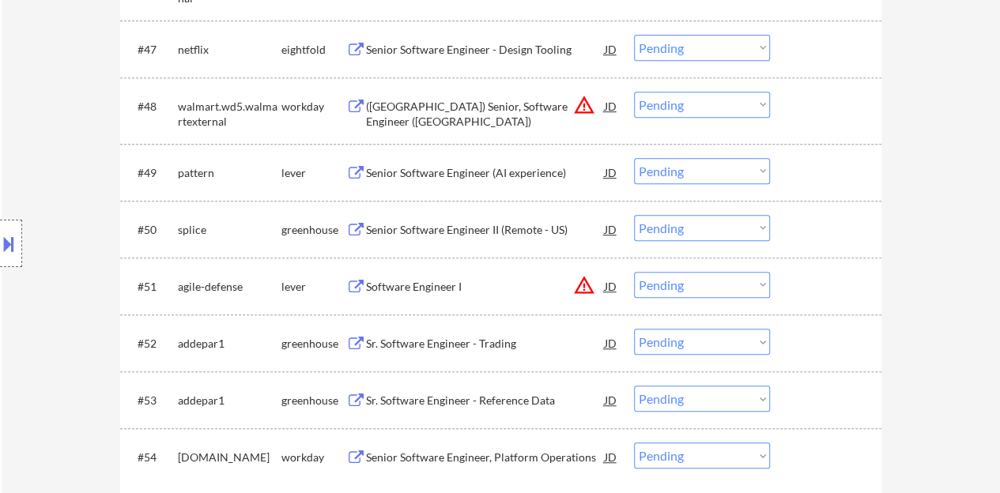
click at [497, 168] on div "Senior Software Engineer (AI experience)" at bounding box center [485, 173] width 239 height 16
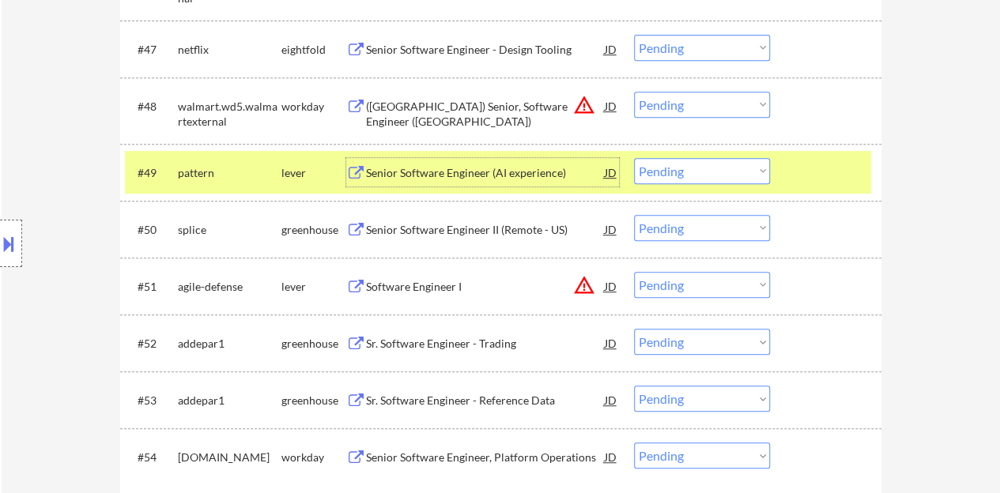
click at [725, 179] on select "Choose an option... Pending Applied Excluded (Questions) Excluded (Expired) Exc…" at bounding box center [702, 171] width 136 height 26
click at [634, 158] on select "Choose an option... Pending Applied Excluded (Questions) Excluded (Expired) Exc…" at bounding box center [702, 171] width 136 height 26
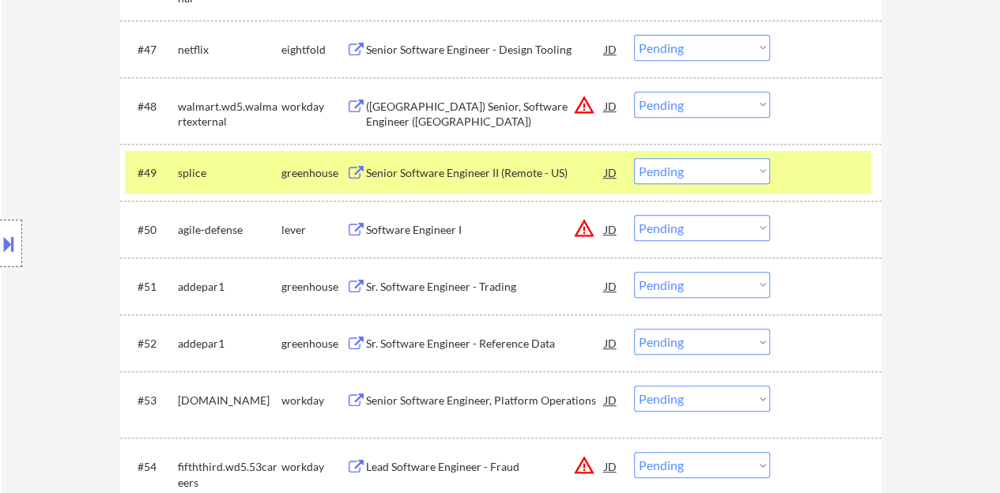
click at [444, 159] on div "Senior Software Engineer II (Remote - US)" at bounding box center [485, 172] width 239 height 28
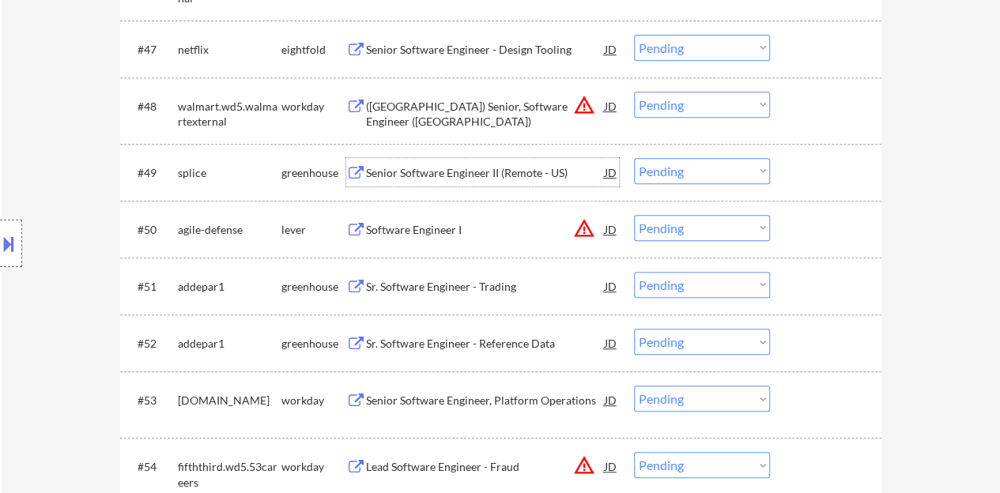
click at [819, 194] on div "#49 splice greenhouse Senior Software Engineer II (Remote - [GEOGRAPHIC_DATA]) …" at bounding box center [500, 172] width 761 height 57
click at [801, 173] on div at bounding box center [828, 172] width 70 height 28
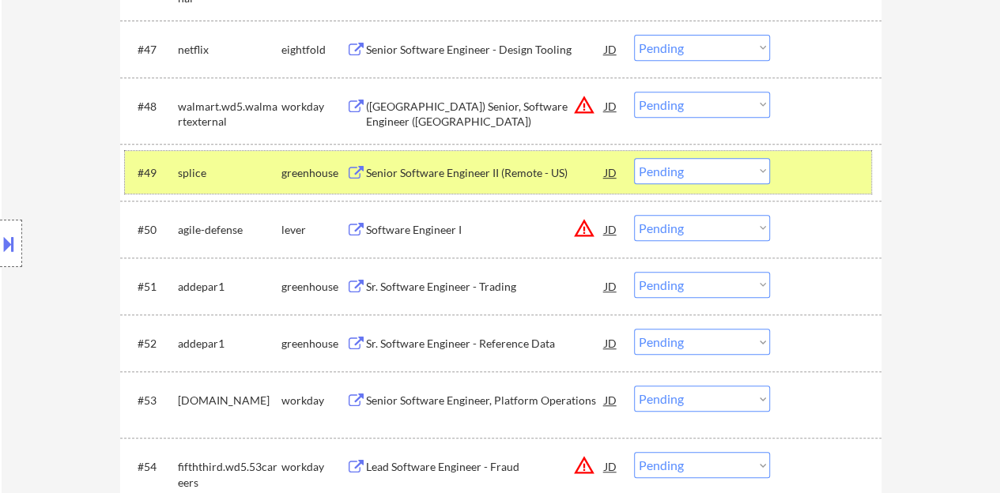
drag, startPoint x: 677, startPoint y: 168, endPoint x: 681, endPoint y: 181, distance: 13.2
click at [677, 168] on select "Choose an option... Pending Applied Excluded (Questions) Excluded (Expired) Exc…" at bounding box center [702, 171] width 136 height 26
click at [634, 158] on select "Choose an option... Pending Applied Excluded (Questions) Excluded (Expired) Exc…" at bounding box center [702, 171] width 136 height 26
select select ""pending""
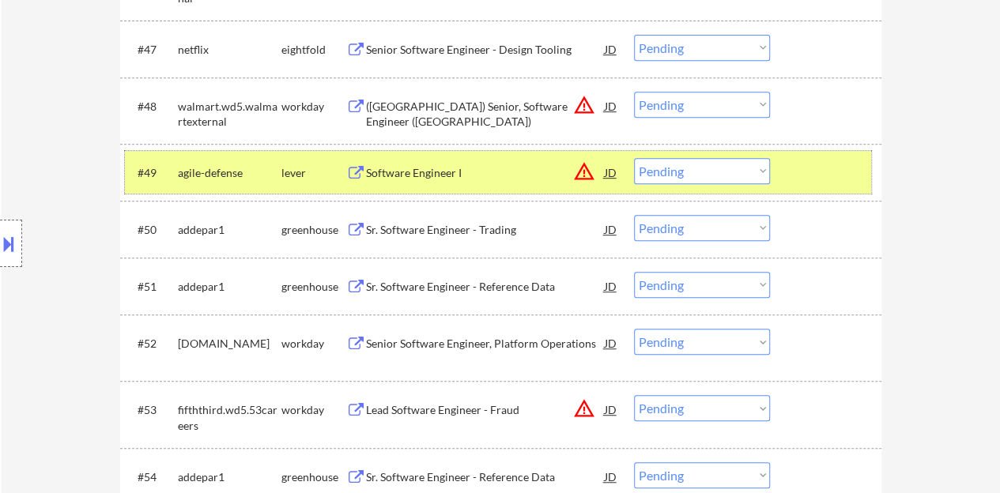
click at [850, 163] on div at bounding box center [828, 172] width 70 height 28
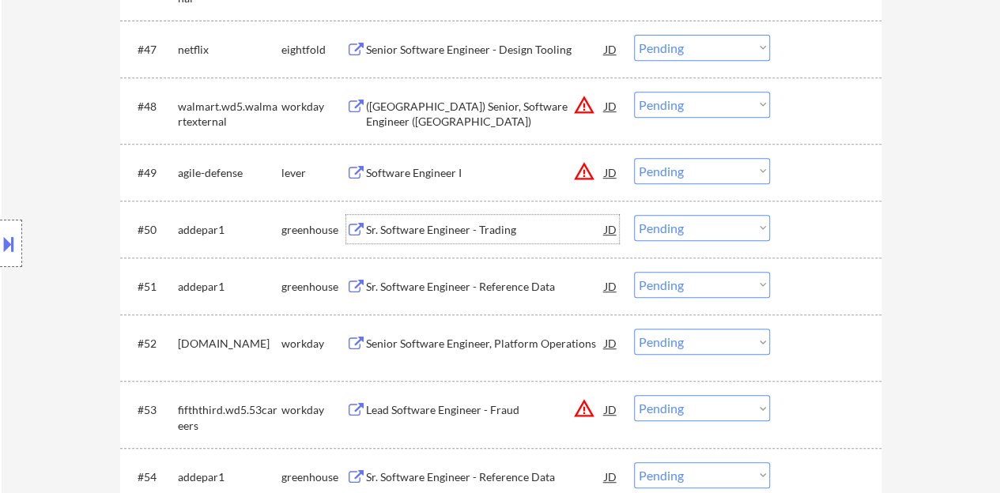
click at [480, 235] on div "Sr. Software Engineer - Trading" at bounding box center [485, 230] width 239 height 16
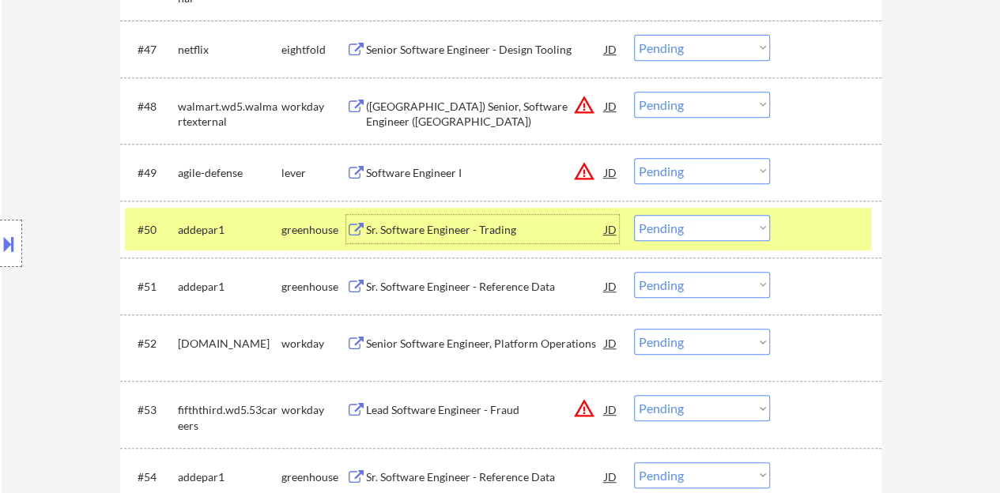
click at [703, 220] on select "Choose an option... Pending Applied Excluded (Questions) Excluded (Expired) Exc…" at bounding box center [702, 228] width 136 height 26
click at [634, 215] on select "Choose an option... Pending Applied Excluded (Questions) Excluded (Expired) Exc…" at bounding box center [702, 228] width 136 height 26
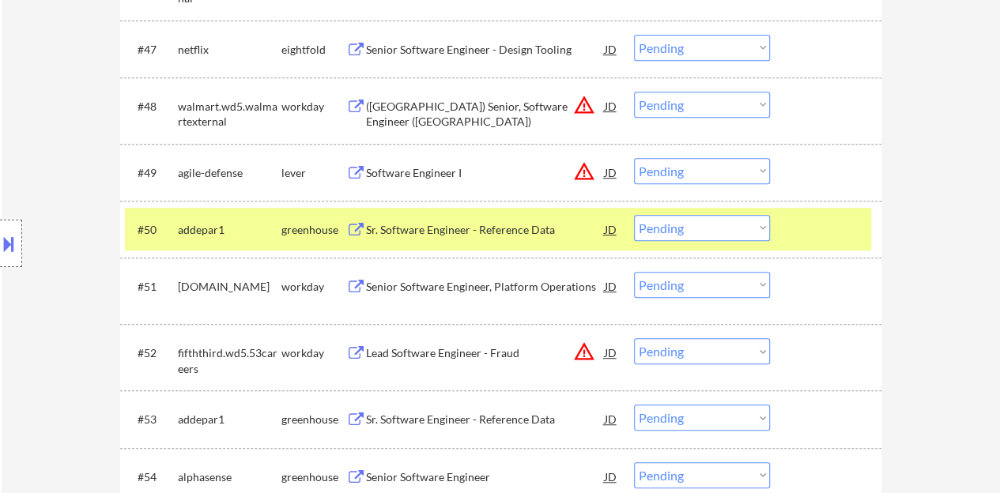
click at [507, 233] on div "Sr. Software Engineer - Reference Data" at bounding box center [485, 230] width 239 height 16
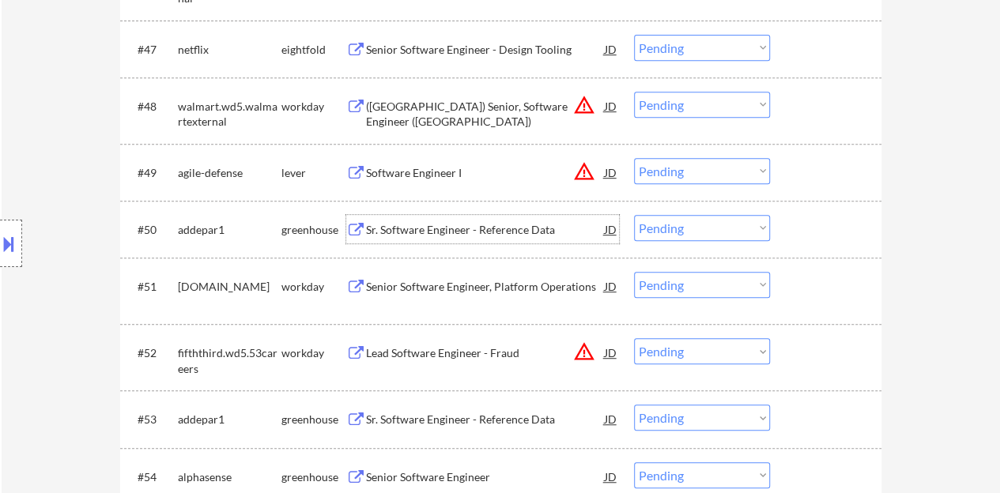
click at [806, 227] on div at bounding box center [828, 229] width 70 height 28
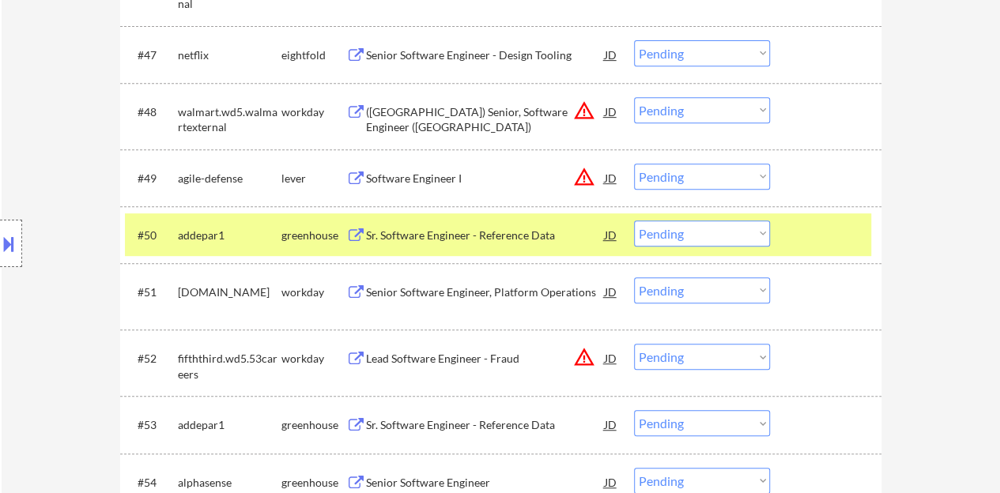
scroll to position [3450, 0]
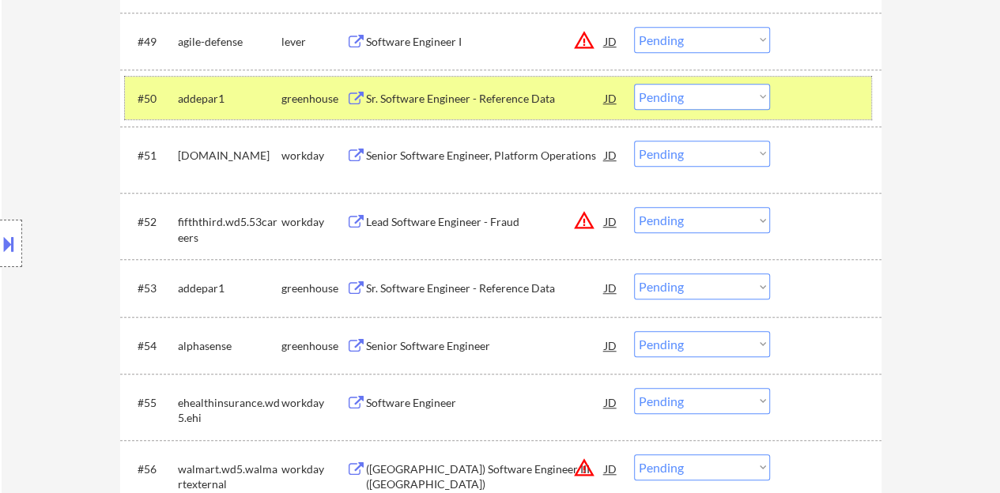
click at [678, 96] on select "Choose an option... Pending Applied Excluded (Questions) Excluded (Expired) Exc…" at bounding box center [702, 97] width 136 height 26
click at [634, 84] on select "Choose an option... Pending Applied Excluded (Questions) Excluded (Expired) Exc…" at bounding box center [702, 97] width 136 height 26
select select ""pending""
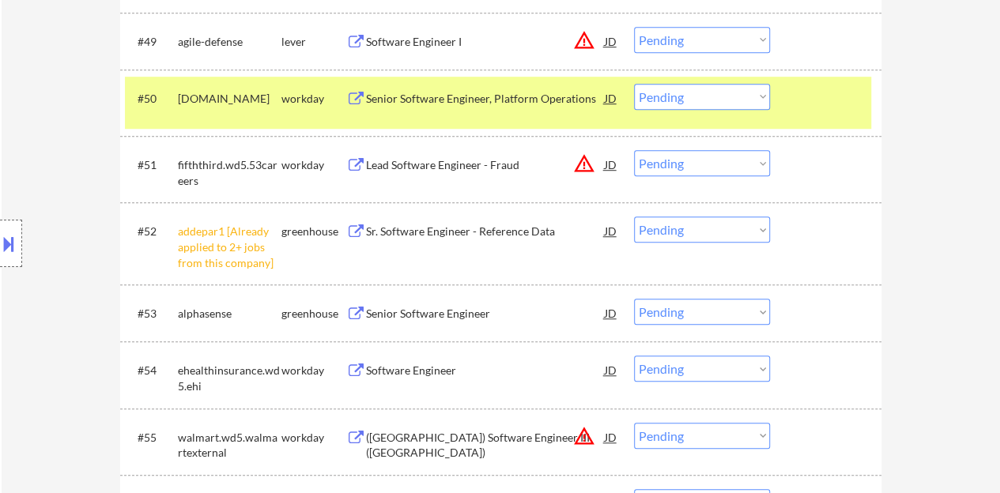
click at [714, 227] on select "Choose an option... Pending Applied Excluded (Questions) Excluded (Expired) Exc…" at bounding box center [702, 230] width 136 height 26
click at [634, 217] on select "Choose an option... Pending Applied Excluded (Questions) Excluded (Expired) Exc…" at bounding box center [702, 230] width 136 height 26
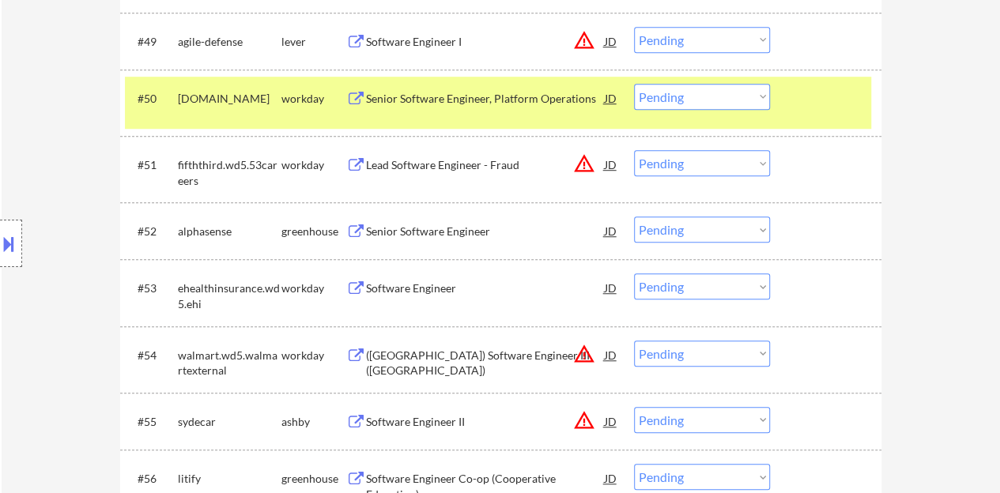
scroll to position [3371, 0]
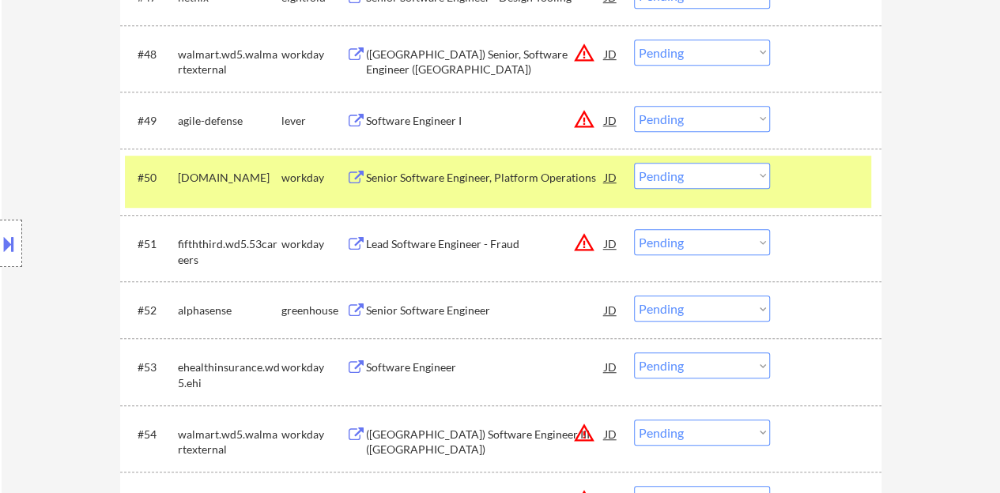
click at [826, 184] on div at bounding box center [828, 177] width 70 height 28
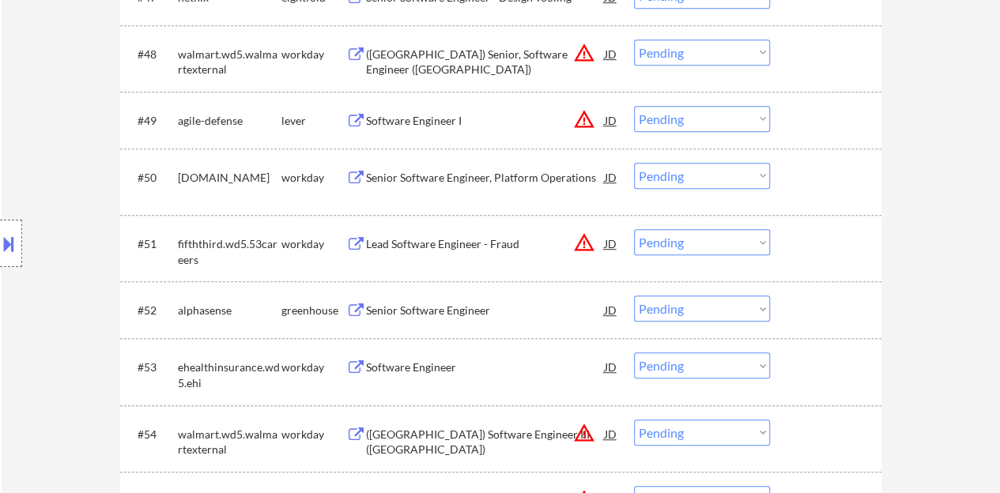
click at [457, 304] on div "Senior Software Engineer" at bounding box center [485, 311] width 239 height 16
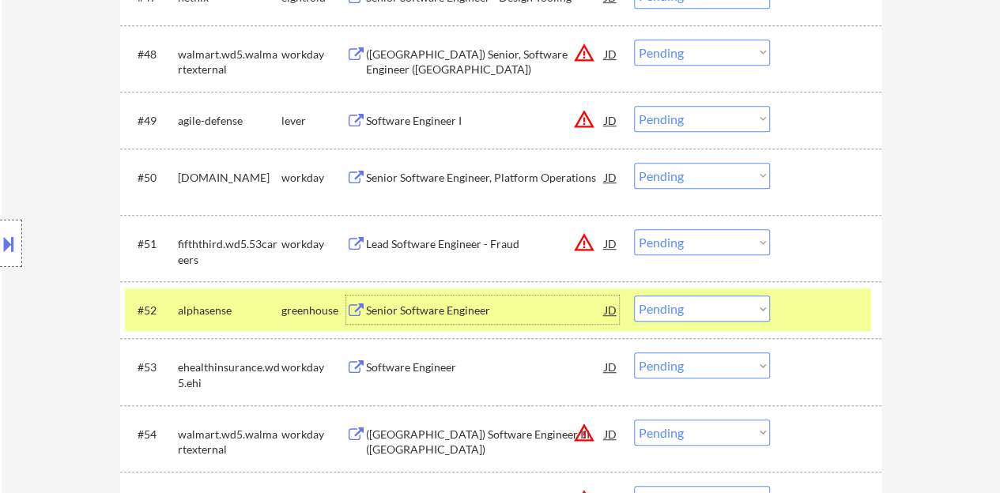
click at [703, 307] on select "Choose an option... Pending Applied Excluded (Questions) Excluded (Expired) Exc…" at bounding box center [702, 309] width 136 height 26
click at [634, 296] on select "Choose an option... Pending Applied Excluded (Questions) Excluded (Expired) Exc…" at bounding box center [702, 309] width 136 height 26
select select ""pending""
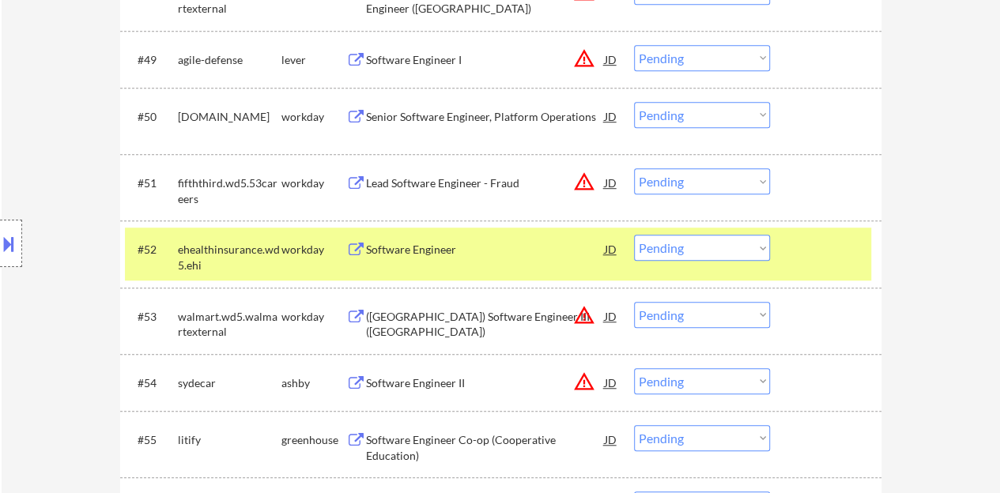
scroll to position [3450, 0]
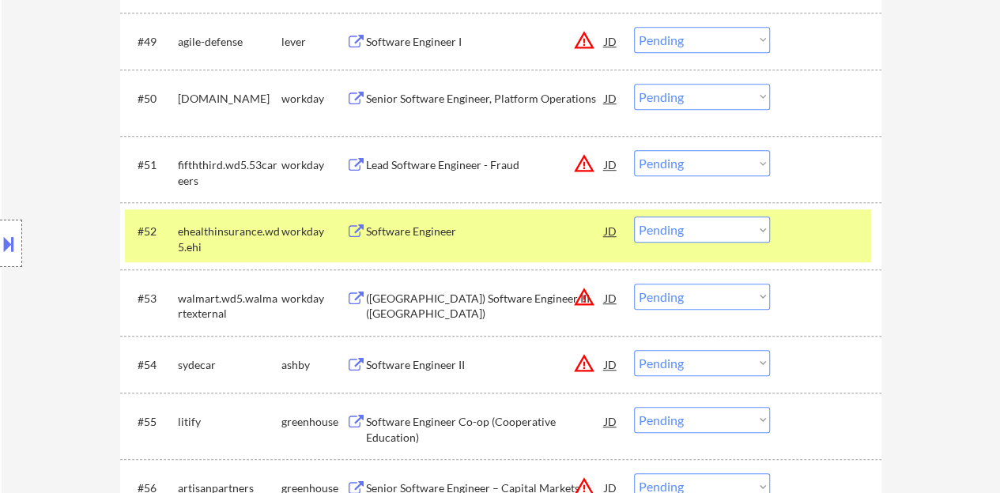
click at [836, 236] on div at bounding box center [828, 231] width 70 height 28
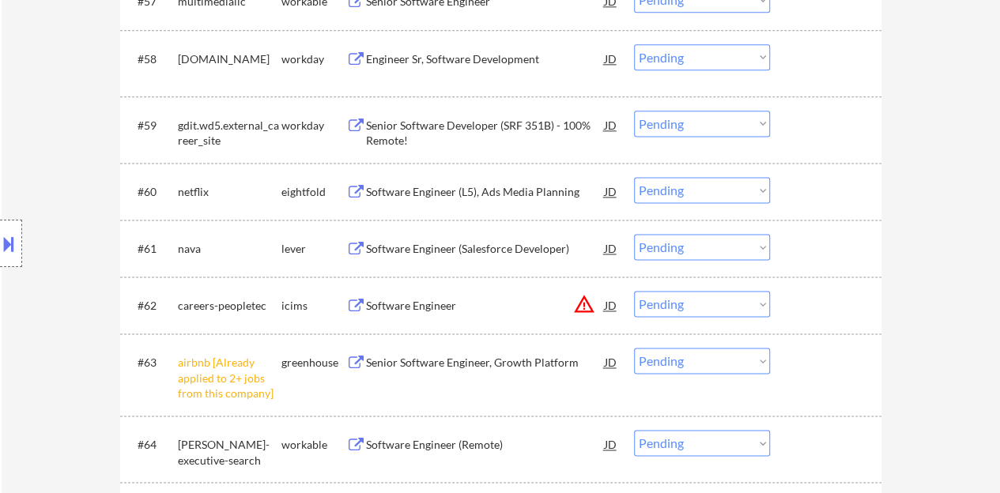
scroll to position [4082, 0]
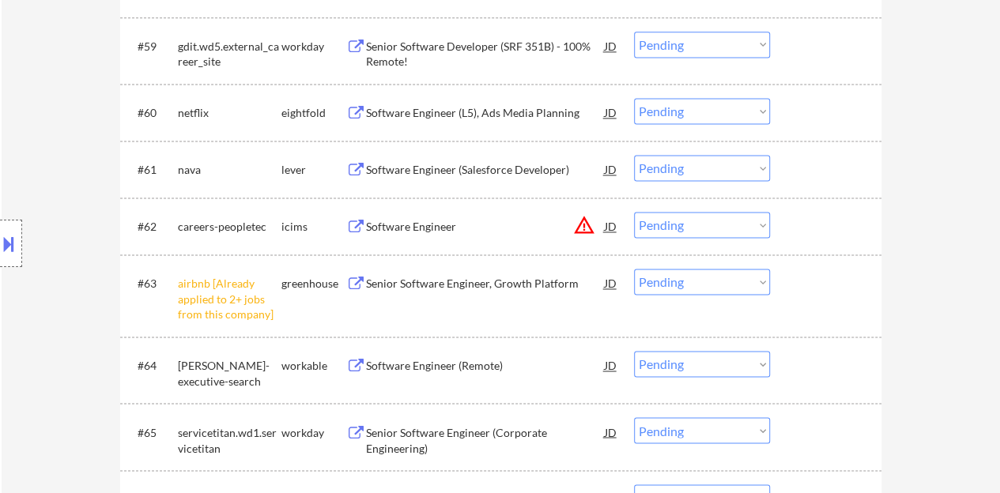
click at [693, 287] on select "Choose an option... Pending Applied Excluded (Questions) Excluded (Expired) Exc…" at bounding box center [702, 282] width 136 height 26
click at [634, 269] on select "Choose an option... Pending Applied Excluded (Questions) Excluded (Expired) Exc…" at bounding box center [702, 282] width 136 height 26
select select ""pending""
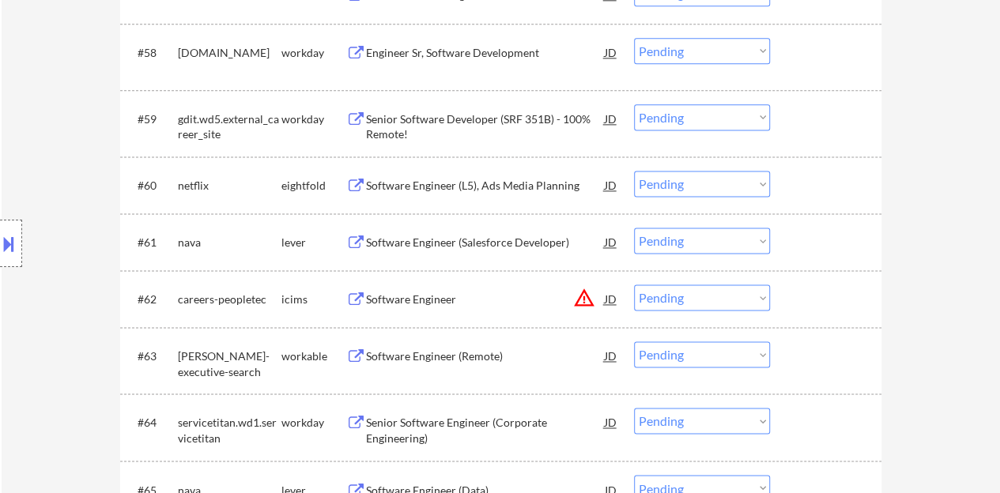
scroll to position [4003, 0]
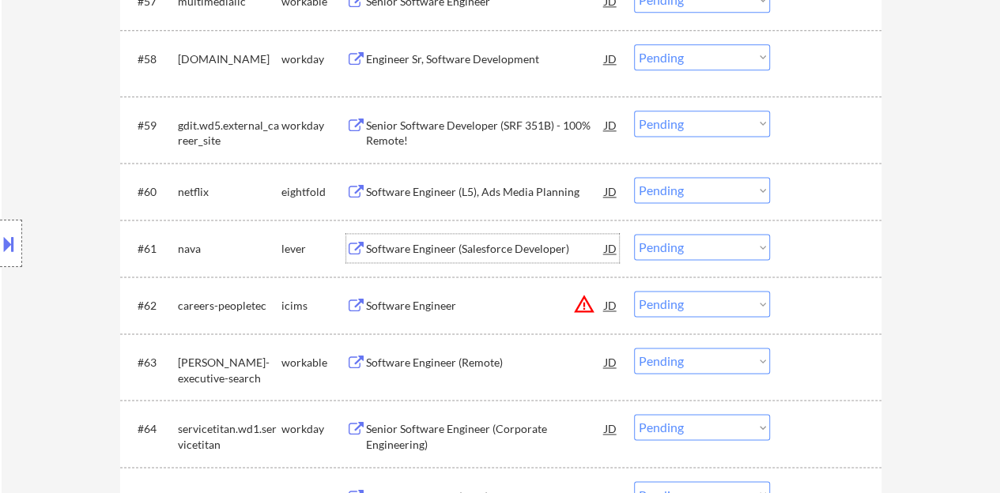
click at [512, 248] on div "Software Engineer (Salesforce Developer)" at bounding box center [485, 249] width 239 height 16
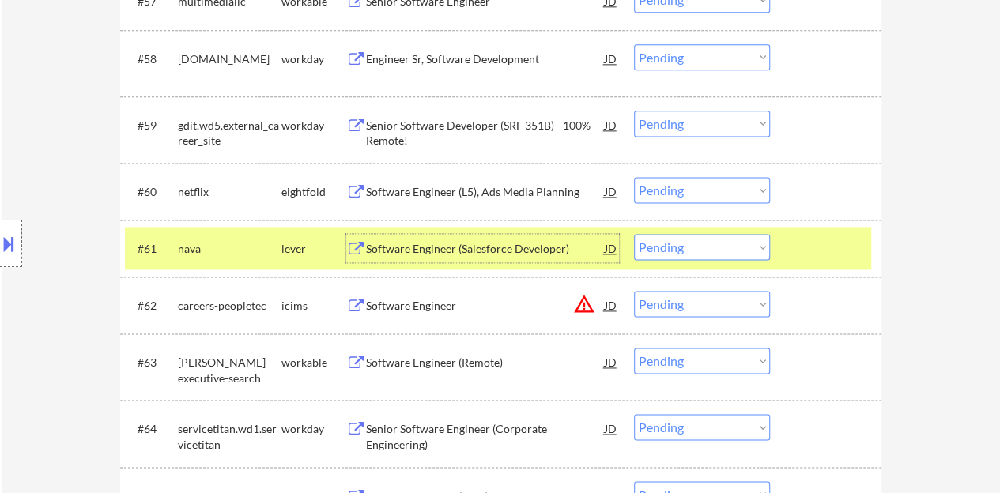
click at [702, 242] on select "Choose an option... Pending Applied Excluded (Questions) Excluded (Expired) Exc…" at bounding box center [702, 247] width 136 height 26
click at [634, 234] on select "Choose an option... Pending Applied Excluded (Questions) Excluded (Expired) Exc…" at bounding box center [702, 247] width 136 height 26
select select ""pending""
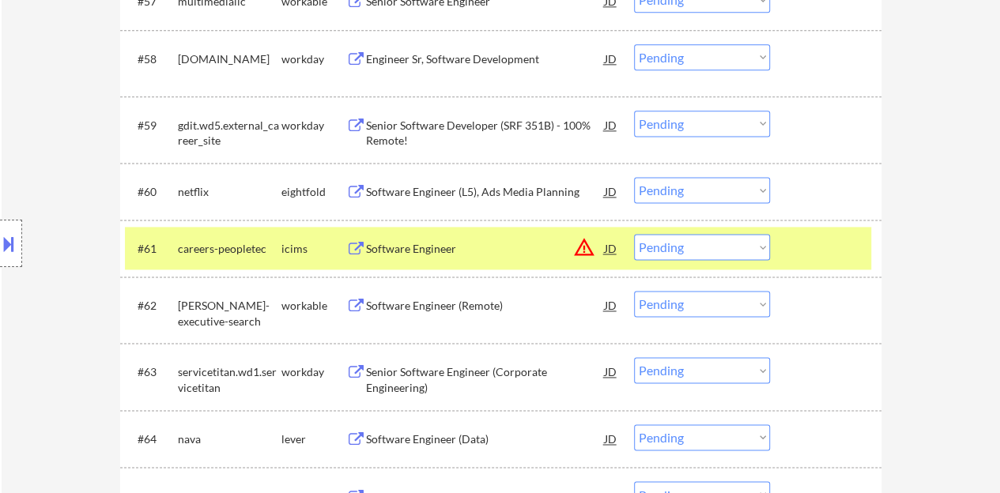
click at [841, 247] on div at bounding box center [828, 248] width 70 height 28
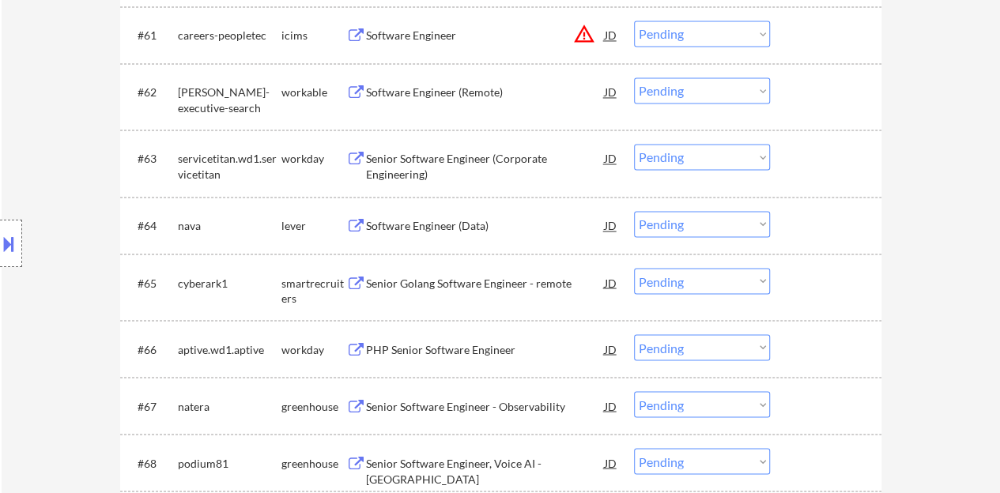
scroll to position [4240, 0]
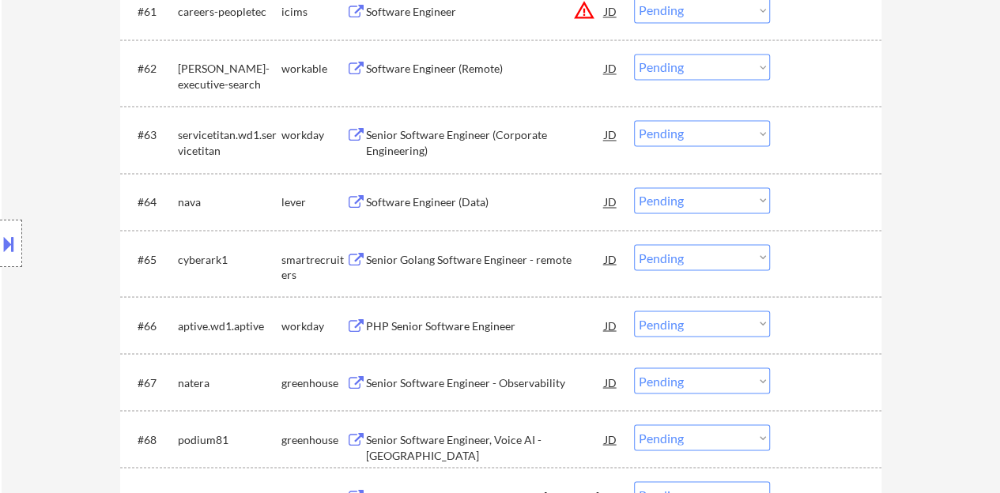
click at [435, 198] on div "Software Engineer (Data)" at bounding box center [485, 202] width 239 height 16
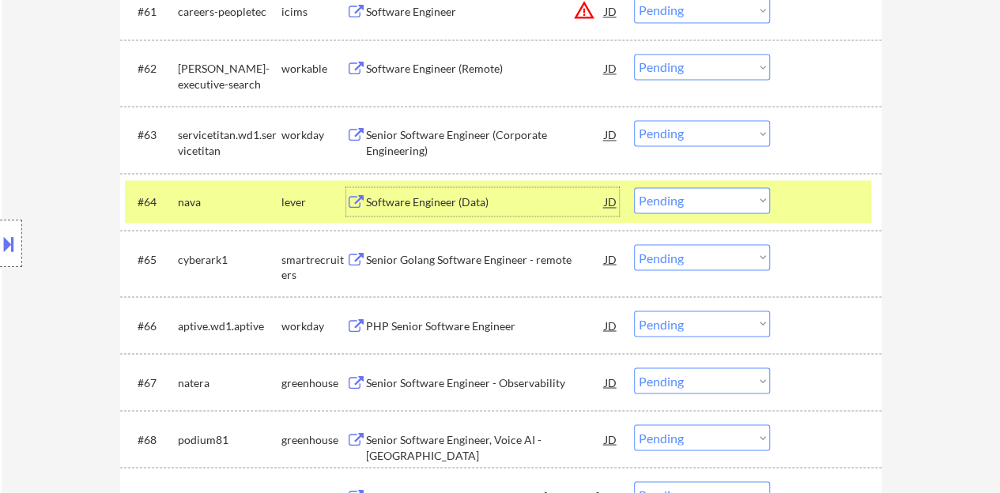
click at [699, 196] on select "Choose an option... Pending Applied Excluded (Questions) Excluded (Expired) Exc…" at bounding box center [702, 200] width 136 height 26
click at [634, 187] on select "Choose an option... Pending Applied Excluded (Questions) Excluded (Expired) Exc…" at bounding box center [702, 200] width 136 height 26
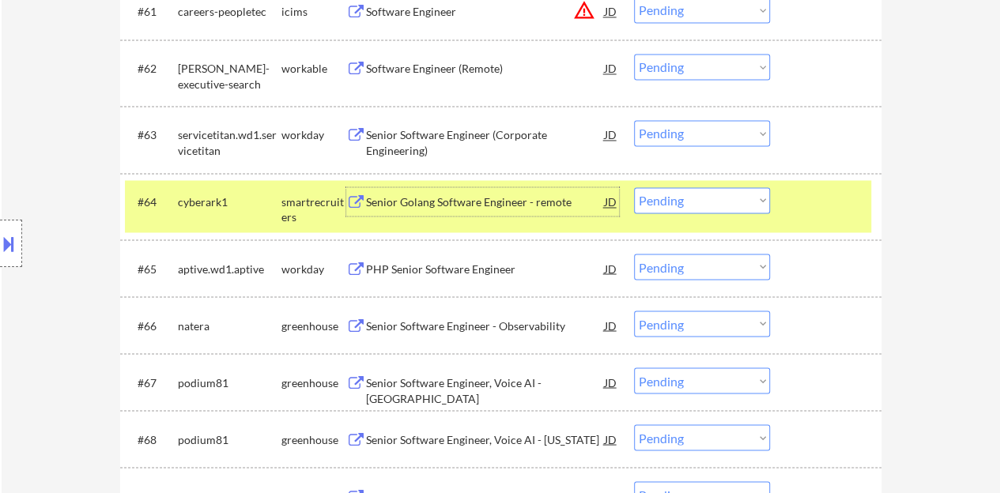
click at [507, 203] on div "Senior Golang Software Engineer - remote" at bounding box center [485, 202] width 239 height 16
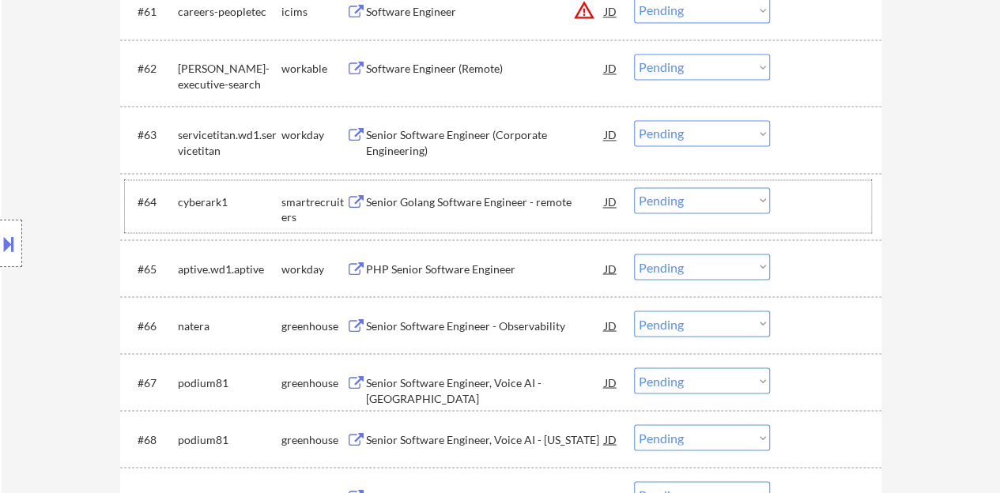
click at [820, 198] on div at bounding box center [828, 201] width 70 height 28
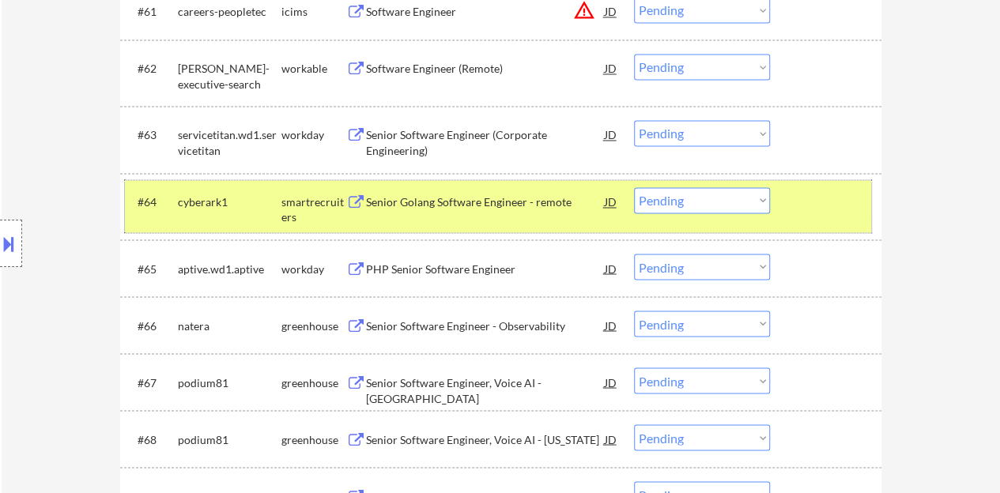
click at [716, 200] on select "Choose an option... Pending Applied Excluded (Questions) Excluded (Expired) Exc…" at bounding box center [702, 200] width 136 height 26
click at [634, 187] on select "Choose an option... Pending Applied Excluded (Questions) Excluded (Expired) Exc…" at bounding box center [702, 200] width 136 height 26
select select ""pending""
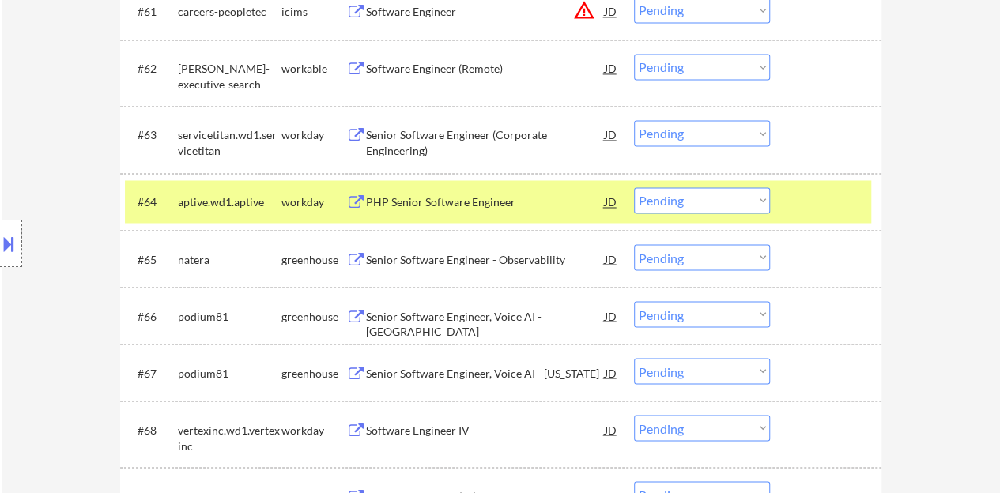
click at [807, 205] on div at bounding box center [828, 201] width 70 height 28
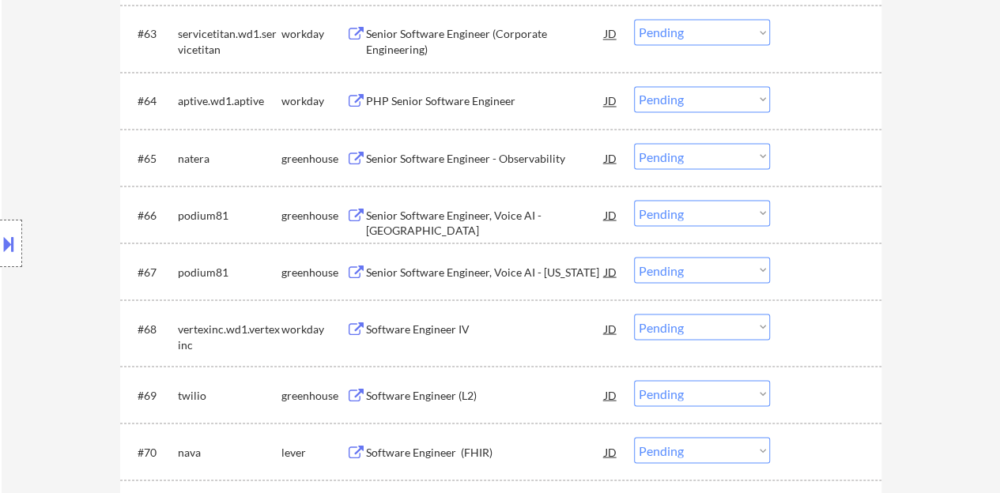
scroll to position [4319, 0]
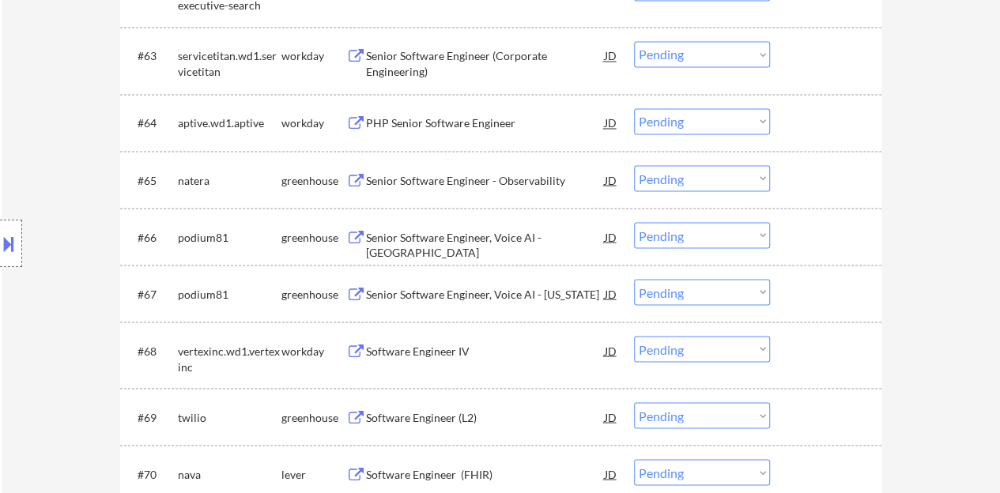
click at [521, 172] on div "Senior Software Engineer - Observability" at bounding box center [485, 180] width 239 height 16
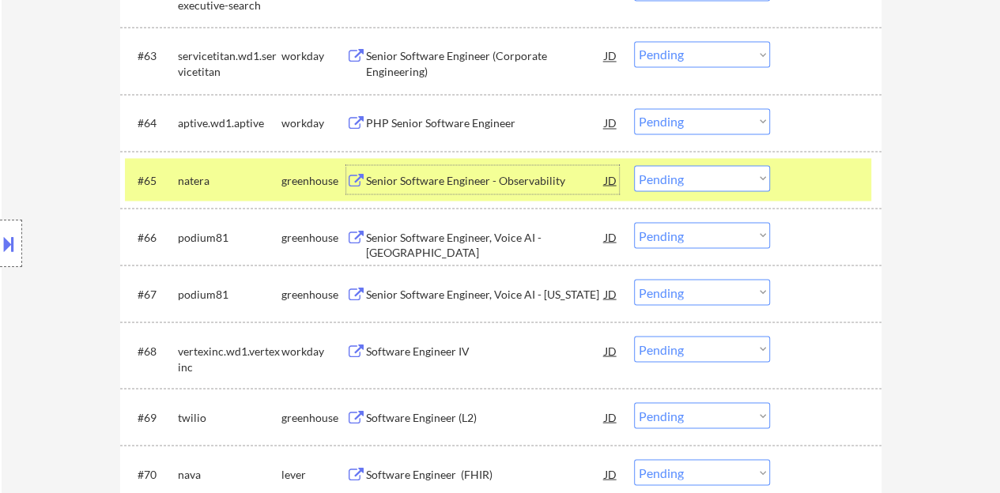
drag, startPoint x: 670, startPoint y: 176, endPoint x: 671, endPoint y: 187, distance: 11.1
click at [670, 176] on select "Choose an option... Pending Applied Excluded (Questions) Excluded (Expired) Exc…" at bounding box center [702, 178] width 136 height 26
click at [634, 165] on select "Choose an option... Pending Applied Excluded (Questions) Excluded (Expired) Exc…" at bounding box center [702, 178] width 136 height 26
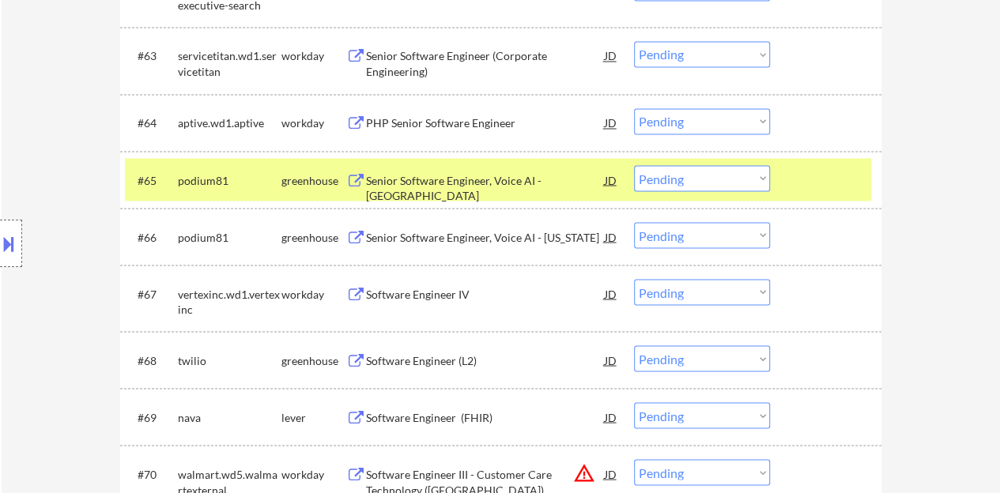
click at [512, 179] on div "Senior Software Engineer, Voice AI - [GEOGRAPHIC_DATA]" at bounding box center [485, 187] width 239 height 31
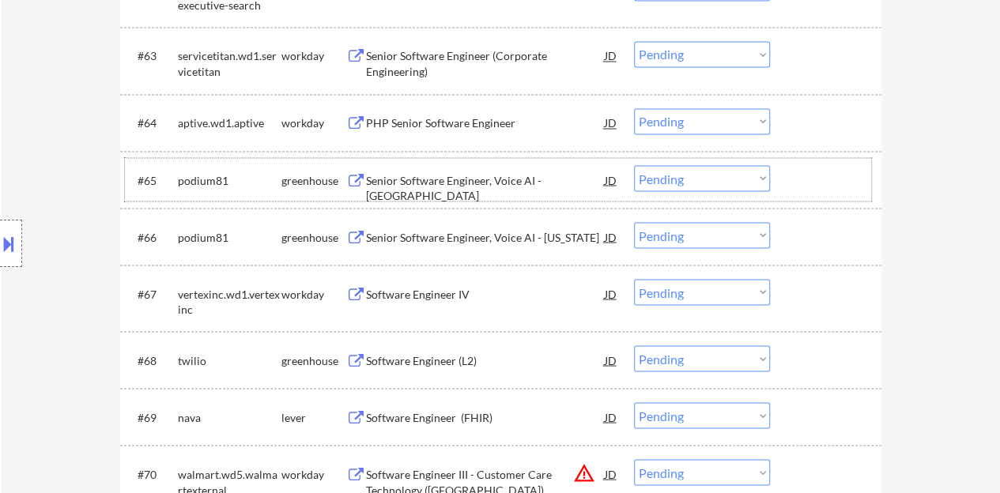
click at [793, 168] on div at bounding box center [828, 179] width 70 height 28
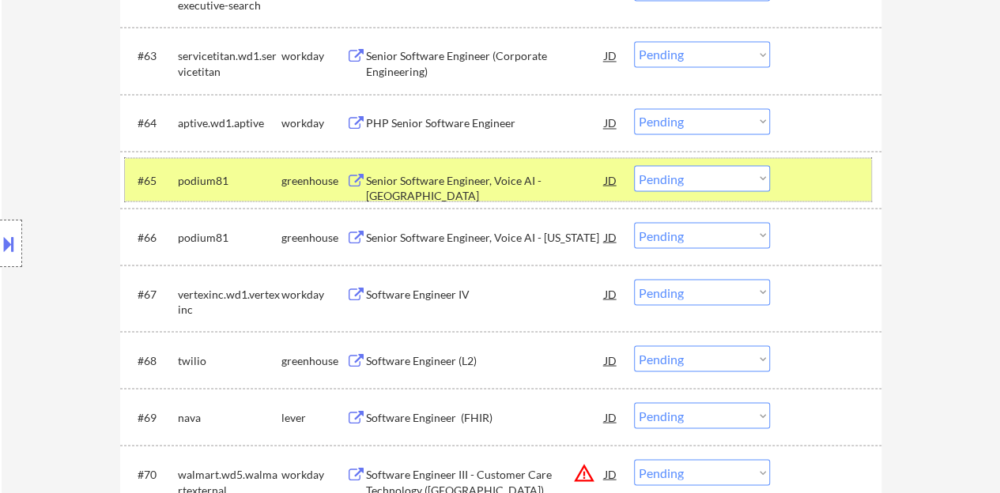
click at [704, 162] on div "#65 podium81 greenhouse Senior Software Engineer, Voice AI - [GEOGRAPHIC_DATA] …" at bounding box center [498, 179] width 746 height 43
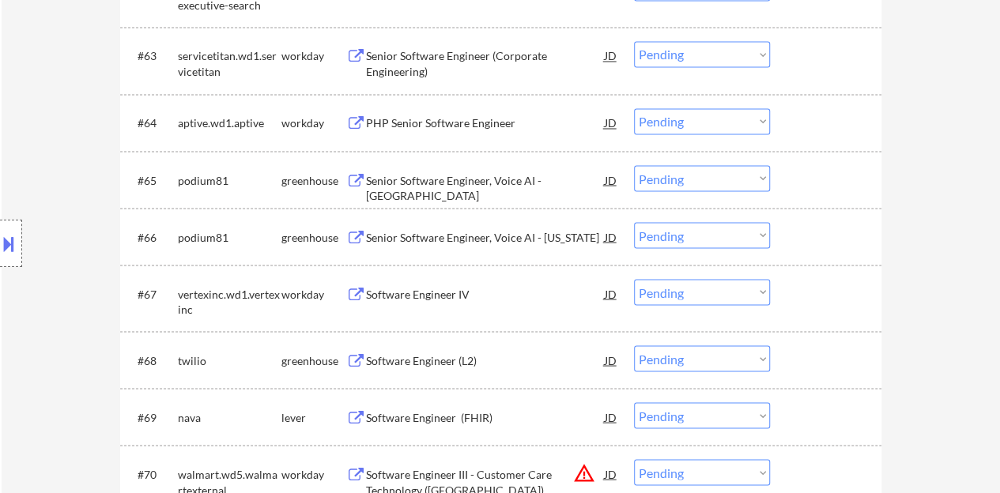
click at [705, 182] on select "Choose an option... Pending Applied Excluded (Questions) Excluded (Expired) Exc…" at bounding box center [702, 178] width 136 height 26
click at [634, 165] on select "Choose an option... Pending Applied Excluded (Questions) Excluded (Expired) Exc…" at bounding box center [702, 178] width 136 height 26
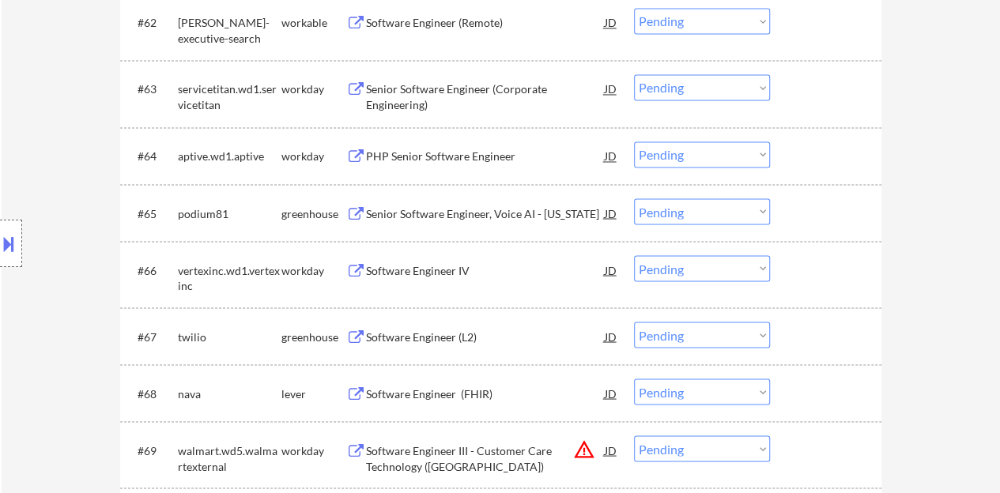
scroll to position [4240, 0]
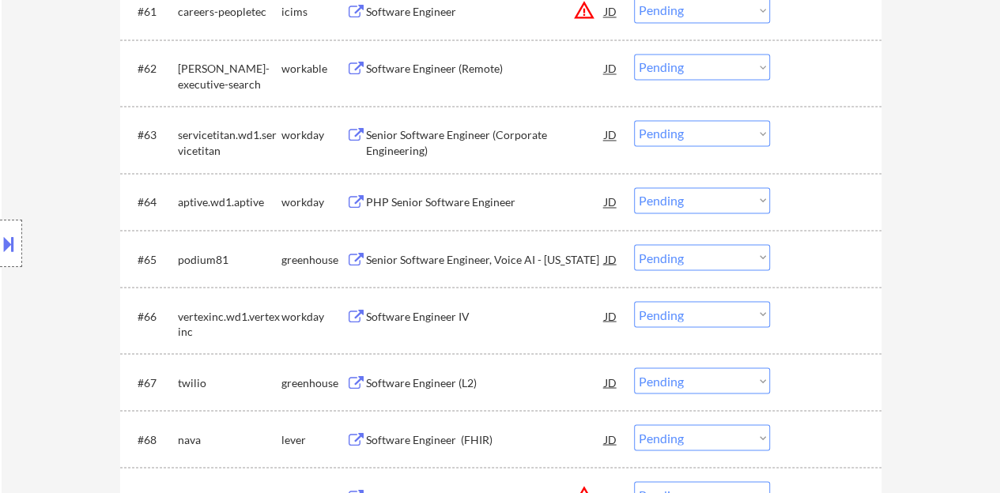
click at [480, 251] on div "Senior Software Engineer, Voice AI - [US_STATE]" at bounding box center [485, 259] width 239 height 16
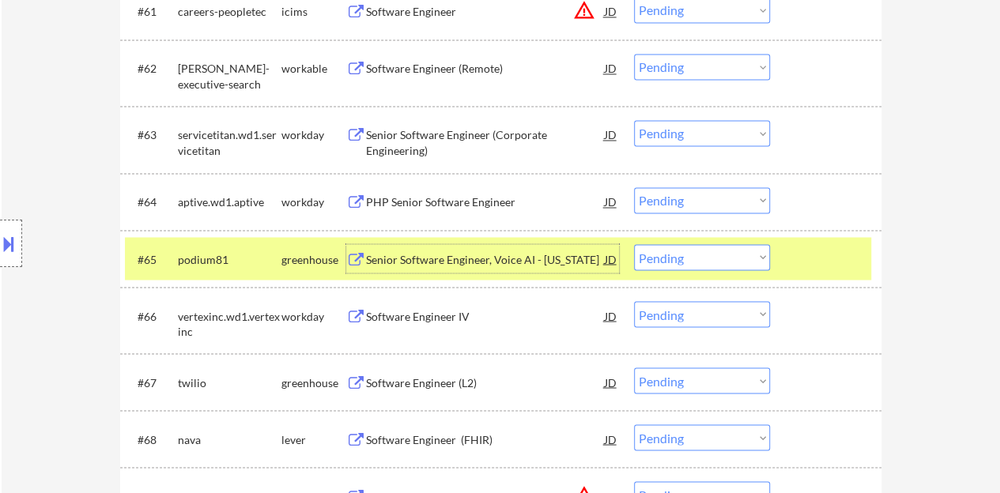
click at [695, 255] on select "Choose an option... Pending Applied Excluded (Questions) Excluded (Expired) Exc…" at bounding box center [702, 257] width 136 height 26
click at [634, 244] on select "Choose an option... Pending Applied Excluded (Questions) Excluded (Expired) Exc…" at bounding box center [702, 257] width 136 height 26
select select ""pending""
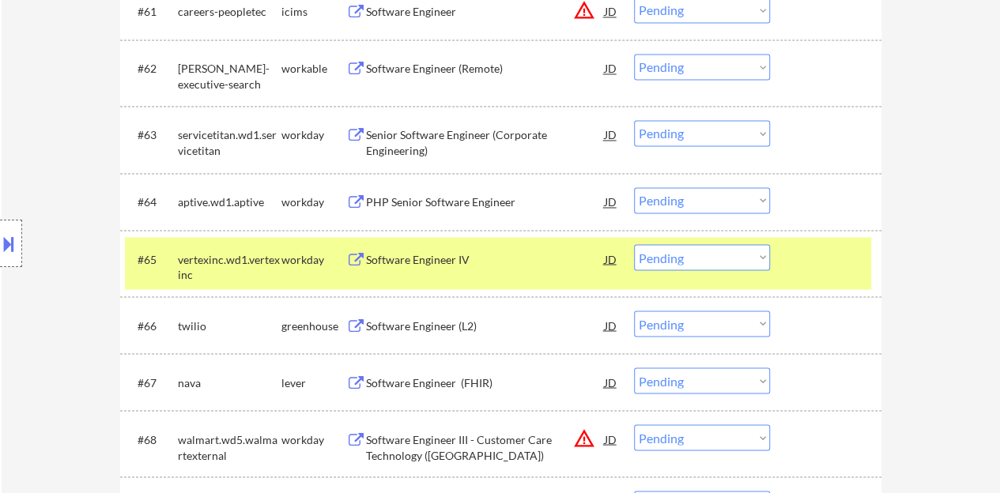
click at [795, 260] on div at bounding box center [828, 258] width 70 height 28
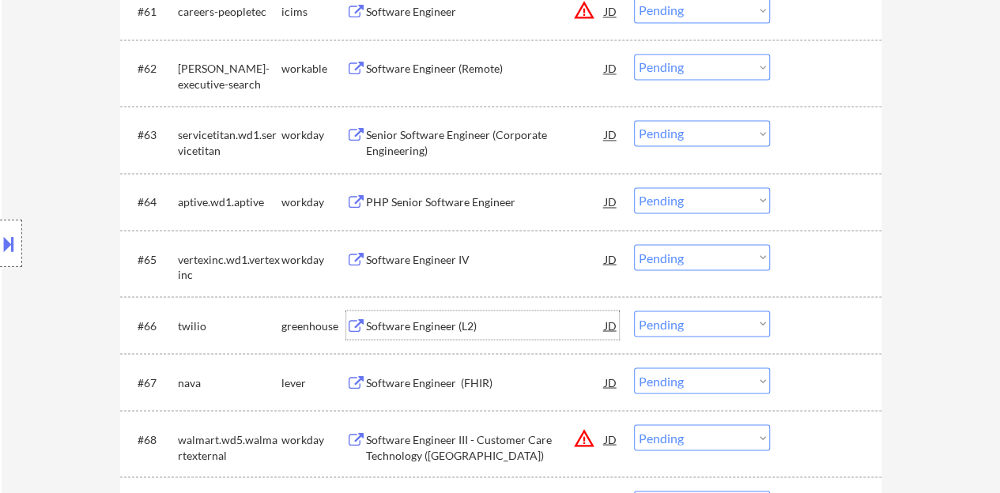
click at [448, 323] on div "Software Engineer (L2)" at bounding box center [485, 326] width 239 height 16
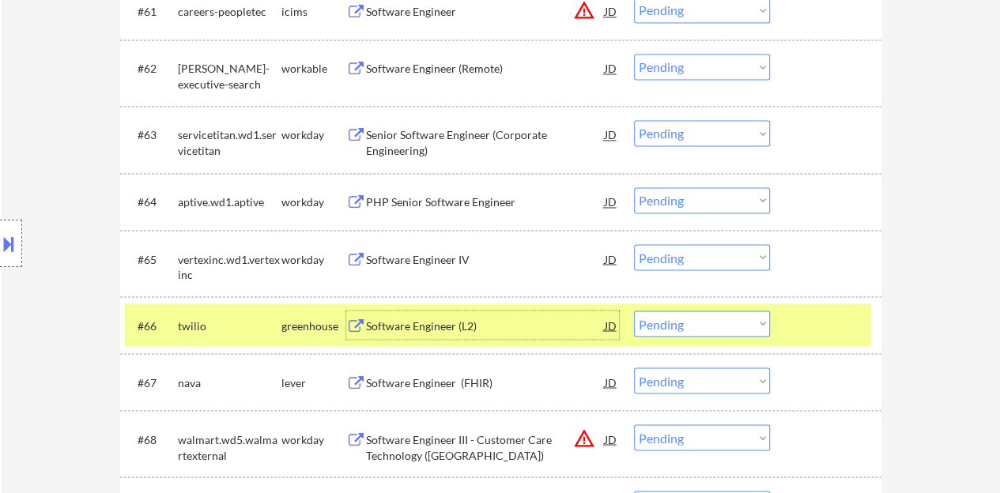
click at [731, 320] on select "Choose an option... Pending Applied Excluded (Questions) Excluded (Expired) Exc…" at bounding box center [702, 324] width 136 height 26
click at [634, 311] on select "Choose an option... Pending Applied Excluded (Questions) Excluded (Expired) Exc…" at bounding box center [702, 324] width 136 height 26
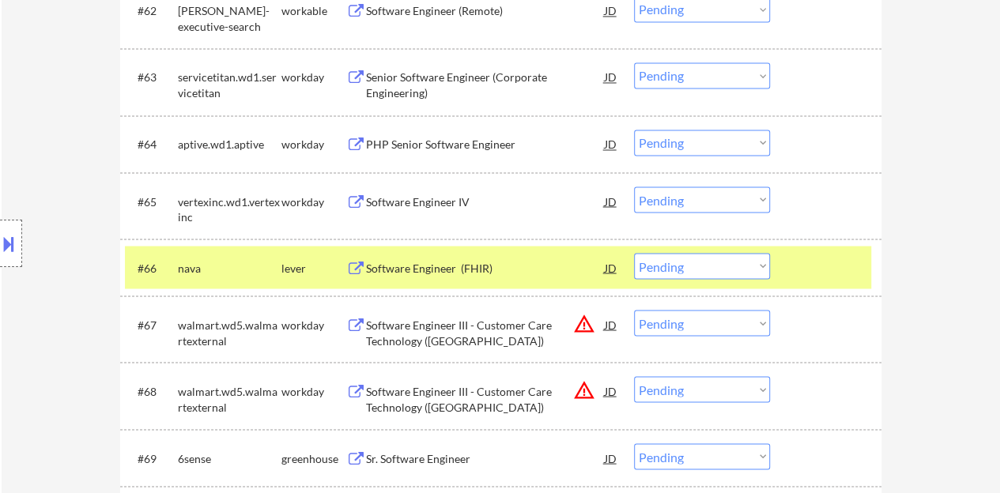
scroll to position [4319, 0]
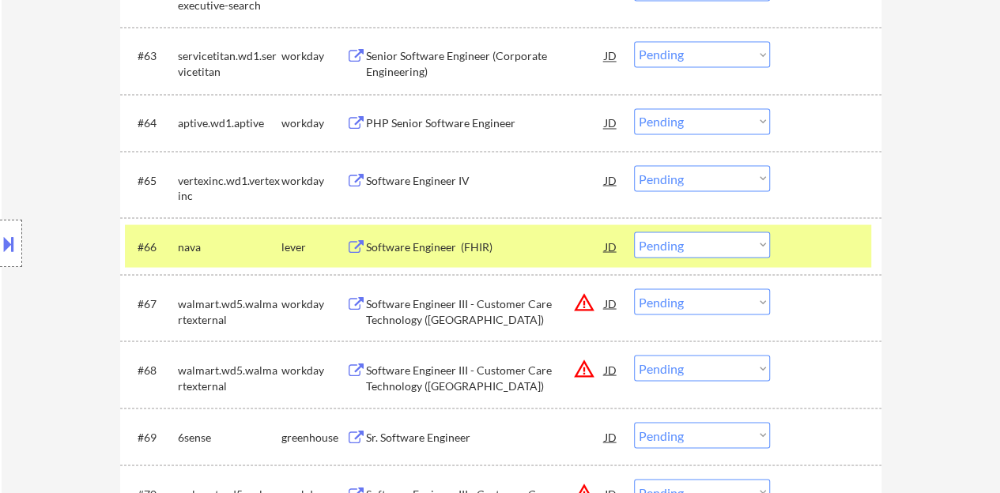
click at [445, 243] on div "Software Engineer (FHIR)" at bounding box center [485, 247] width 239 height 16
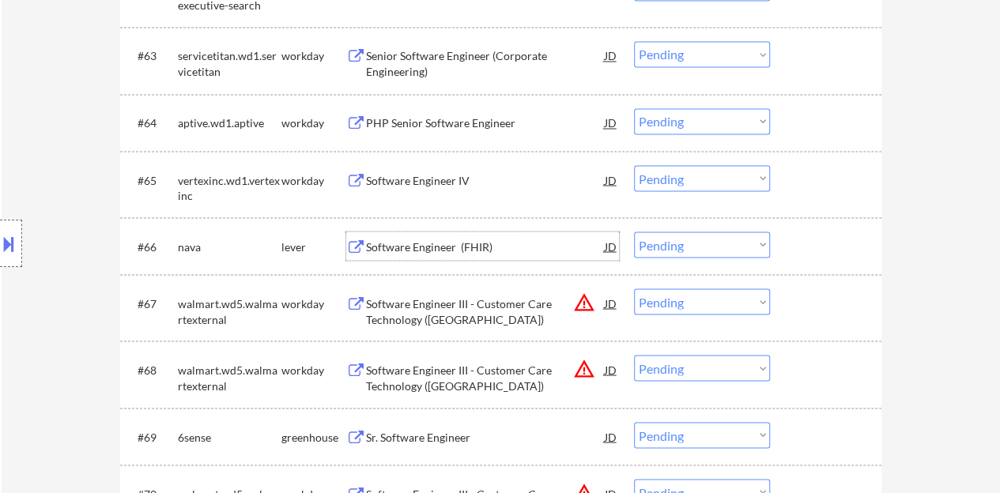
click at [808, 246] on div at bounding box center [828, 246] width 70 height 28
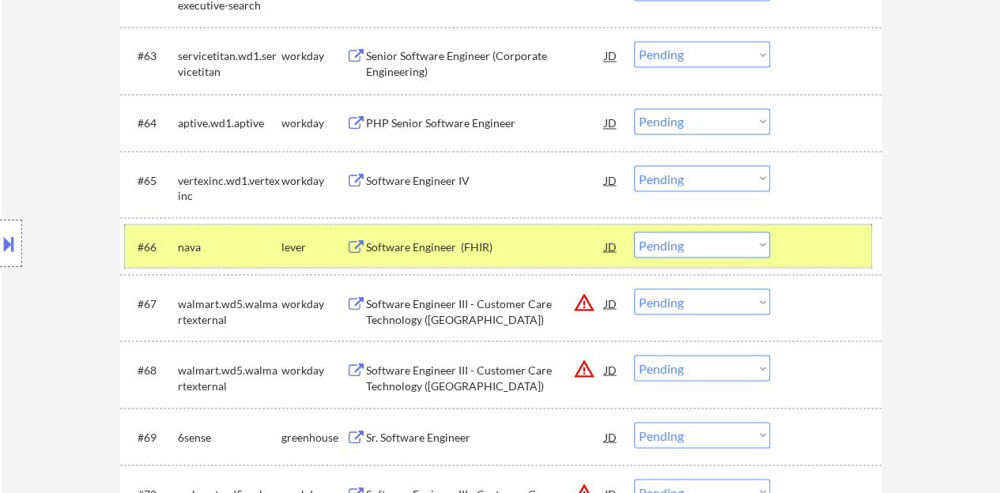
click at [703, 241] on select "Choose an option... Pending Applied Excluded (Questions) Excluded (Expired) Exc…" at bounding box center [702, 245] width 136 height 26
click at [634, 232] on select "Choose an option... Pending Applied Excluded (Questions) Excluded (Expired) Exc…" at bounding box center [702, 245] width 136 height 26
select select ""pending""
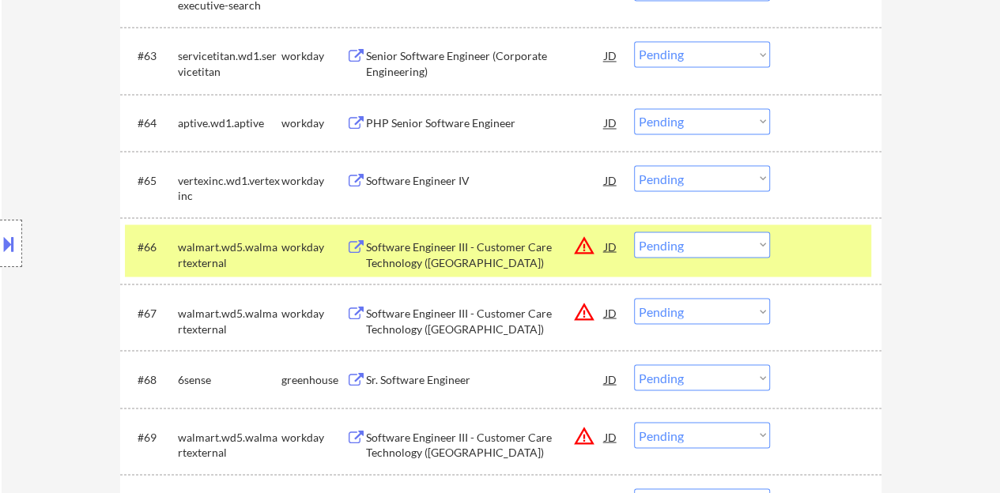
click at [818, 243] on div at bounding box center [828, 246] width 70 height 28
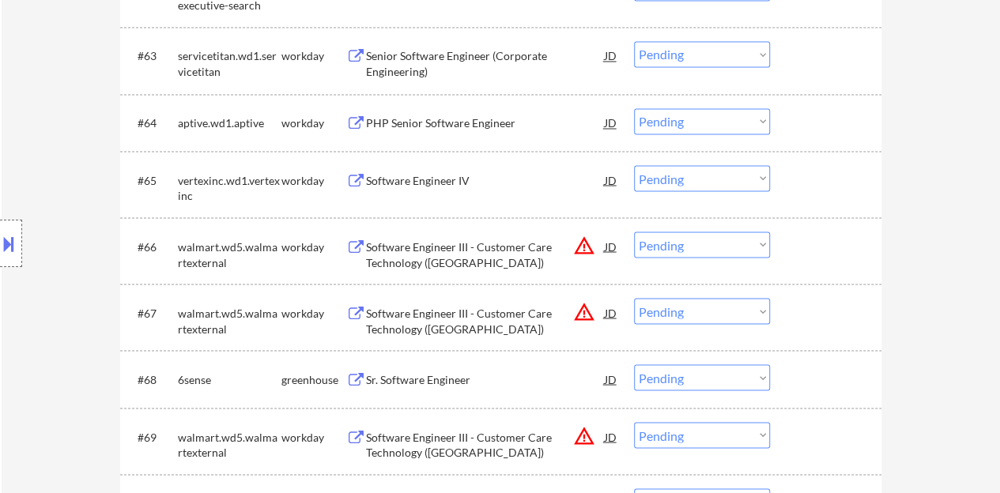
scroll to position [4398, 0]
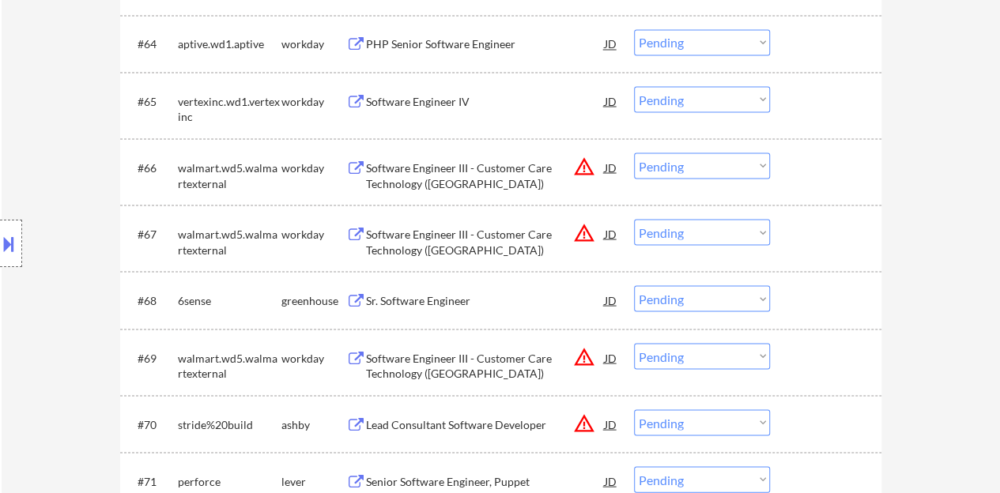
click at [398, 293] on div "Sr. Software Engineer" at bounding box center [485, 300] width 239 height 16
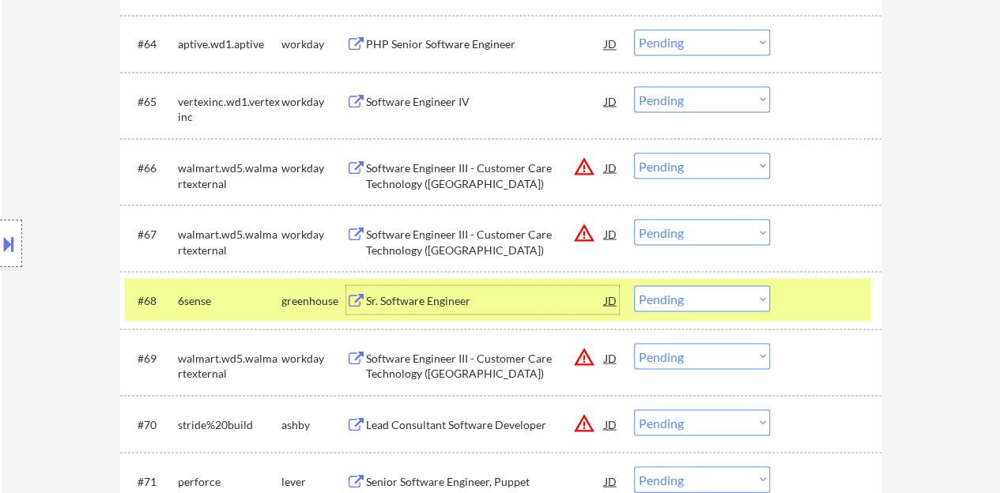
click at [676, 298] on select "Choose an option... Pending Applied Excluded (Questions) Excluded (Expired) Exc…" at bounding box center [702, 298] width 136 height 26
click at [634, 285] on select "Choose an option... Pending Applied Excluded (Questions) Excluded (Expired) Exc…" at bounding box center [702, 298] width 136 height 26
select select ""pending""
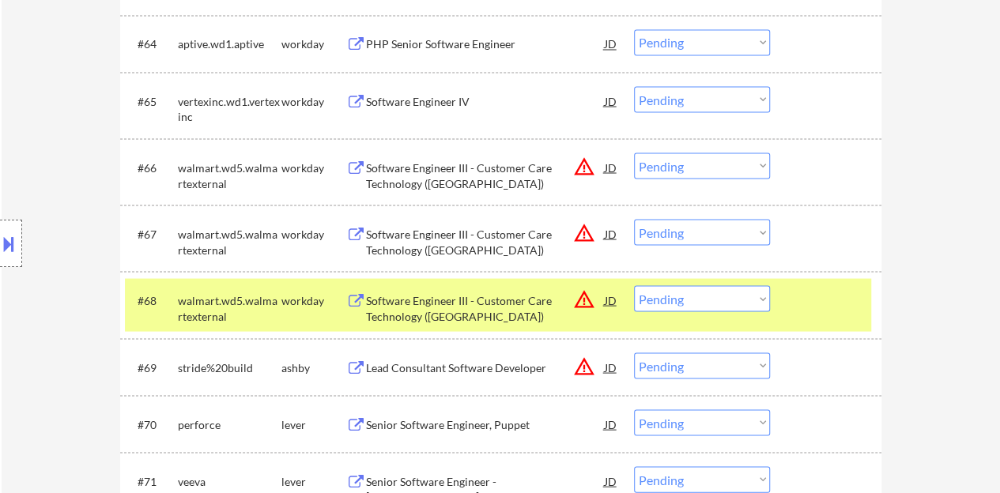
click at [857, 303] on div at bounding box center [828, 299] width 70 height 28
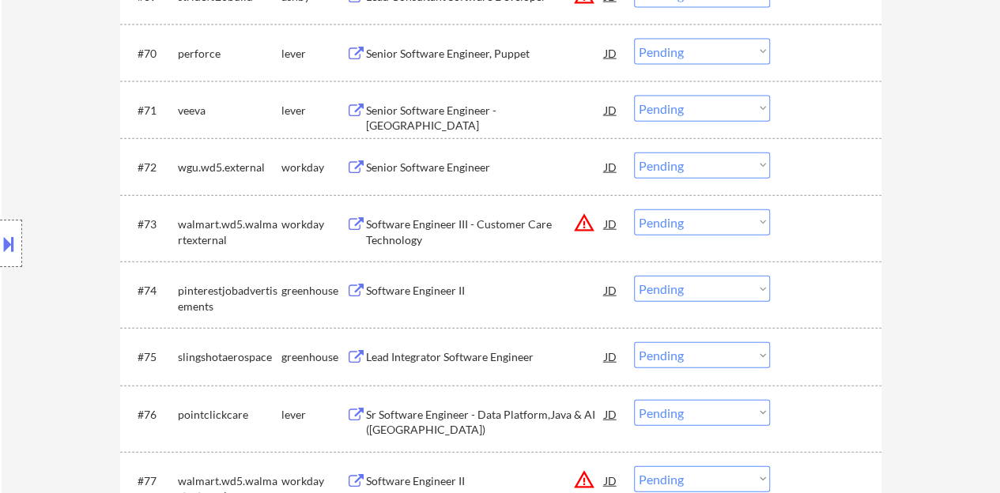
scroll to position [4793, 0]
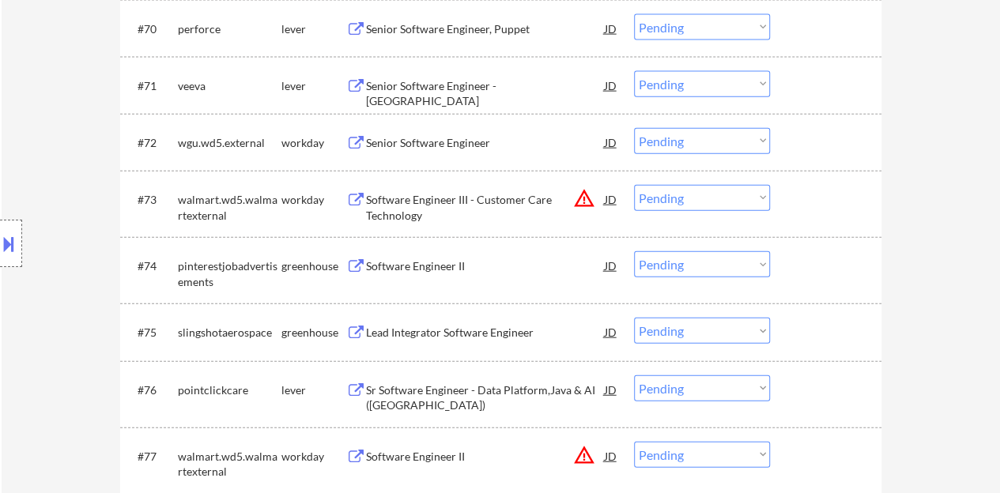
click at [424, 263] on div "Software Engineer II" at bounding box center [485, 266] width 239 height 16
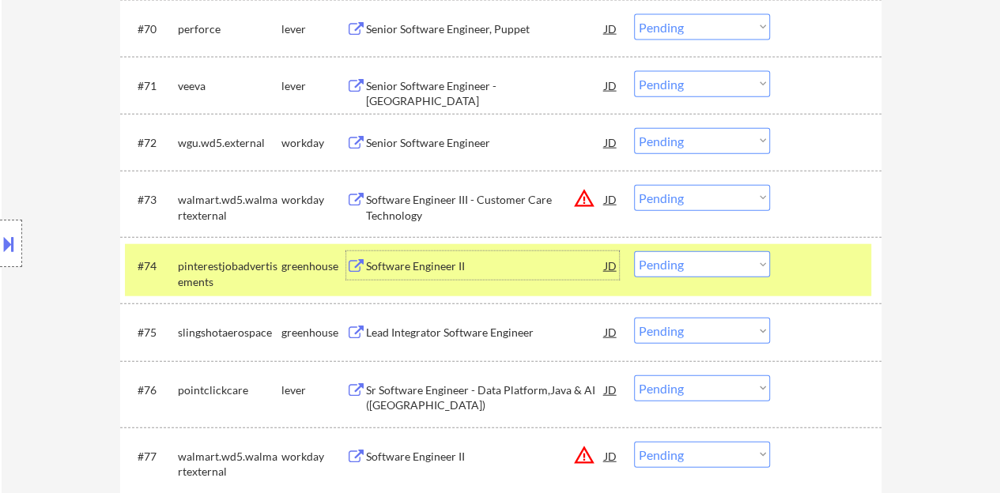
click at [730, 258] on select "Choose an option... Pending Applied Excluded (Questions) Excluded (Expired) Exc…" at bounding box center [702, 264] width 136 height 26
click at [634, 251] on select "Choose an option... Pending Applied Excluded (Questions) Excluded (Expired) Exc…" at bounding box center [702, 264] width 136 height 26
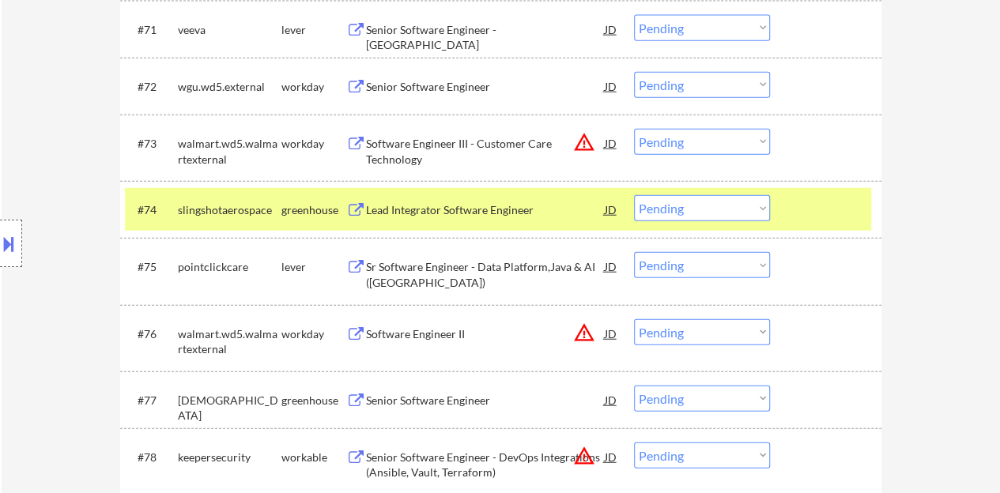
scroll to position [4872, 0]
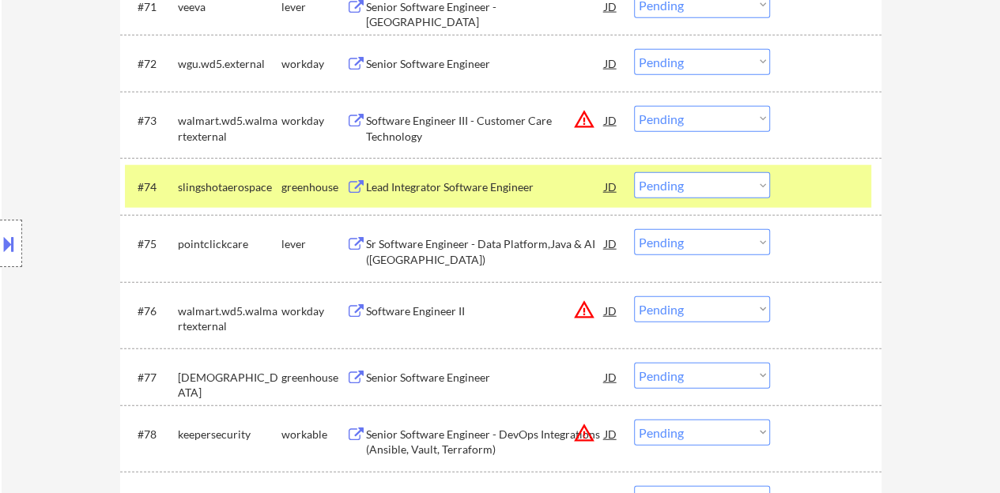
click at [469, 188] on div "Lead Integrator Software Engineer" at bounding box center [485, 187] width 239 height 16
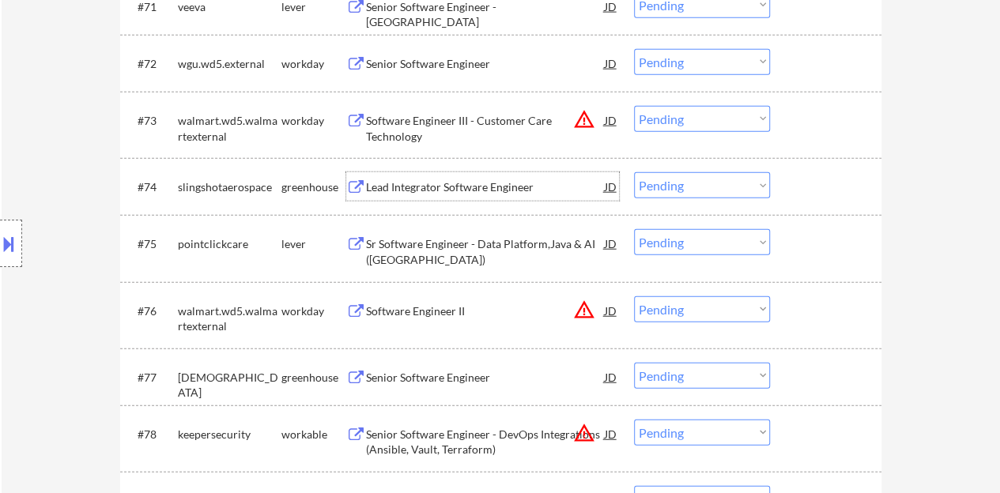
click at [834, 185] on div at bounding box center [828, 186] width 70 height 28
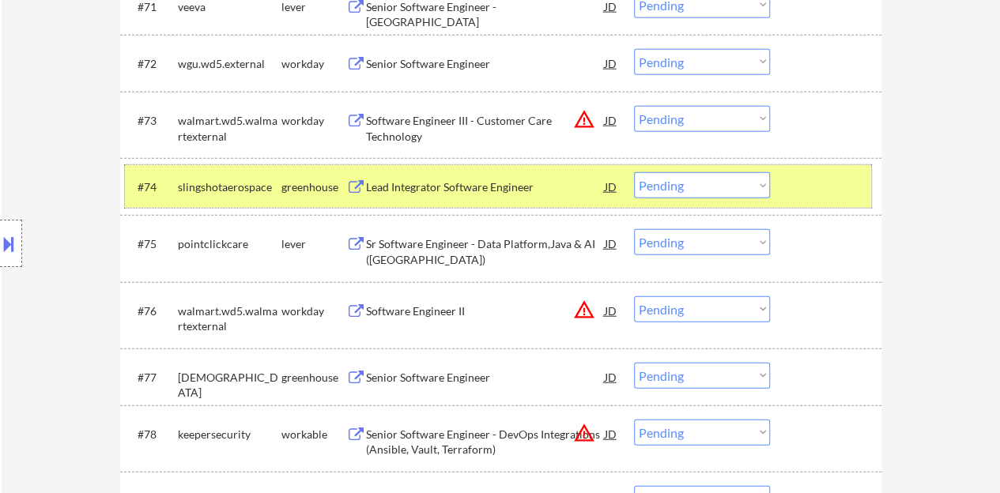
click at [691, 188] on select "Choose an option... Pending Applied Excluded (Questions) Excluded (Expired) Exc…" at bounding box center [702, 185] width 136 height 26
click at [634, 172] on select "Choose an option... Pending Applied Excluded (Questions) Excluded (Expired) Exc…" at bounding box center [702, 185] width 136 height 26
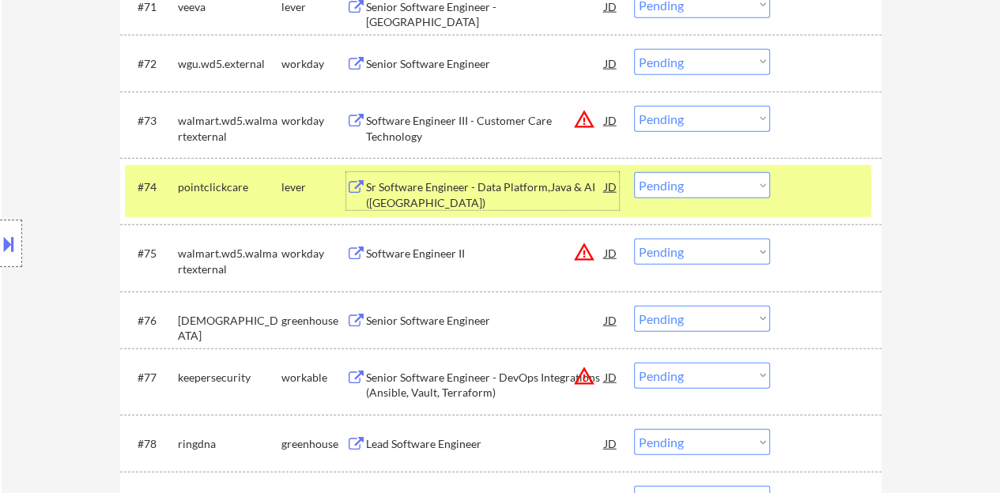
click at [523, 192] on div "Sr Software Engineer - Data Platform,Java & AI ([GEOGRAPHIC_DATA])" at bounding box center [485, 194] width 239 height 31
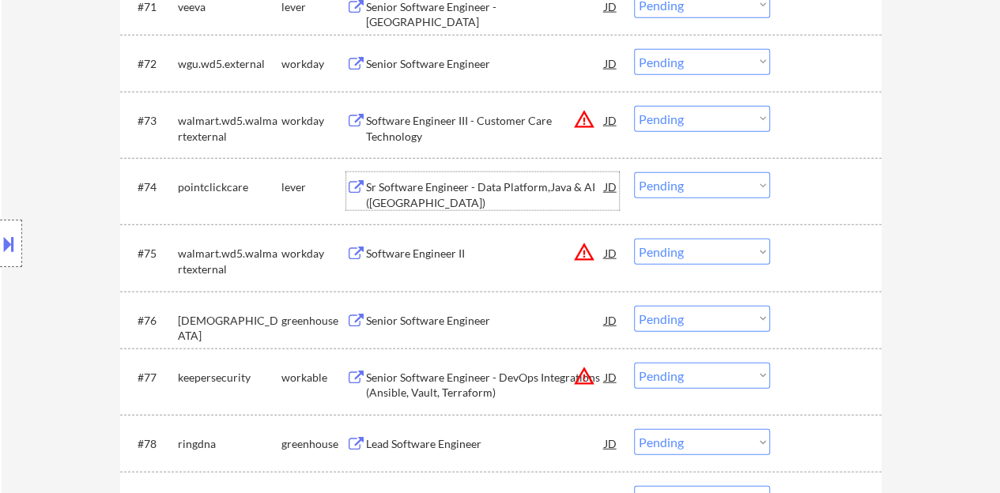
click at [806, 186] on div at bounding box center [828, 186] width 70 height 28
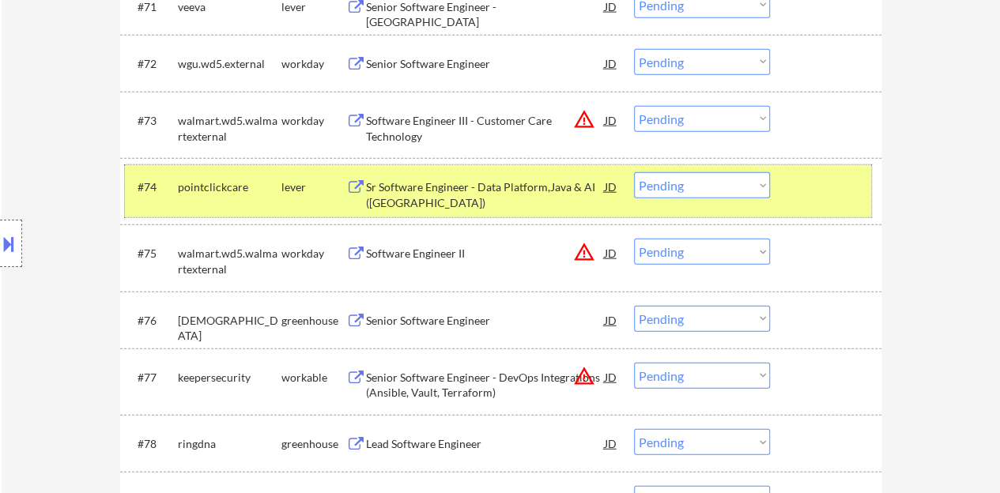
click at [691, 176] on select "Choose an option... Pending Applied Excluded (Questions) Excluded (Expired) Exc…" at bounding box center [702, 185] width 136 height 26
click at [634, 172] on select "Choose an option... Pending Applied Excluded (Questions) Excluded (Expired) Exc…" at bounding box center [702, 185] width 136 height 26
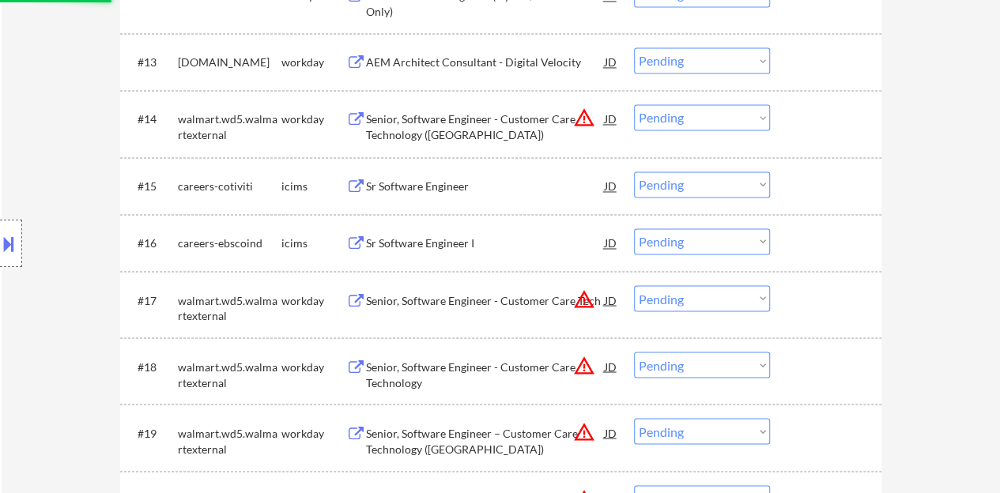
select select ""pending""
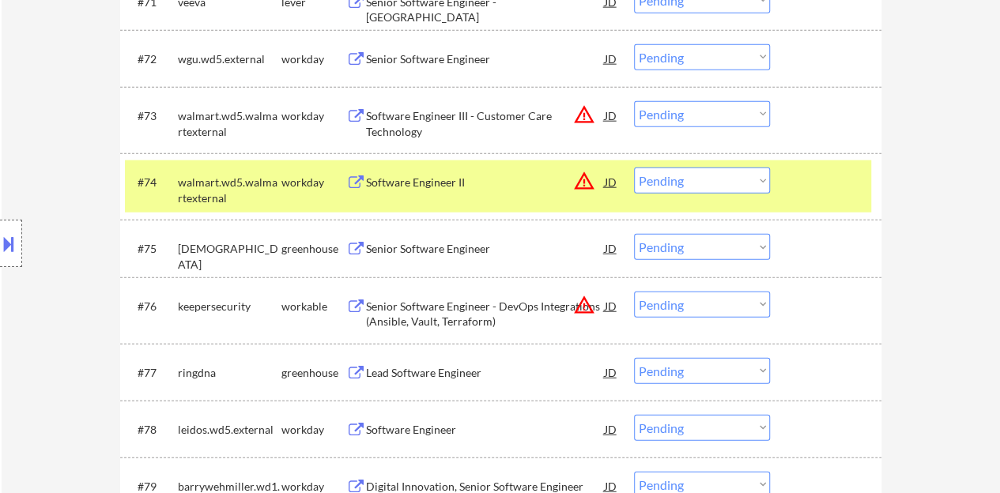
scroll to position [4902, 0]
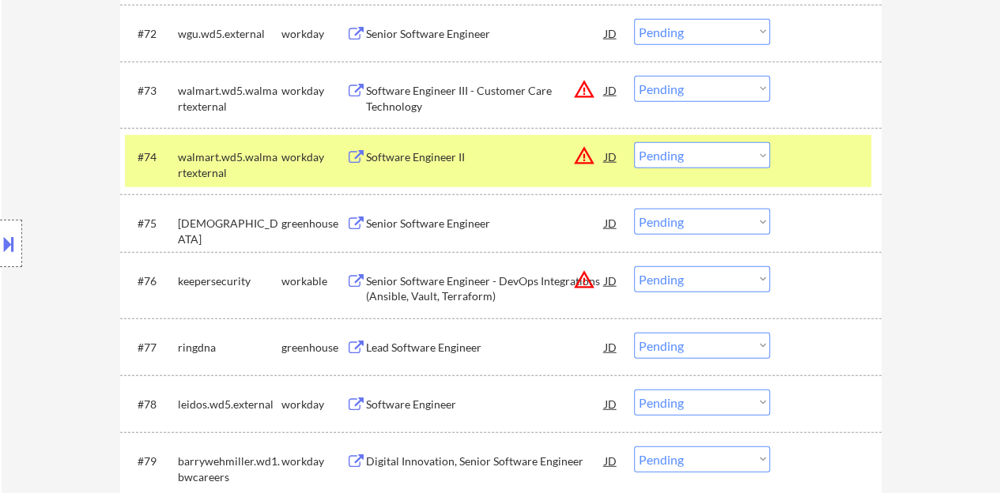
click at [828, 146] on div at bounding box center [828, 156] width 70 height 28
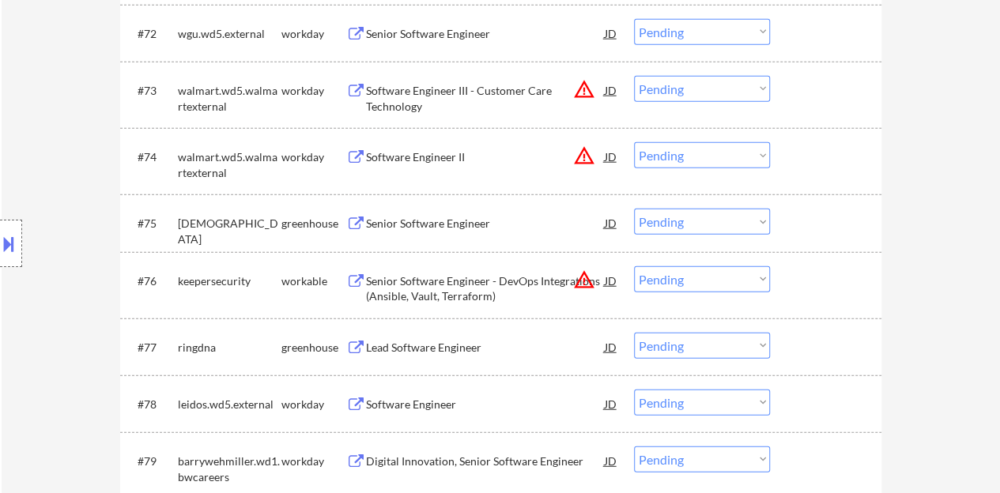
click at [453, 214] on div "Senior Software Engineer" at bounding box center [485, 223] width 239 height 28
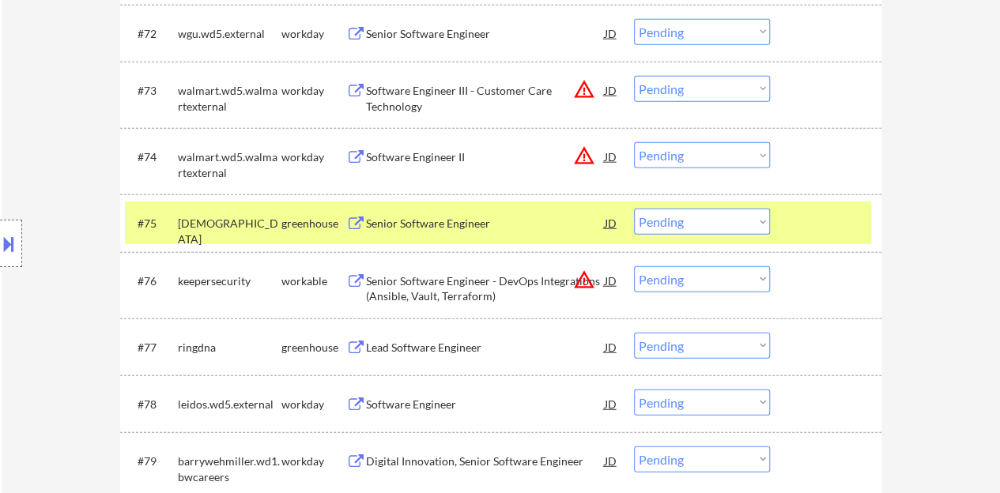
click at [0, 252] on button at bounding box center [8, 244] width 17 height 26
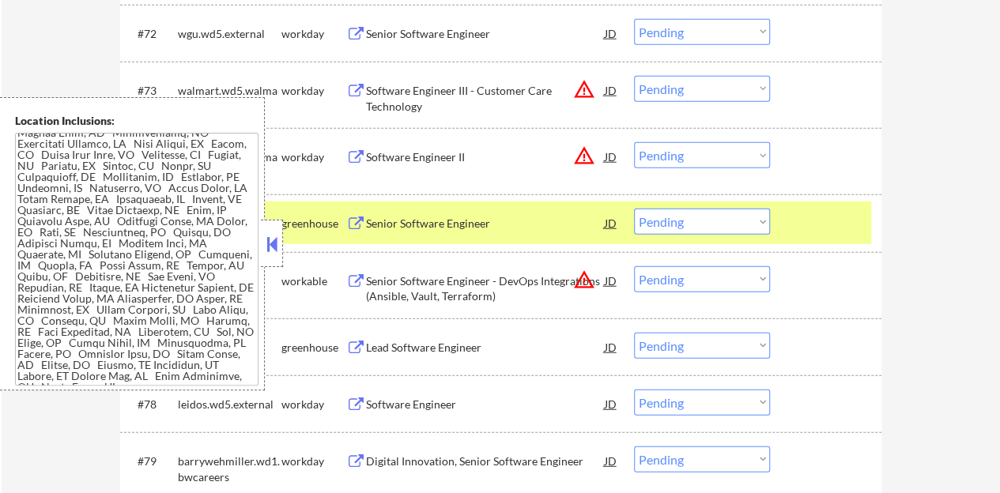
scroll to position [39, 0]
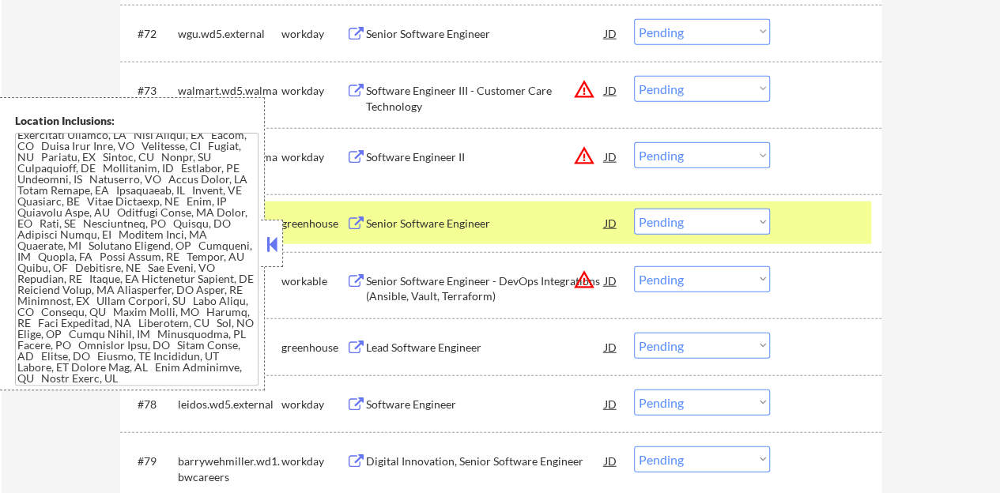
click at [270, 249] on button at bounding box center [271, 244] width 17 height 24
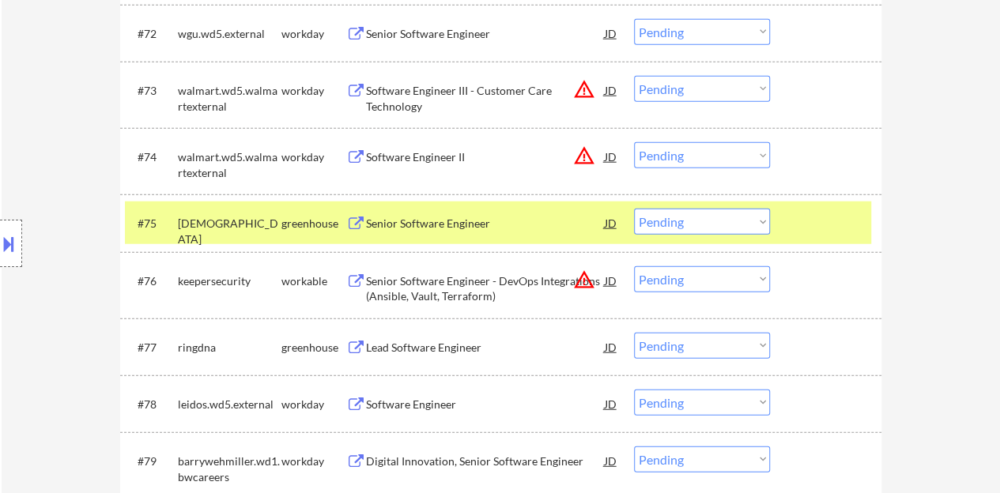
click at [704, 224] on select "Choose an option... Pending Applied Excluded (Questions) Excluded (Expired) Exc…" at bounding box center [702, 222] width 136 height 26
click at [634, 209] on select "Choose an option... Pending Applied Excluded (Questions) Excluded (Expired) Exc…" at bounding box center [702, 222] width 136 height 26
select select ""pending""
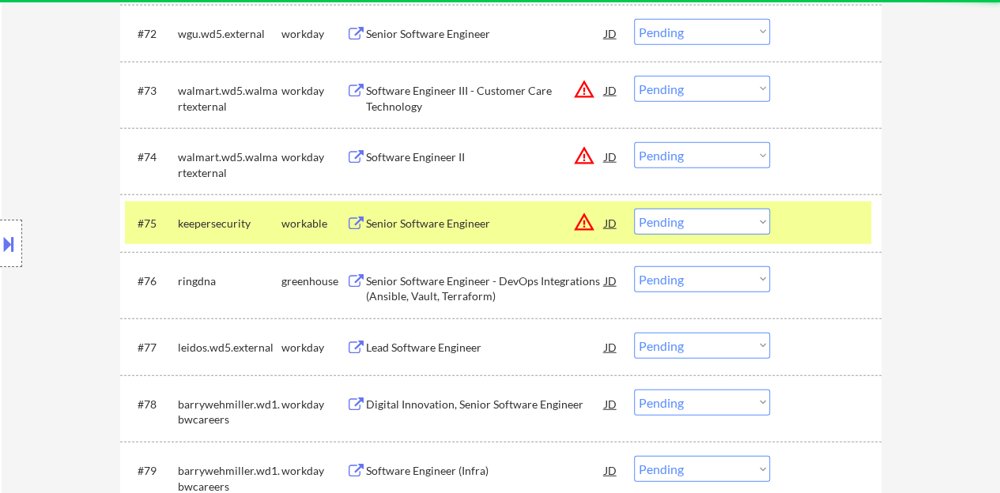
scroll to position [0, 0]
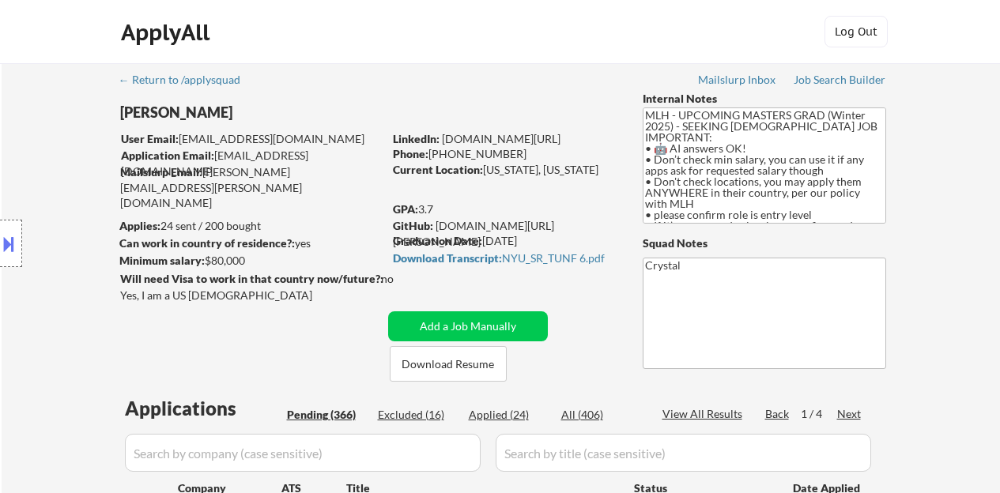
select select ""pending""
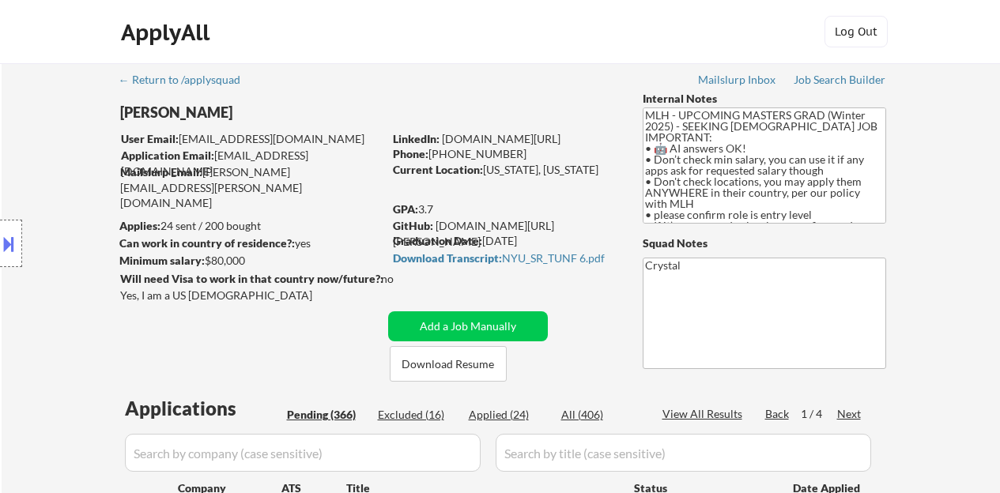
select select ""pending""
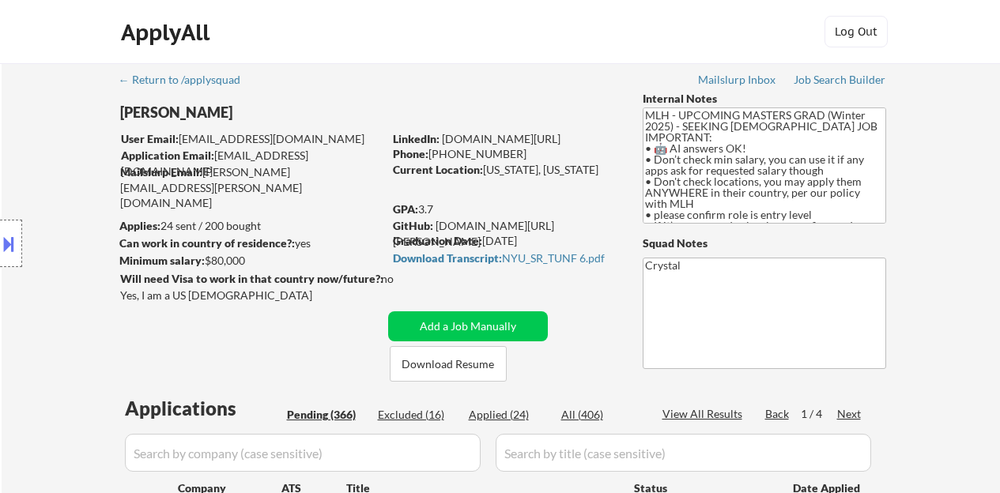
select select ""pending""
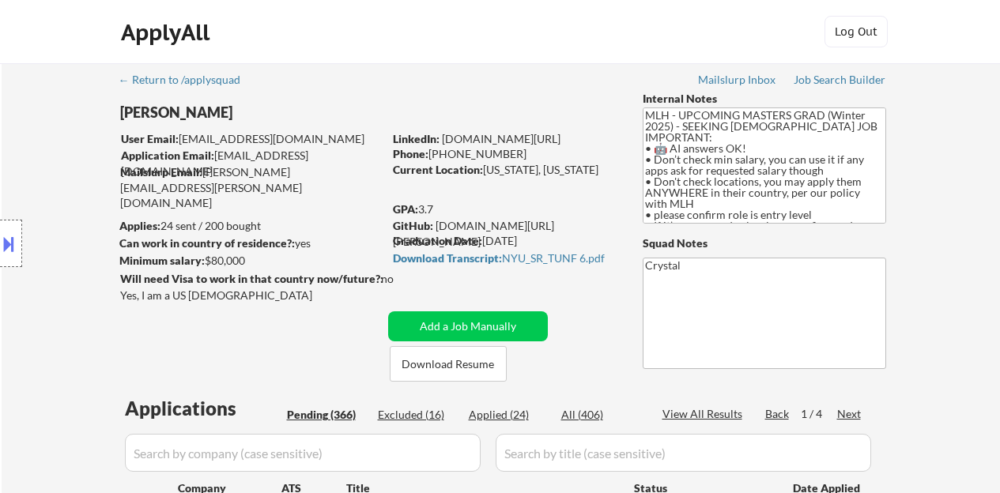
select select ""pending""
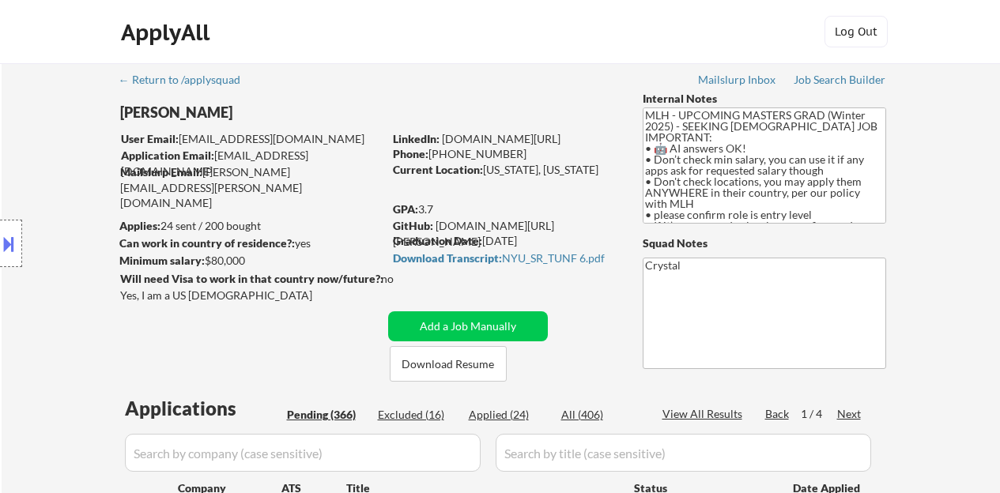
select select ""pending""
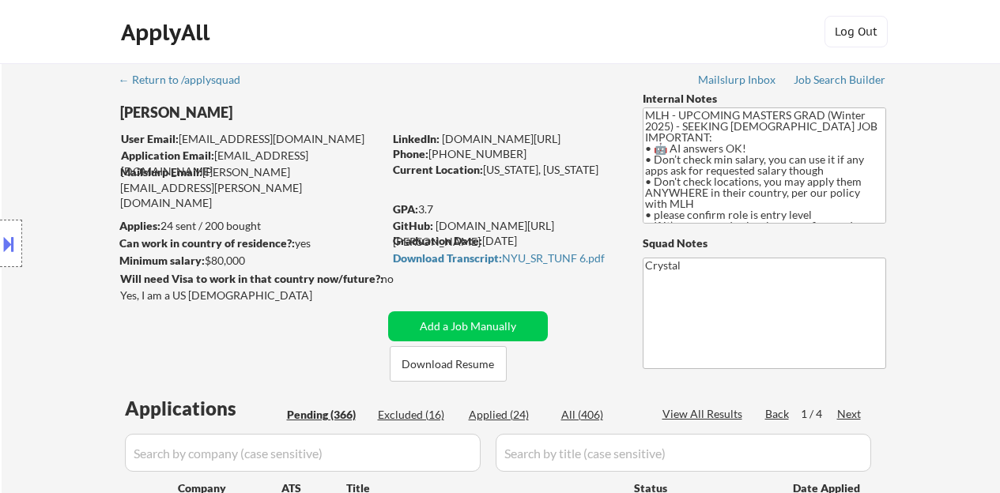
select select ""pending""
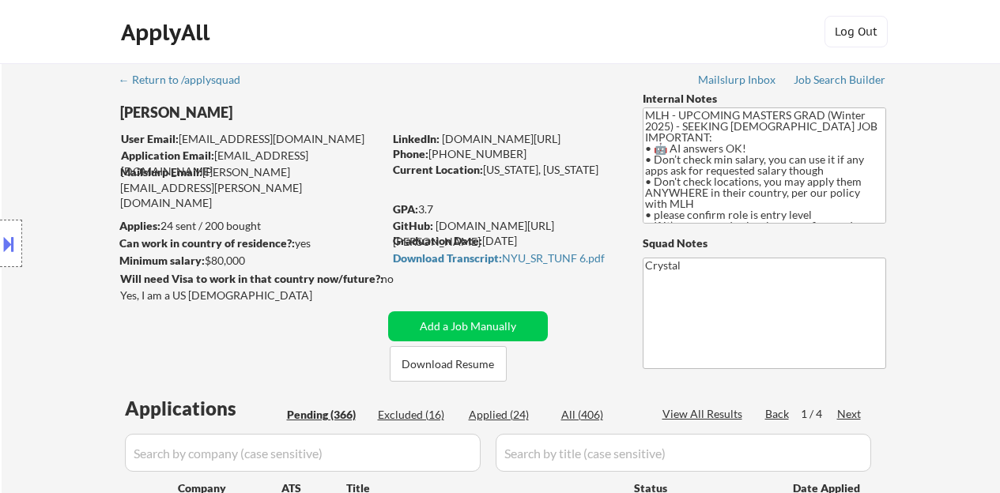
select select ""pending""
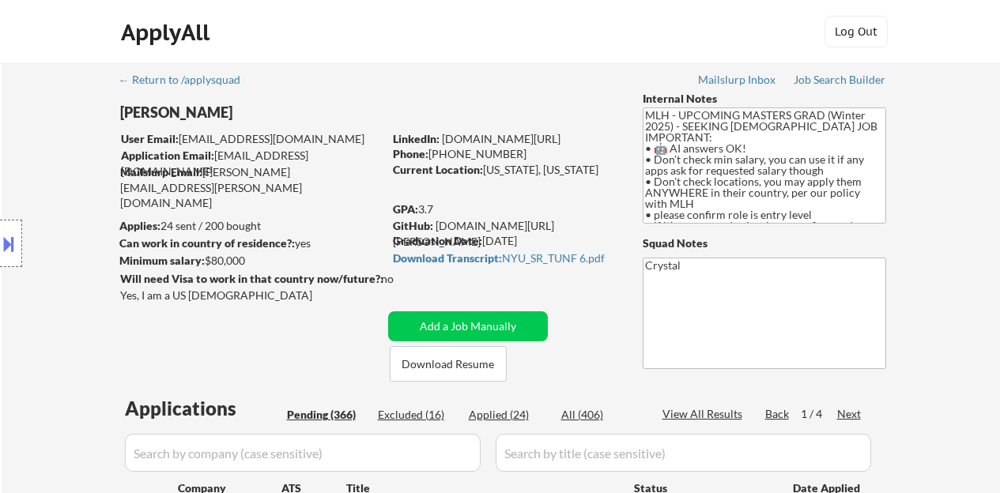
select select ""pending""
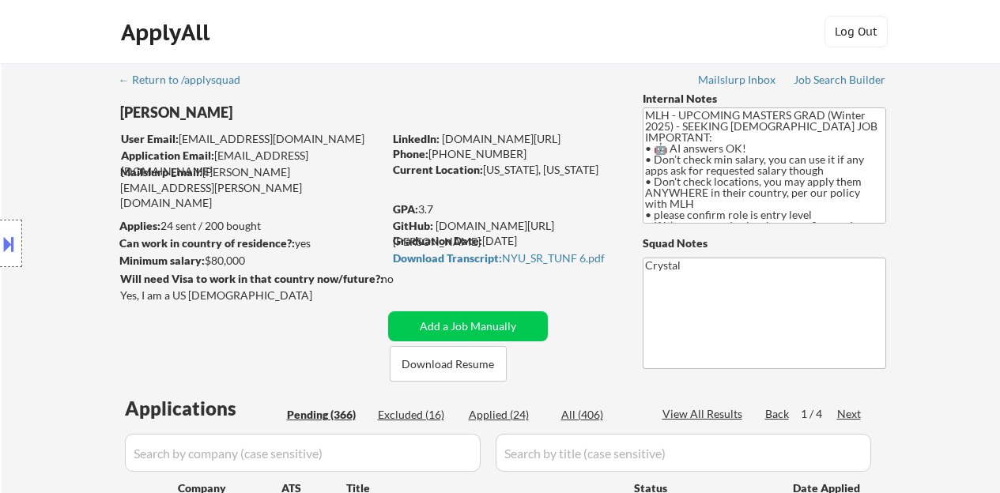
select select ""pending""
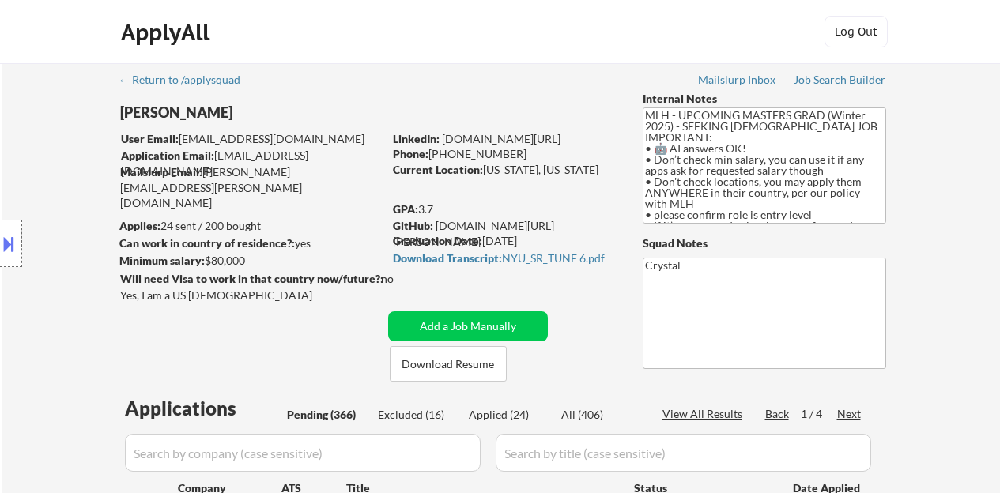
select select ""pending""
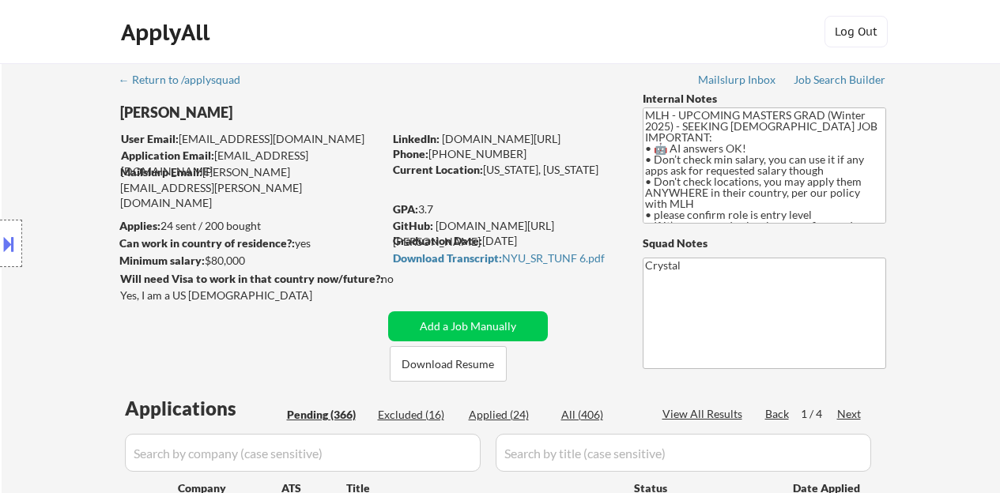
select select ""pending""
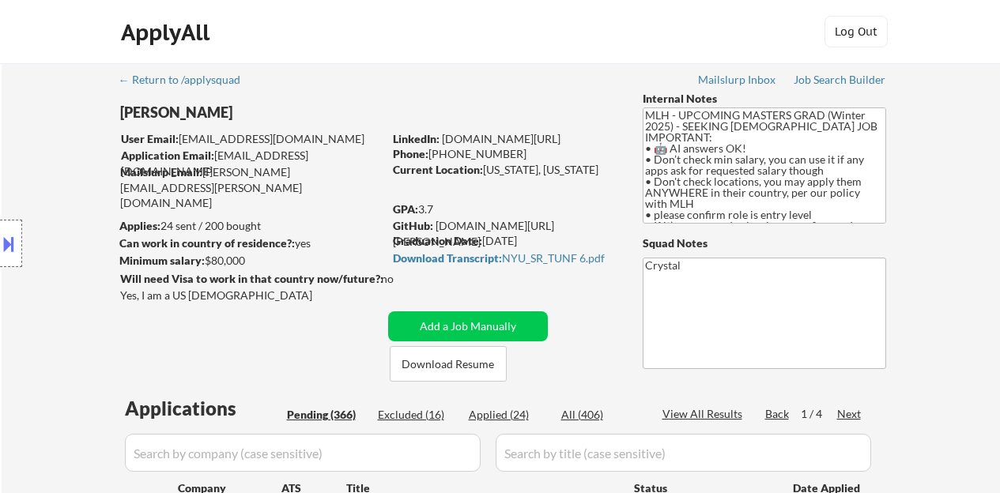
select select ""pending""
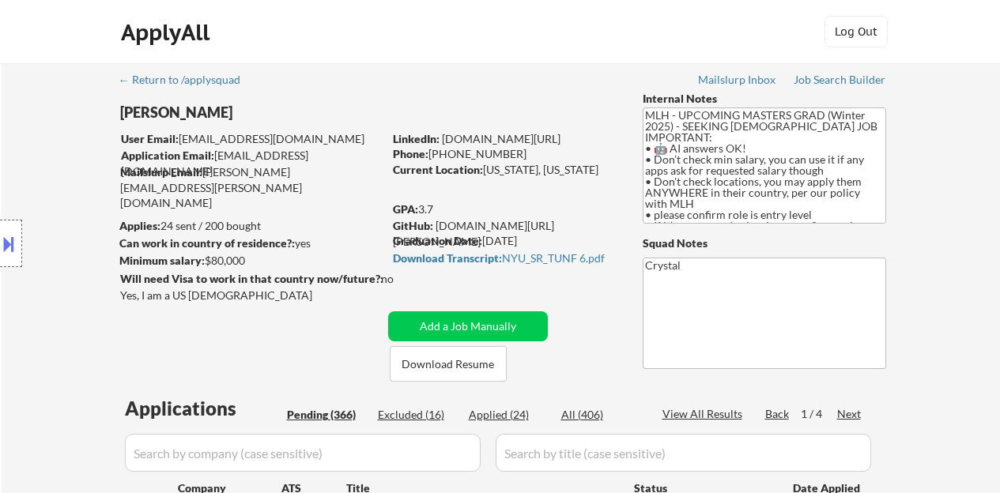
select select ""pending""
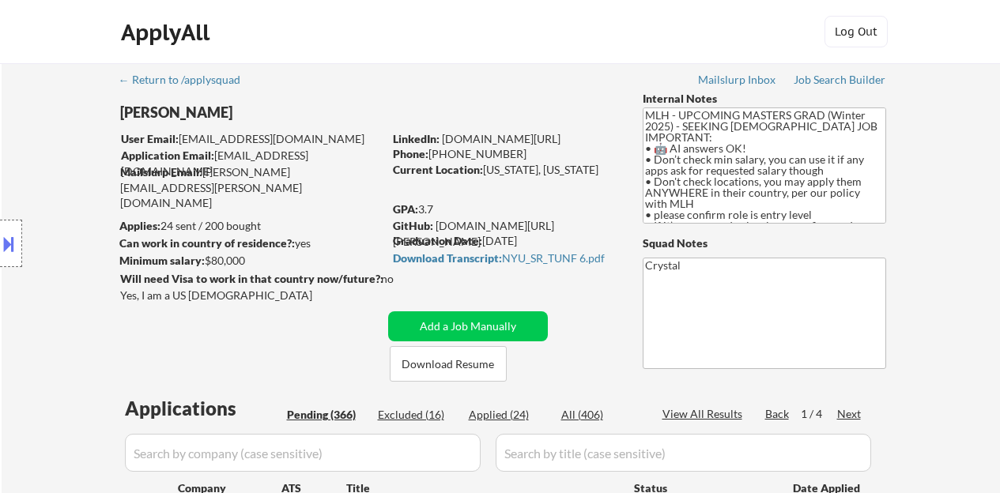
select select ""pending""
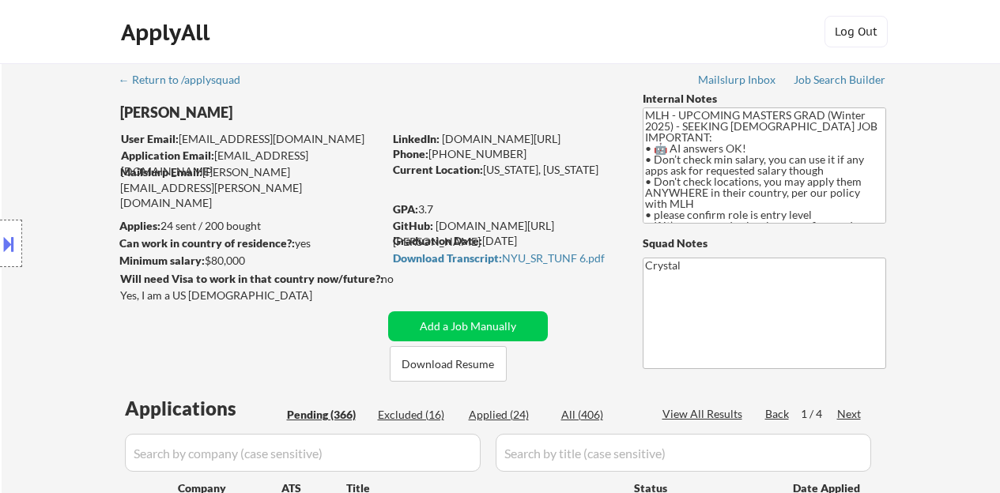
select select ""pending""
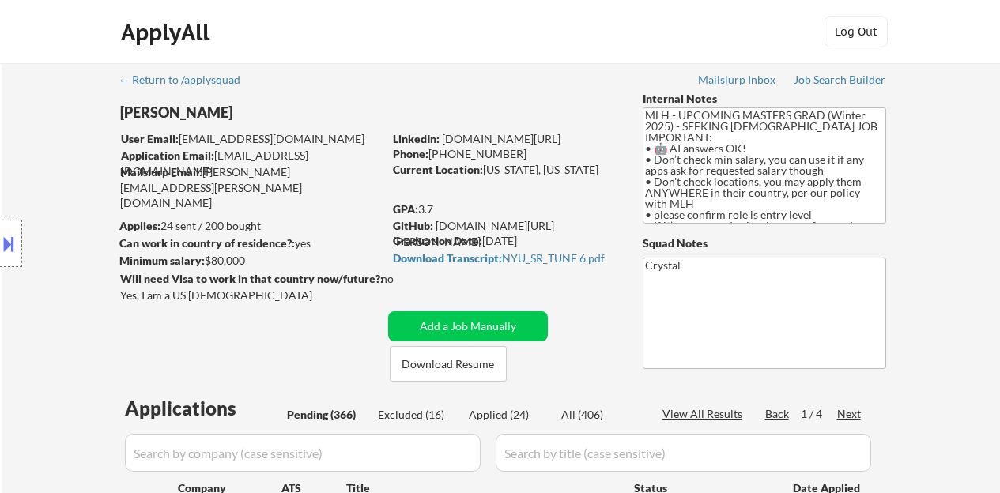
select select ""pending""
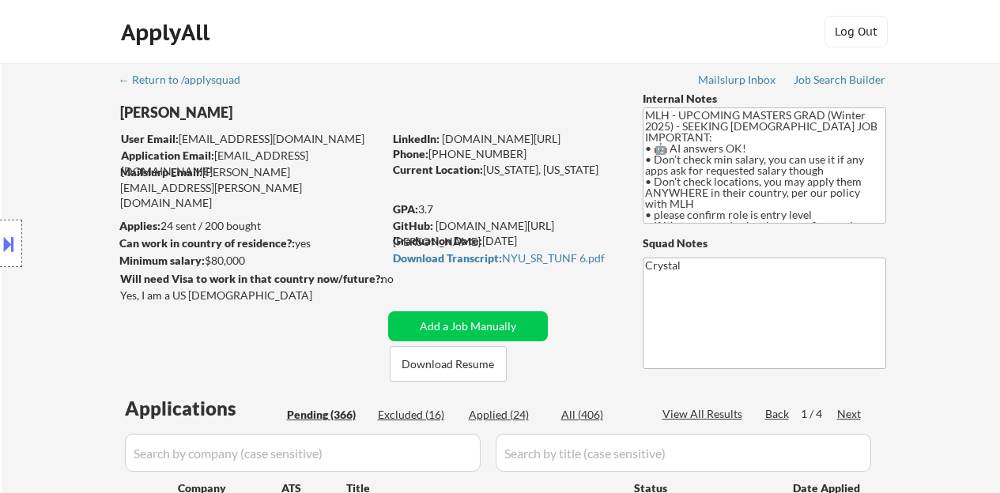
select select ""pending""
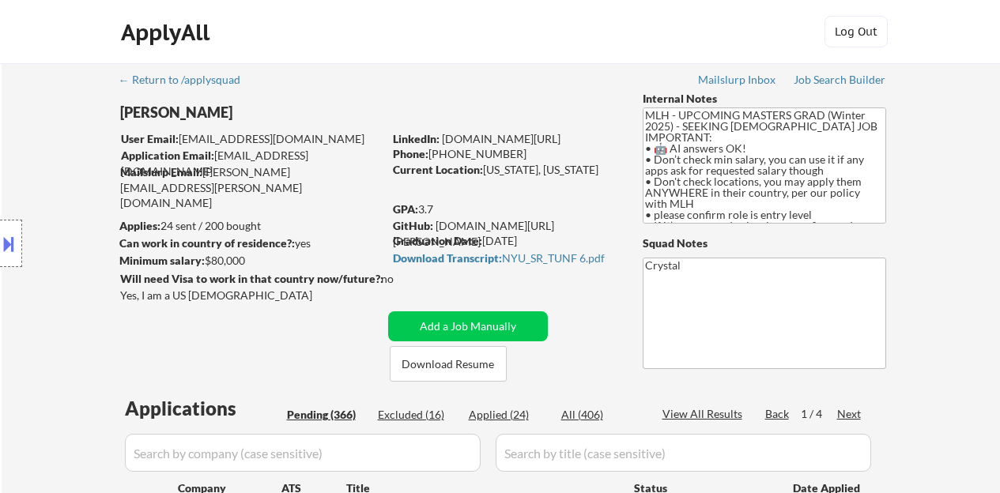
select select ""pending""
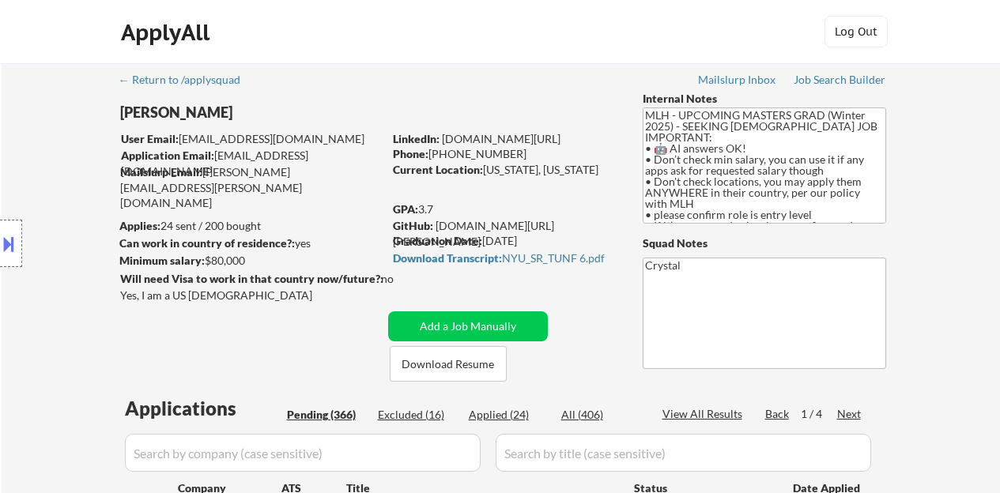
select select ""pending""
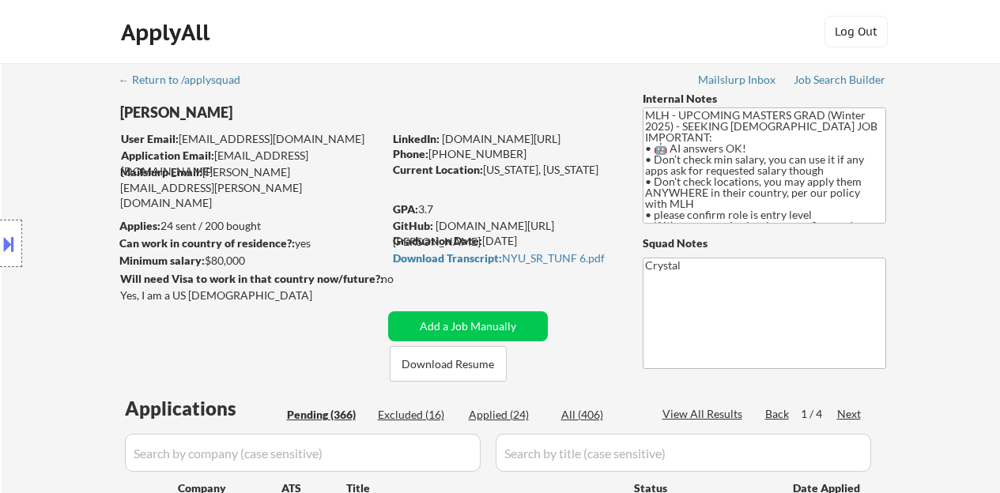
select select ""pending""
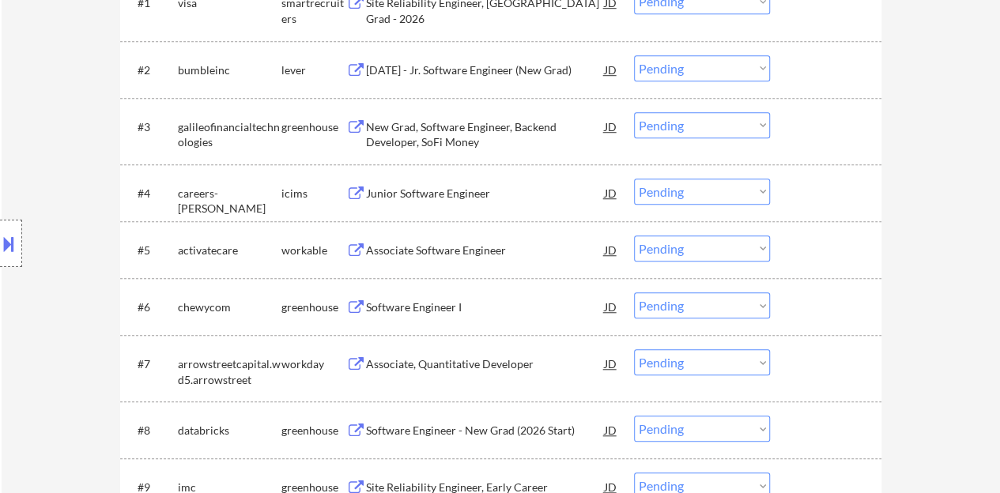
scroll to position [553, 0]
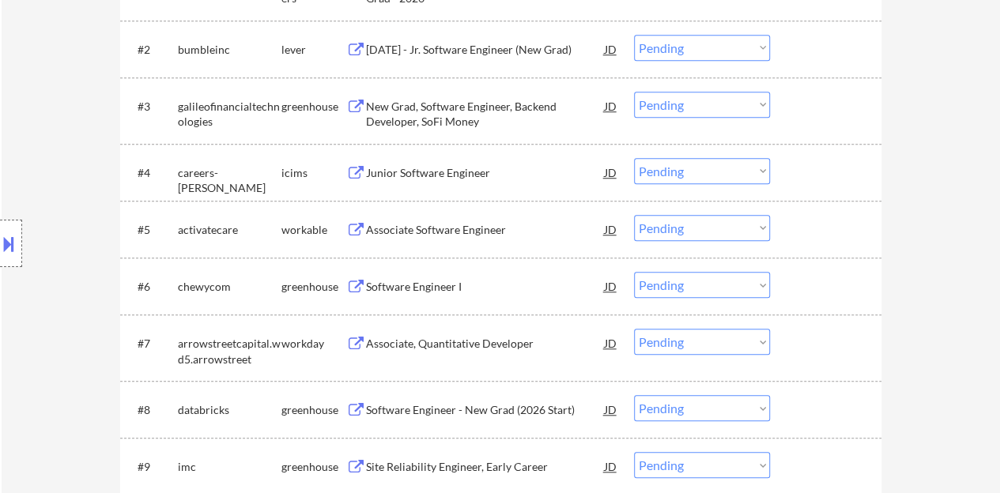
click at [380, 228] on div "Associate Software Engineer" at bounding box center [485, 230] width 239 height 16
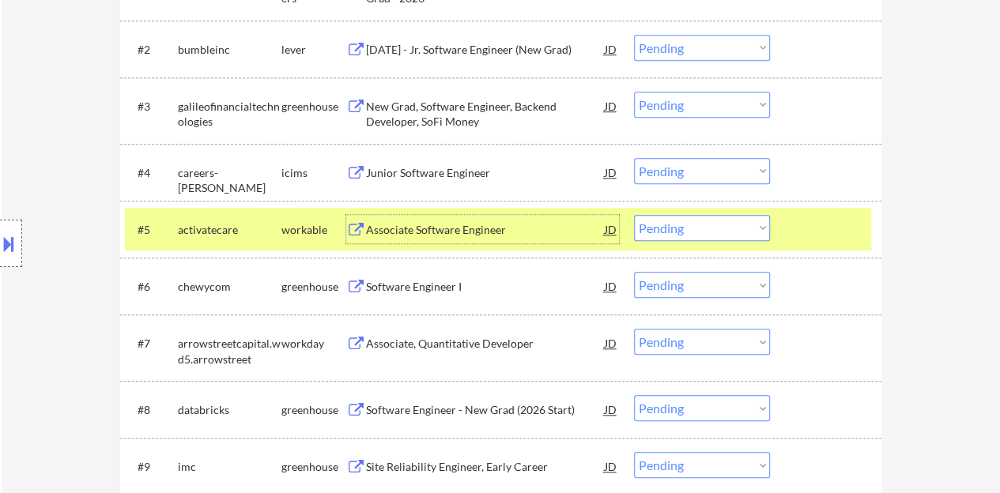
click at [714, 231] on select "Choose an option... Pending Applied Excluded (Questions) Excluded (Expired) Exc…" at bounding box center [702, 228] width 136 height 26
click at [634, 215] on select "Choose an option... Pending Applied Excluded (Questions) Excluded (Expired) Exc…" at bounding box center [702, 228] width 136 height 26
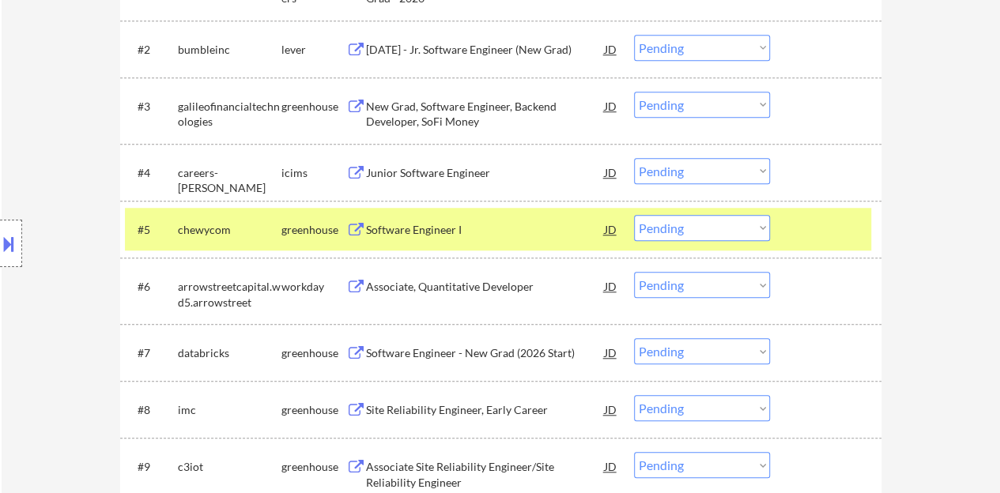
click at [452, 222] on div "Software Engineer I" at bounding box center [485, 230] width 239 height 16
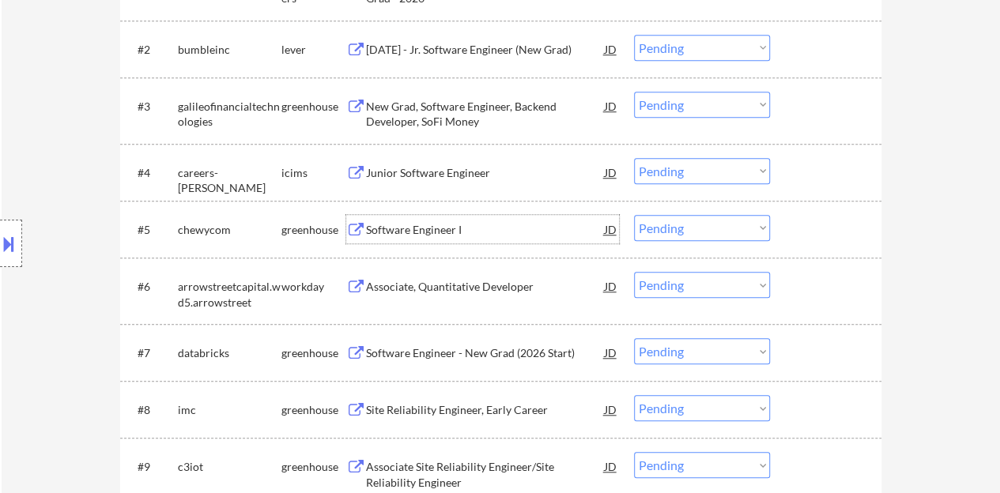
click at [823, 236] on div at bounding box center [828, 229] width 70 height 28
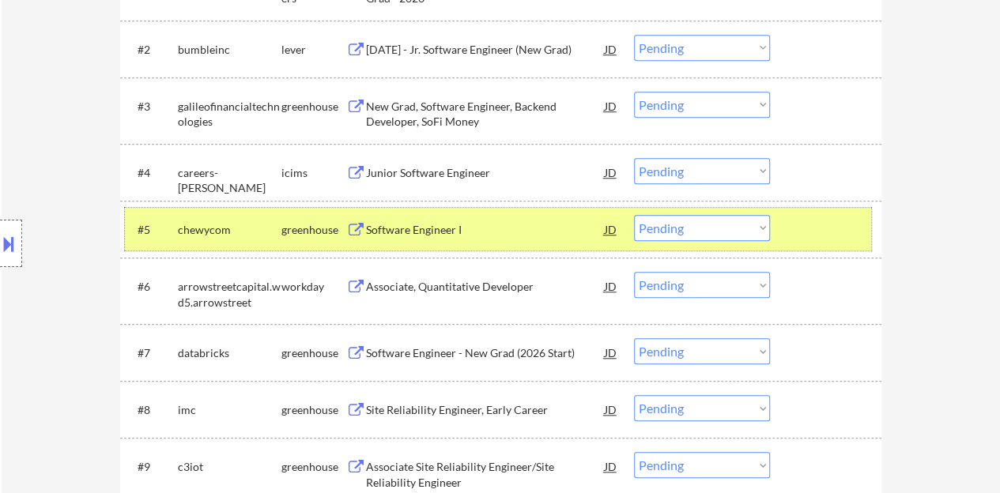
drag, startPoint x: 673, startPoint y: 218, endPoint x: 676, endPoint y: 227, distance: 9.2
click at [673, 218] on select "Choose an option... Pending Applied Excluded (Questions) Excluded (Expired) Exc…" at bounding box center [702, 228] width 136 height 26
click at [634, 215] on select "Choose an option... Pending Applied Excluded (Questions) Excluded (Expired) Exc…" at bounding box center [702, 228] width 136 height 26
select select ""pending""
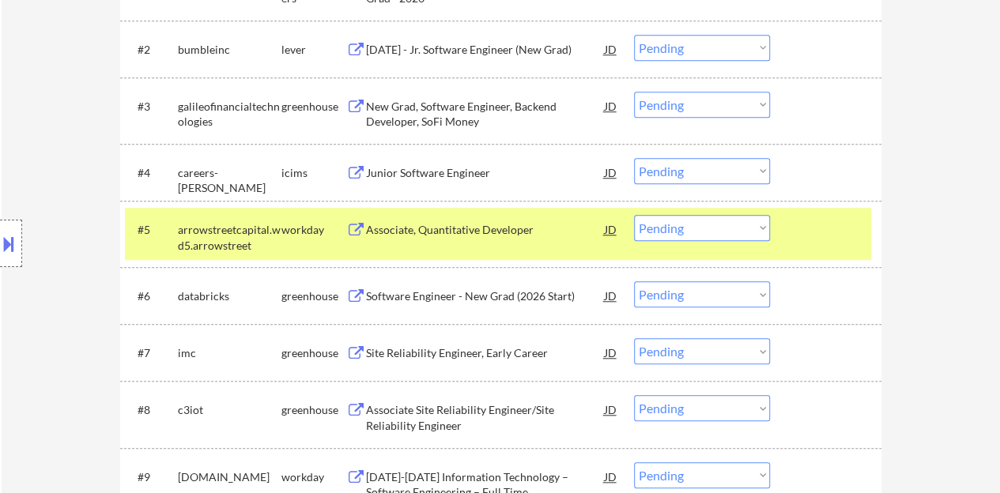
click at [805, 209] on div "#5 arrowstreetcapital.wd5.arrowstreet workday Associate, Quantitative Developer…" at bounding box center [498, 234] width 746 height 52
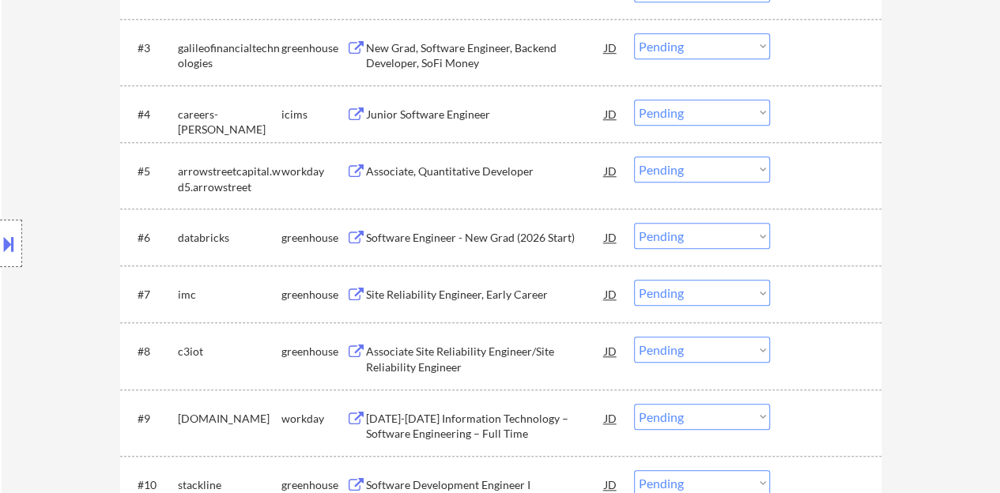
scroll to position [632, 0]
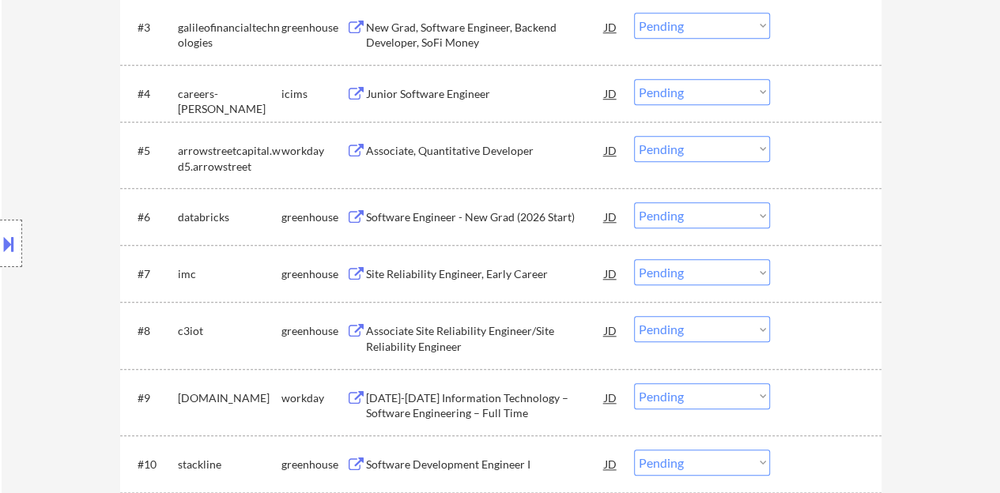
click at [506, 216] on div "Software Engineer - New Grad (2026 Start)" at bounding box center [485, 217] width 239 height 16
